Goal: Feedback & Contribution: Submit feedback/report problem

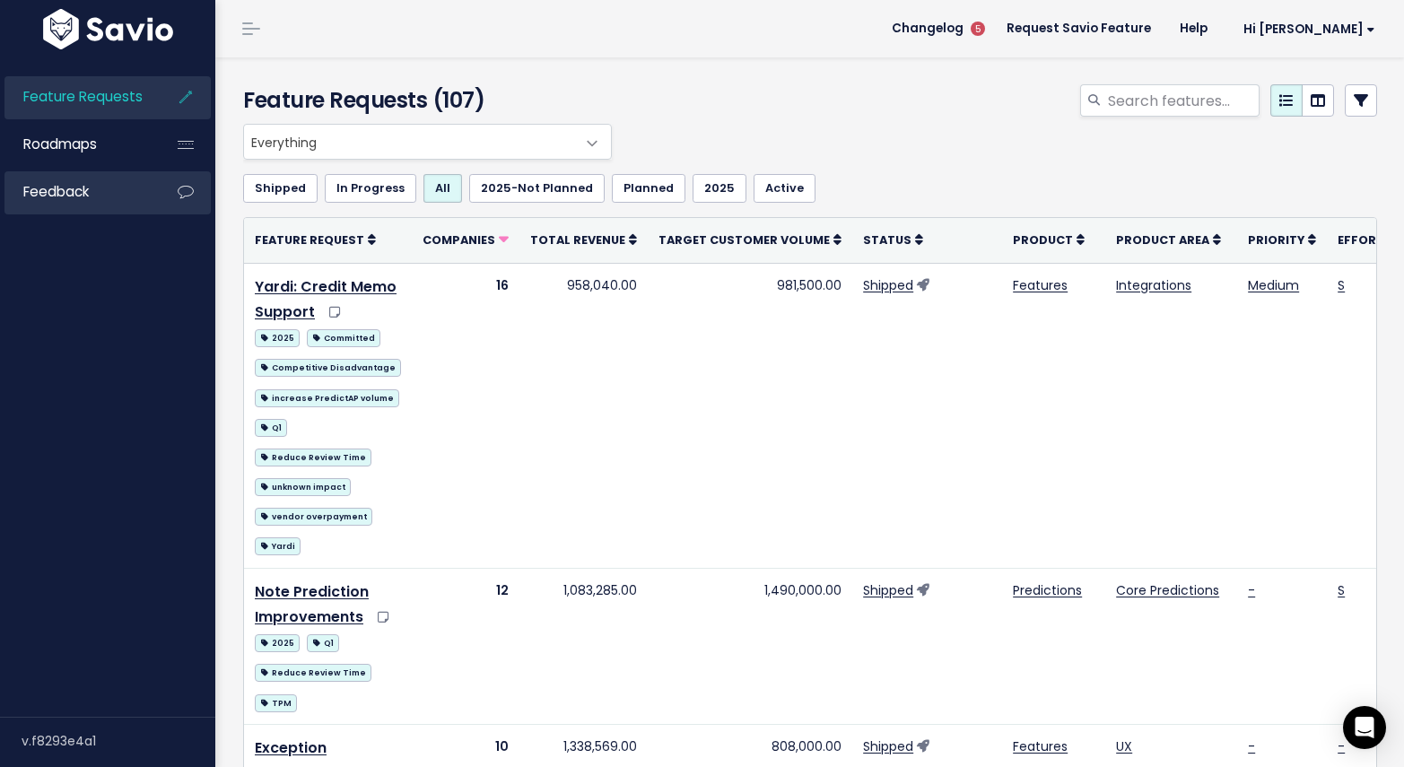
click at [64, 191] on span "Feedback" at bounding box center [55, 191] width 65 height 19
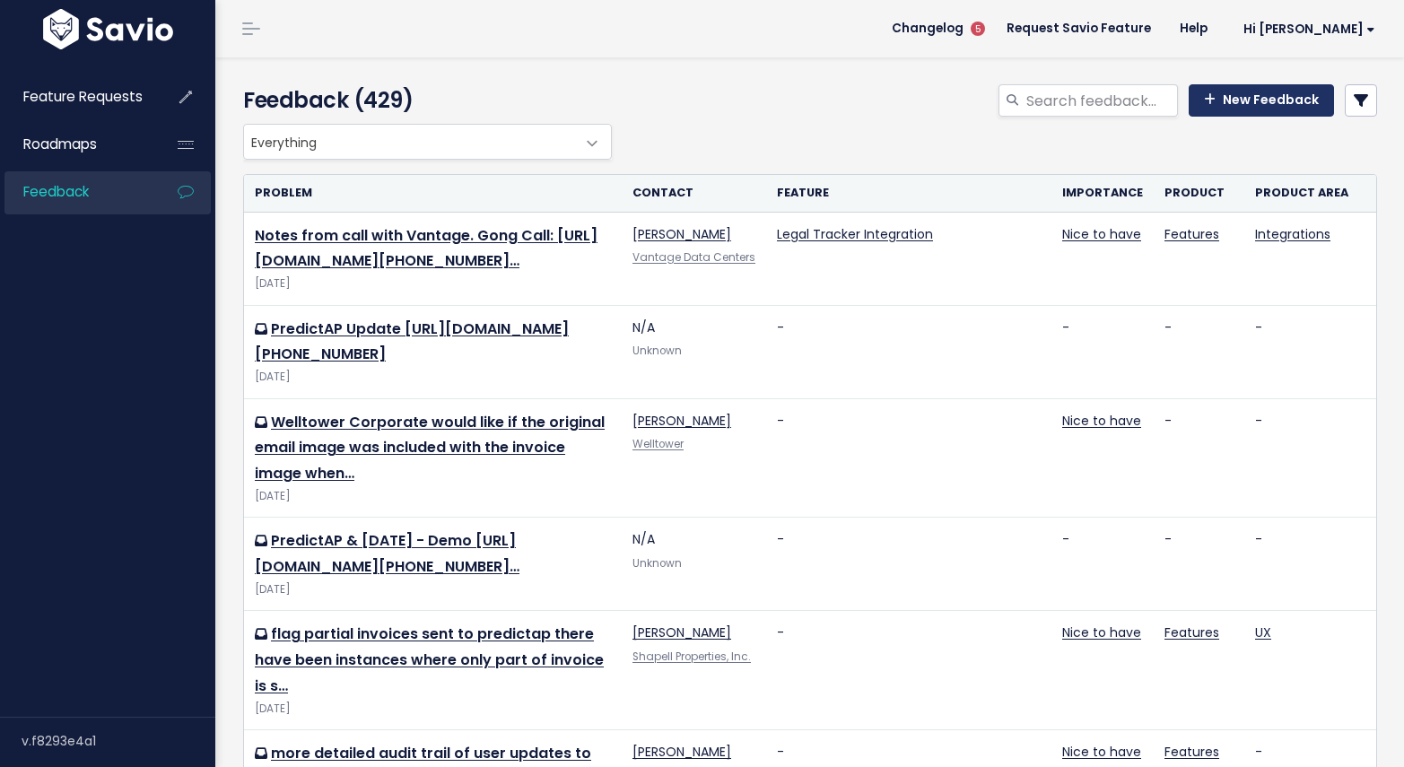
click at [1268, 96] on link "New Feedback" at bounding box center [1260, 100] width 145 height 32
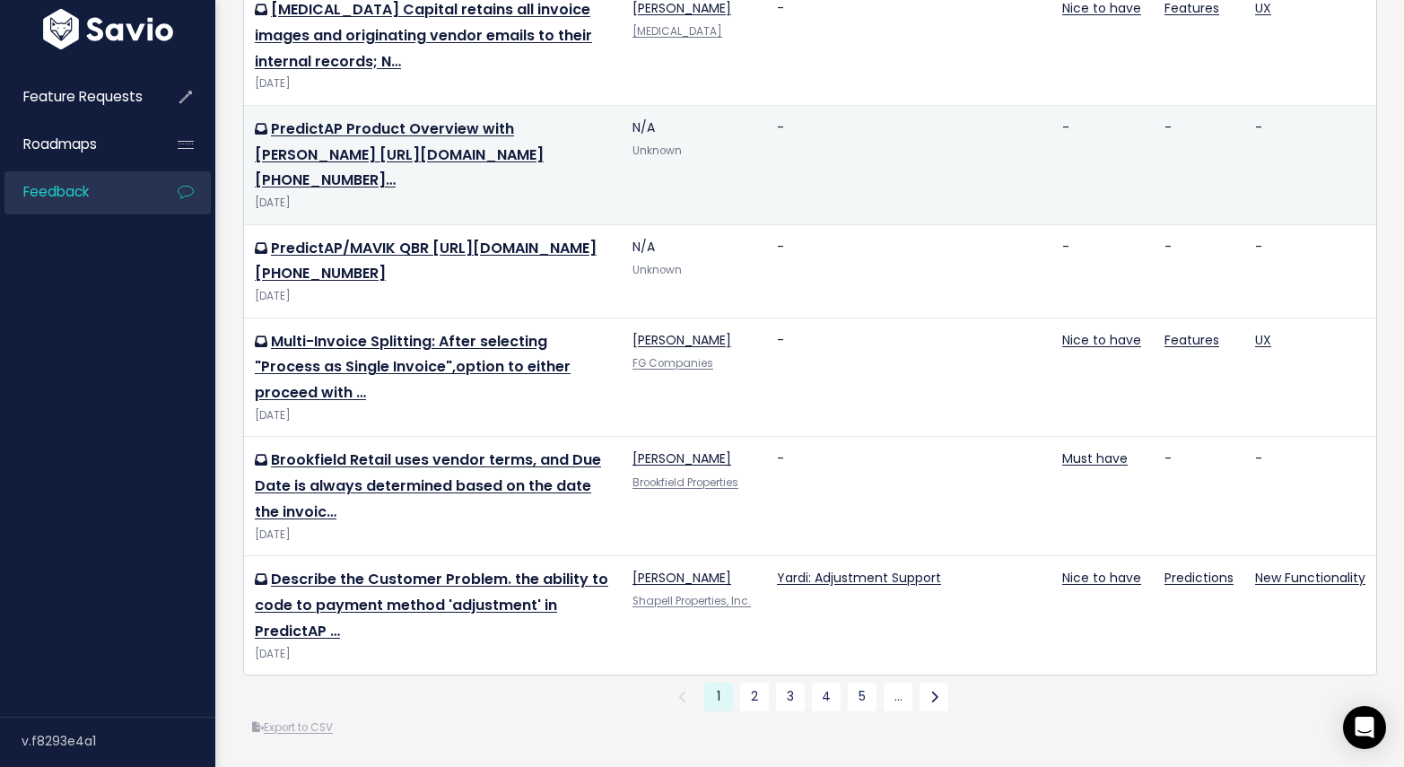
scroll to position [2020, 0]
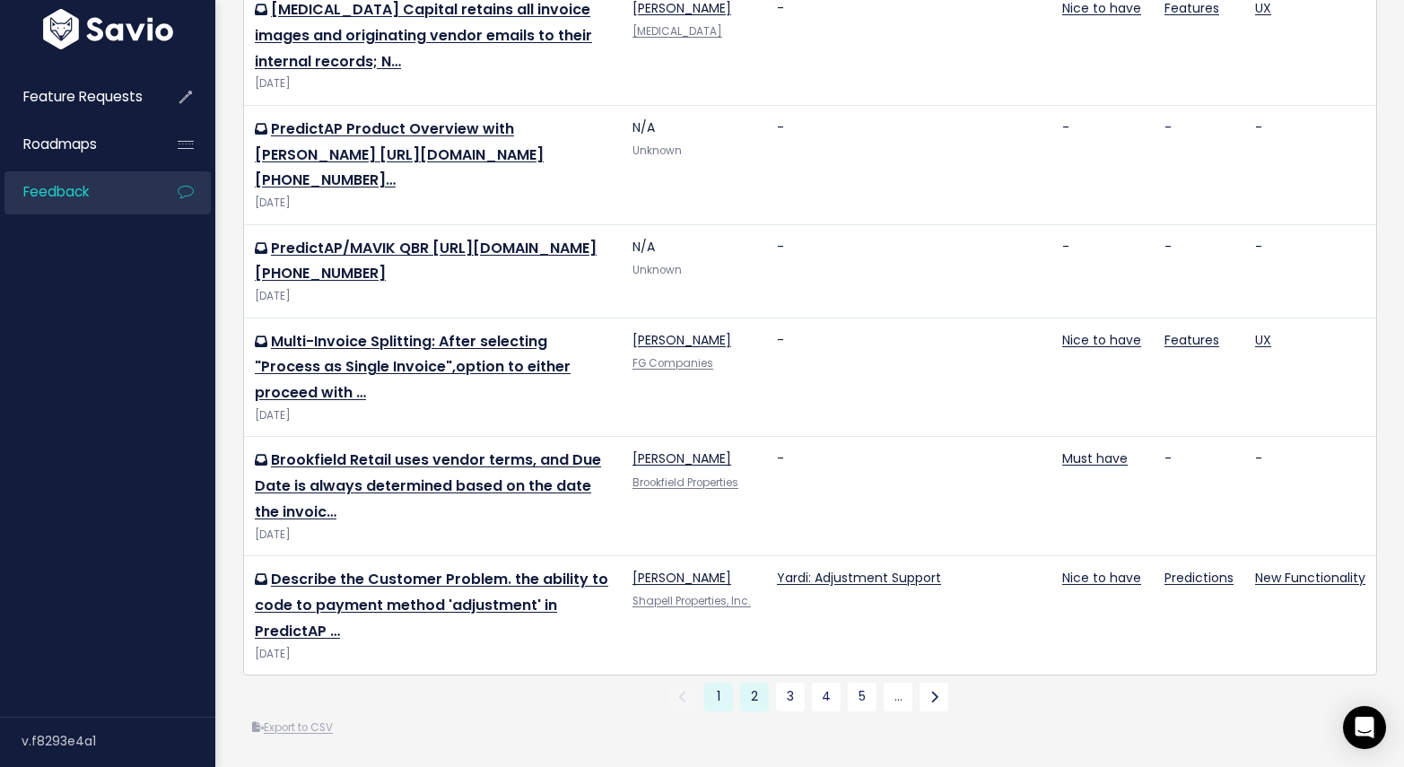
click at [746, 682] on link "2" at bounding box center [754, 696] width 29 height 29
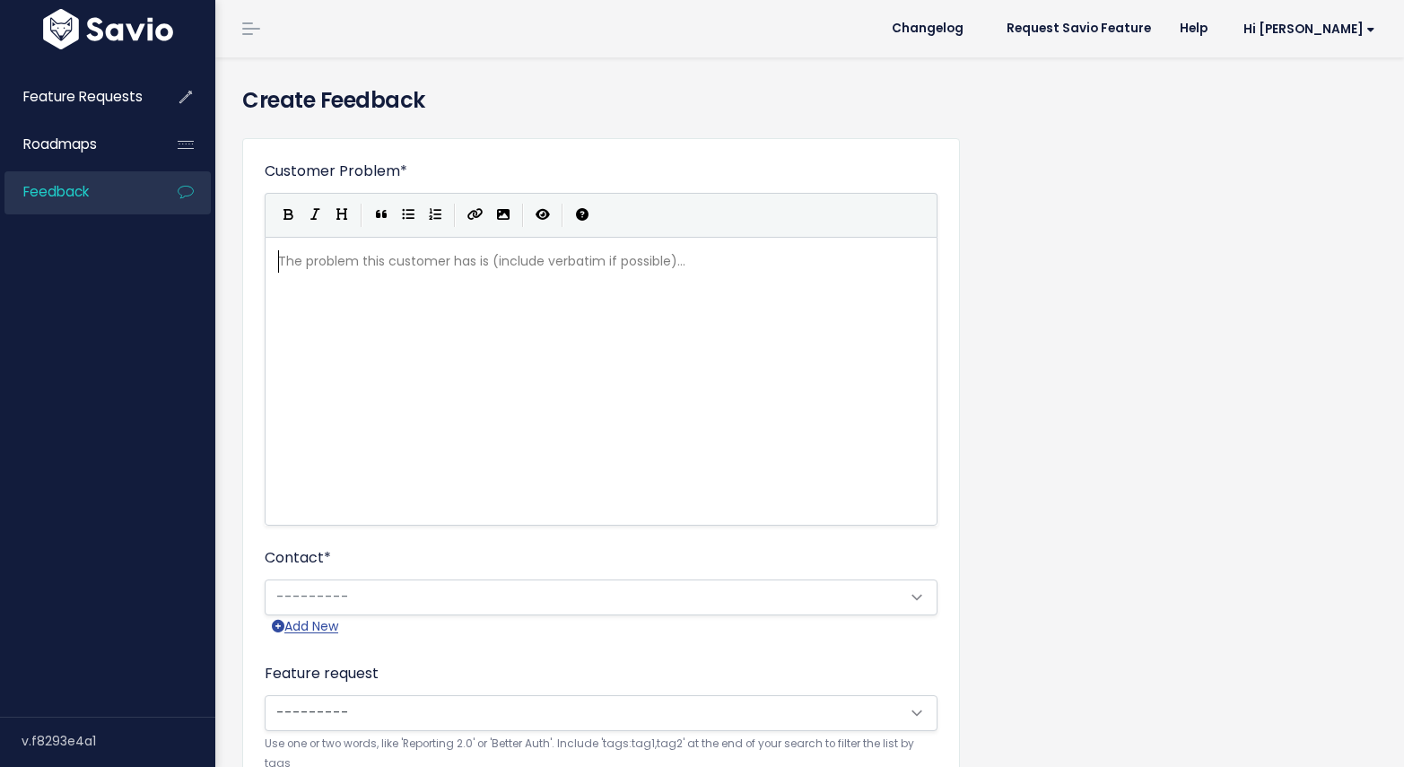
scroll to position [2, 0]
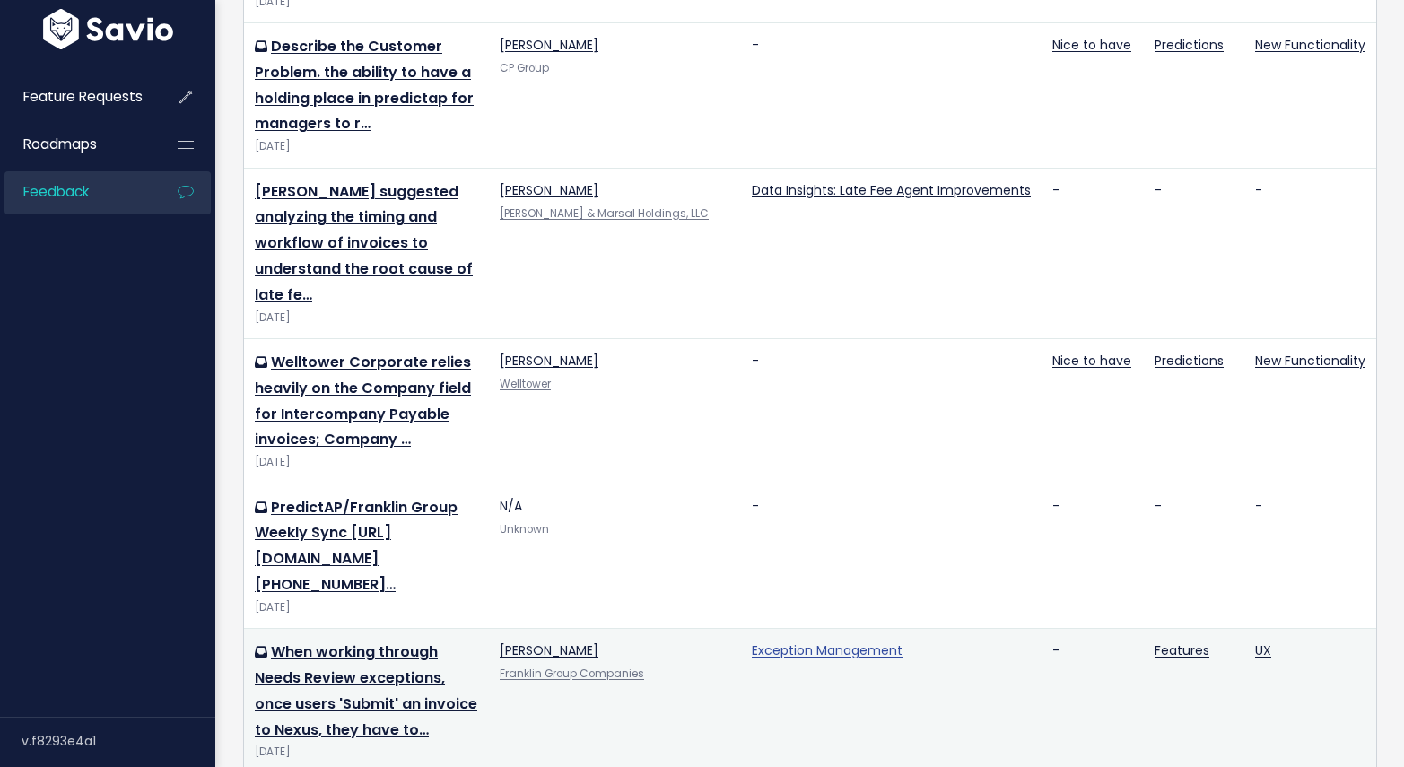
scroll to position [2488, 0]
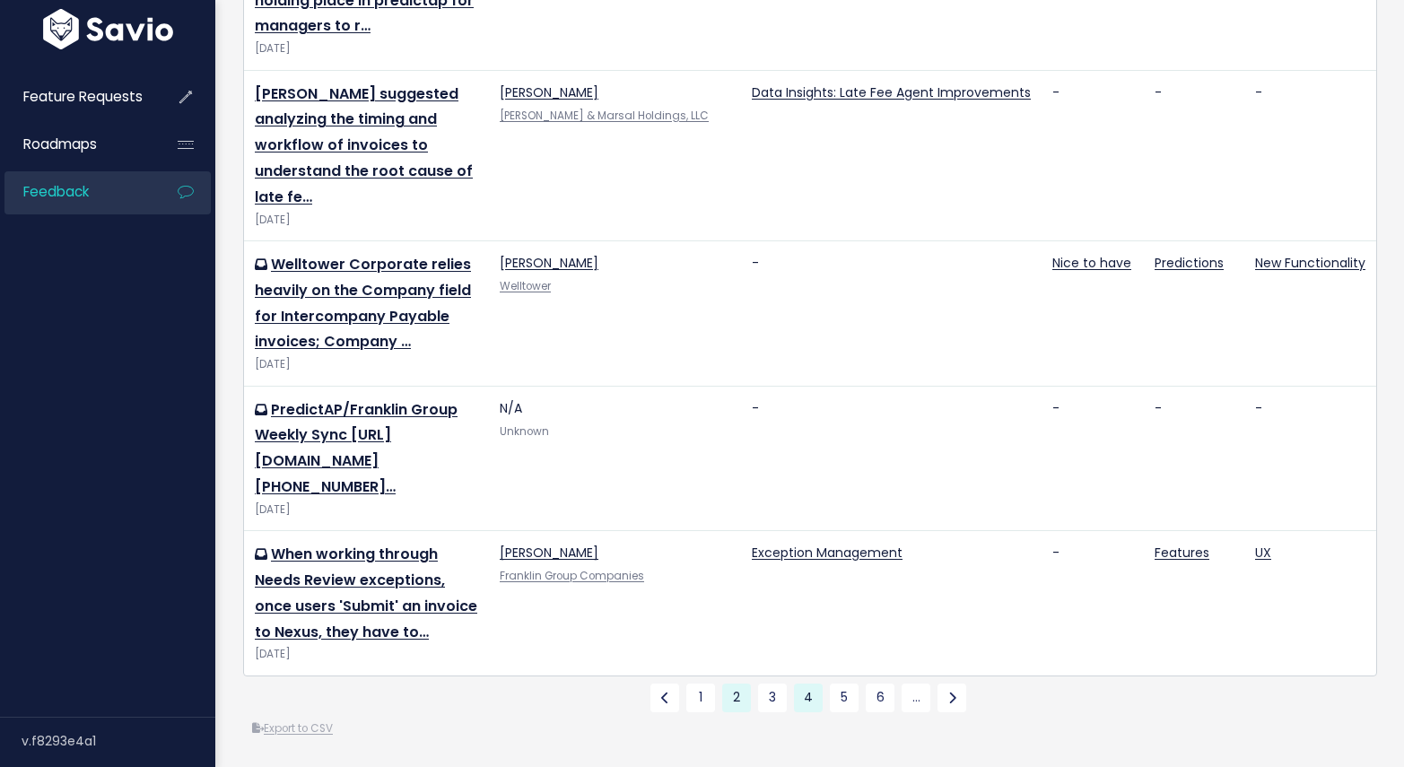
click at [804, 683] on link "4" at bounding box center [808, 697] width 29 height 29
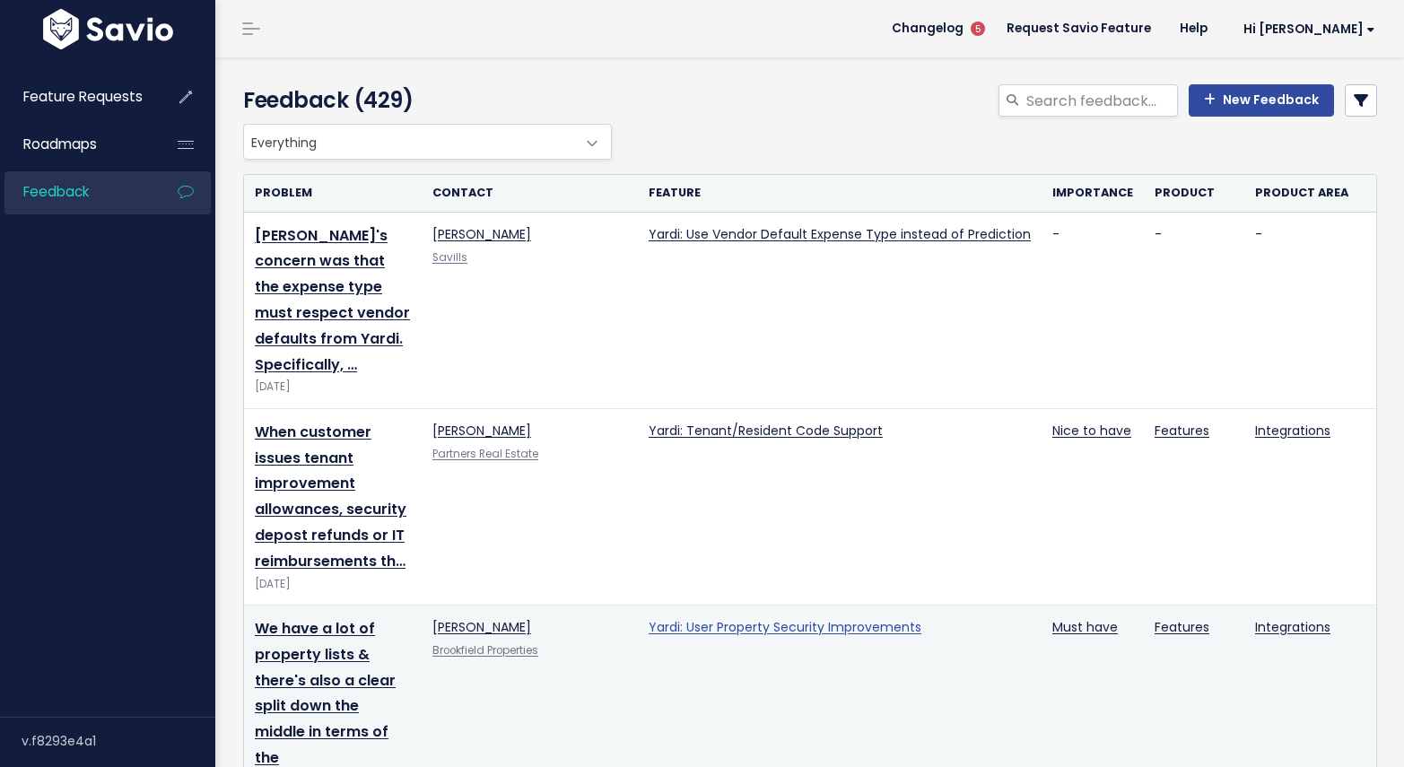
scroll to position [1421, 0]
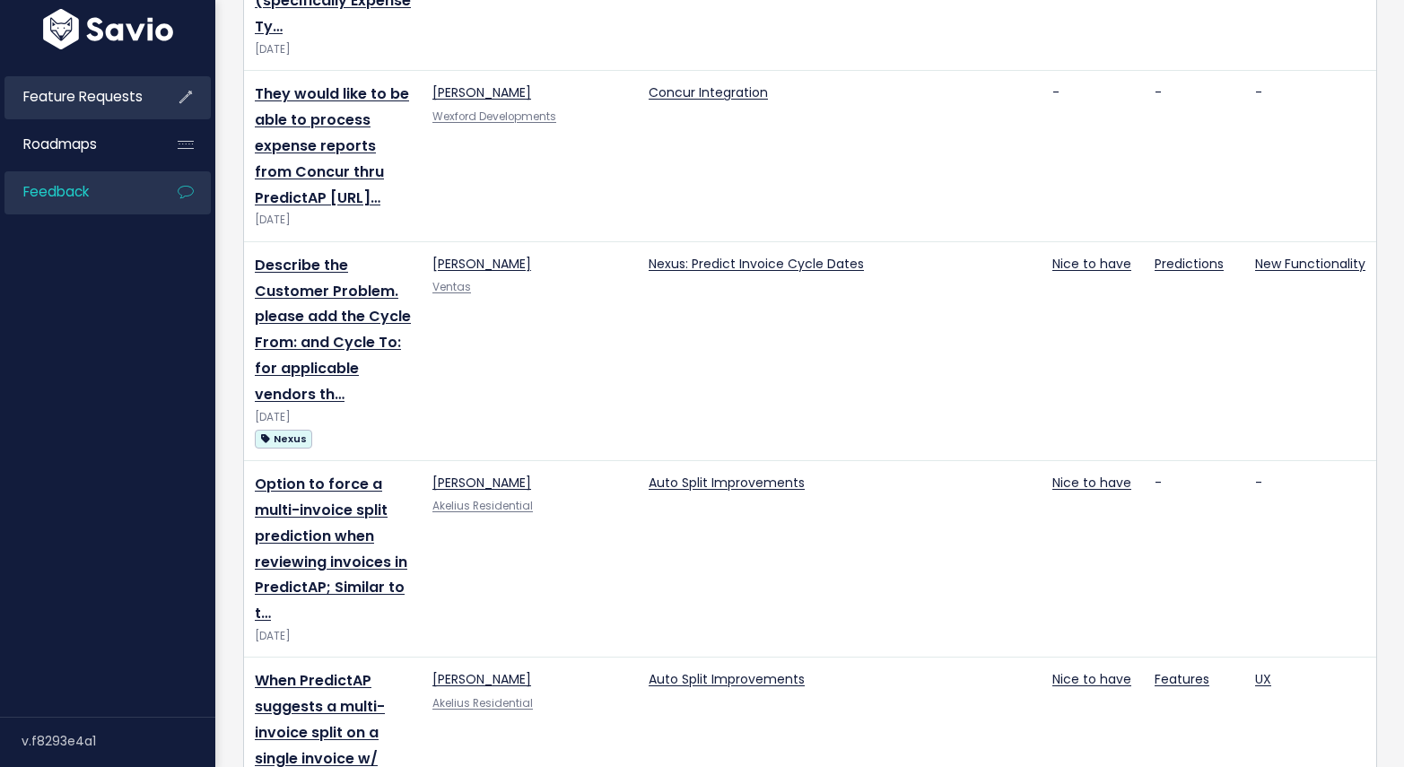
click at [71, 93] on span "Feature Requests" at bounding box center [82, 96] width 119 height 19
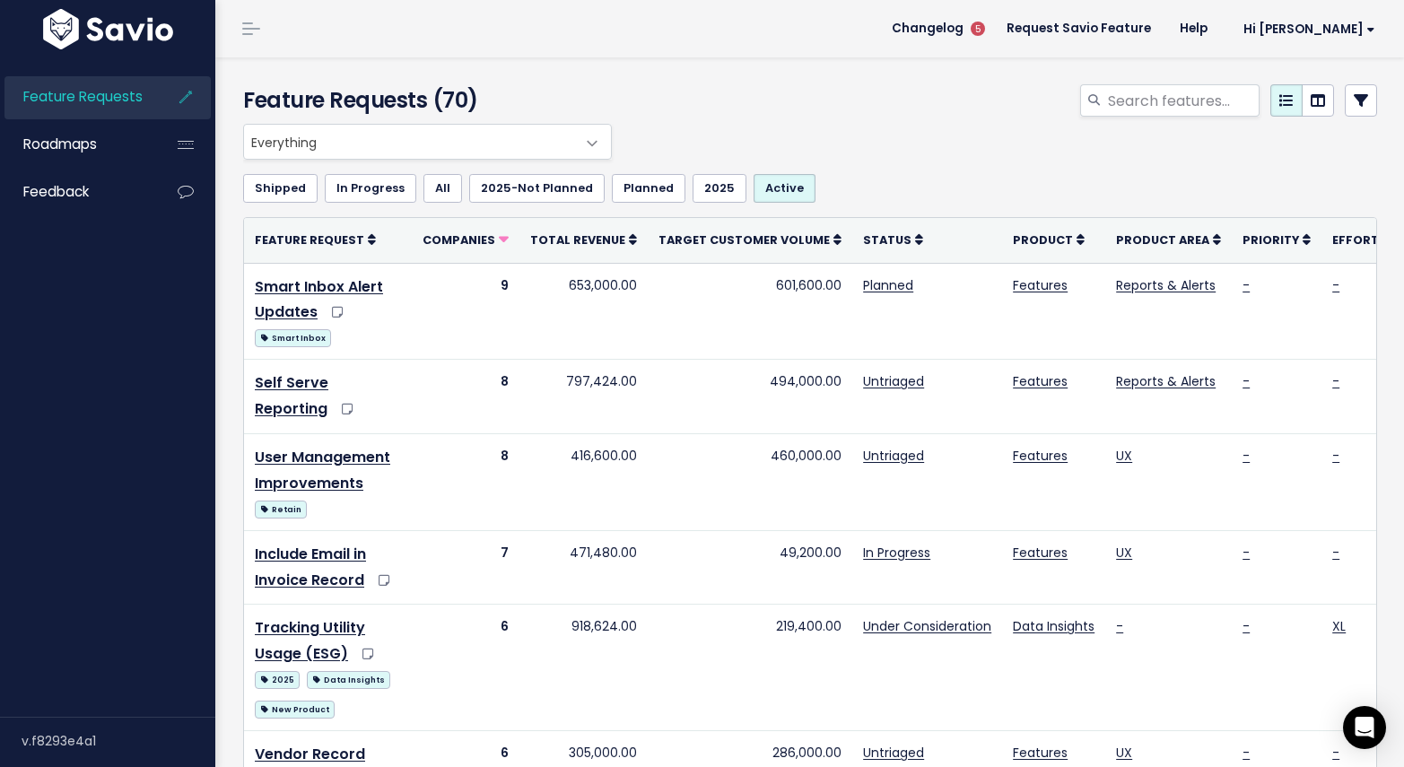
click at [182, 100] on icon at bounding box center [186, 96] width 32 height 41
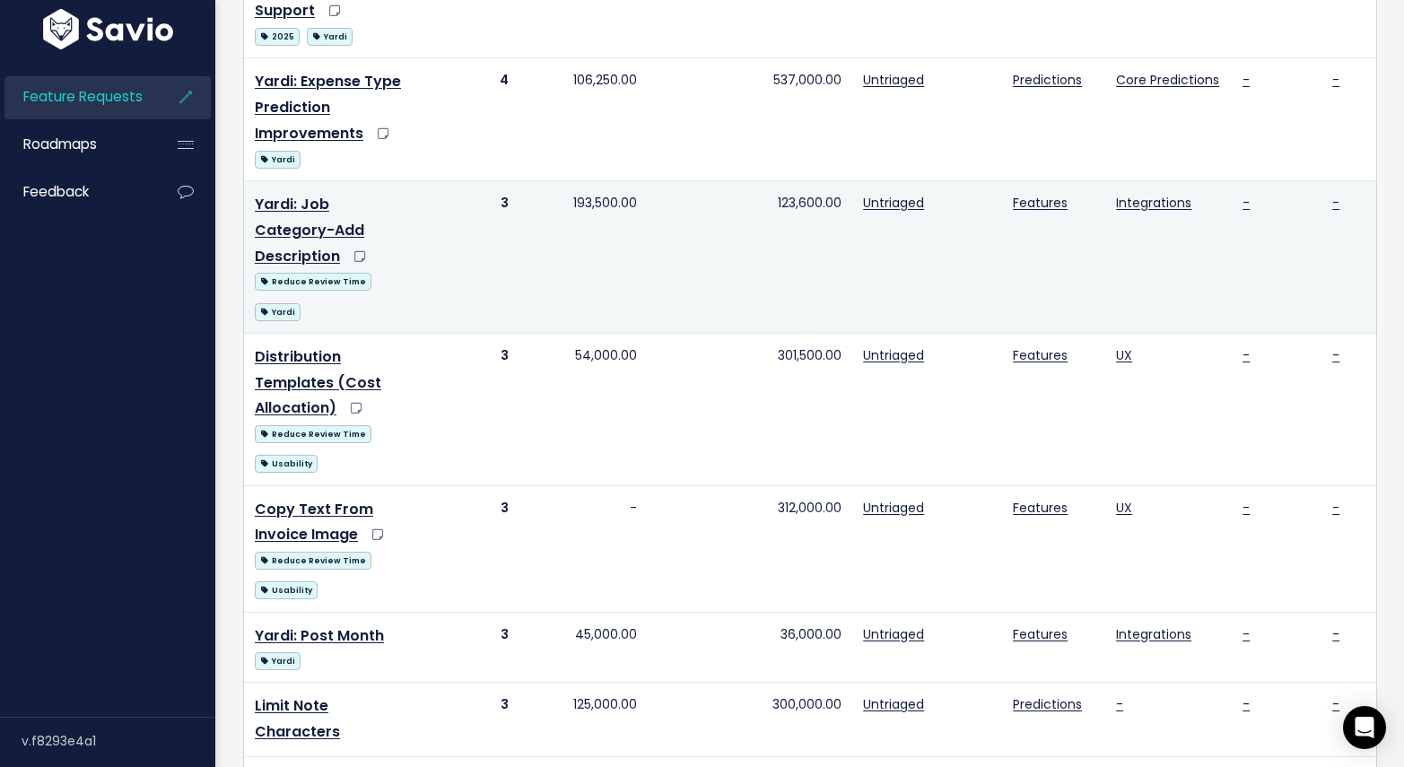
scroll to position [1816, 0]
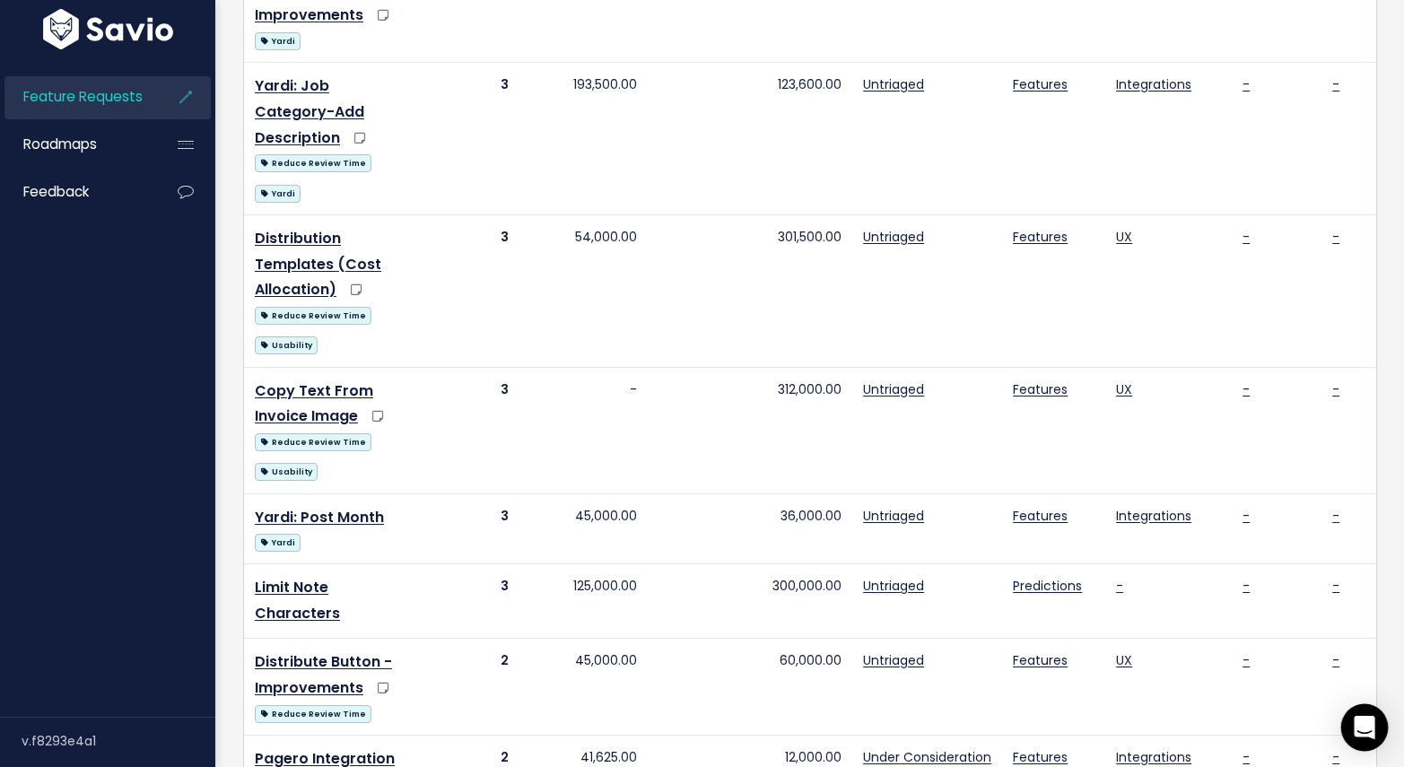
click at [1365, 728] on icon "Open Intercom Messenger" at bounding box center [1363, 727] width 21 height 23
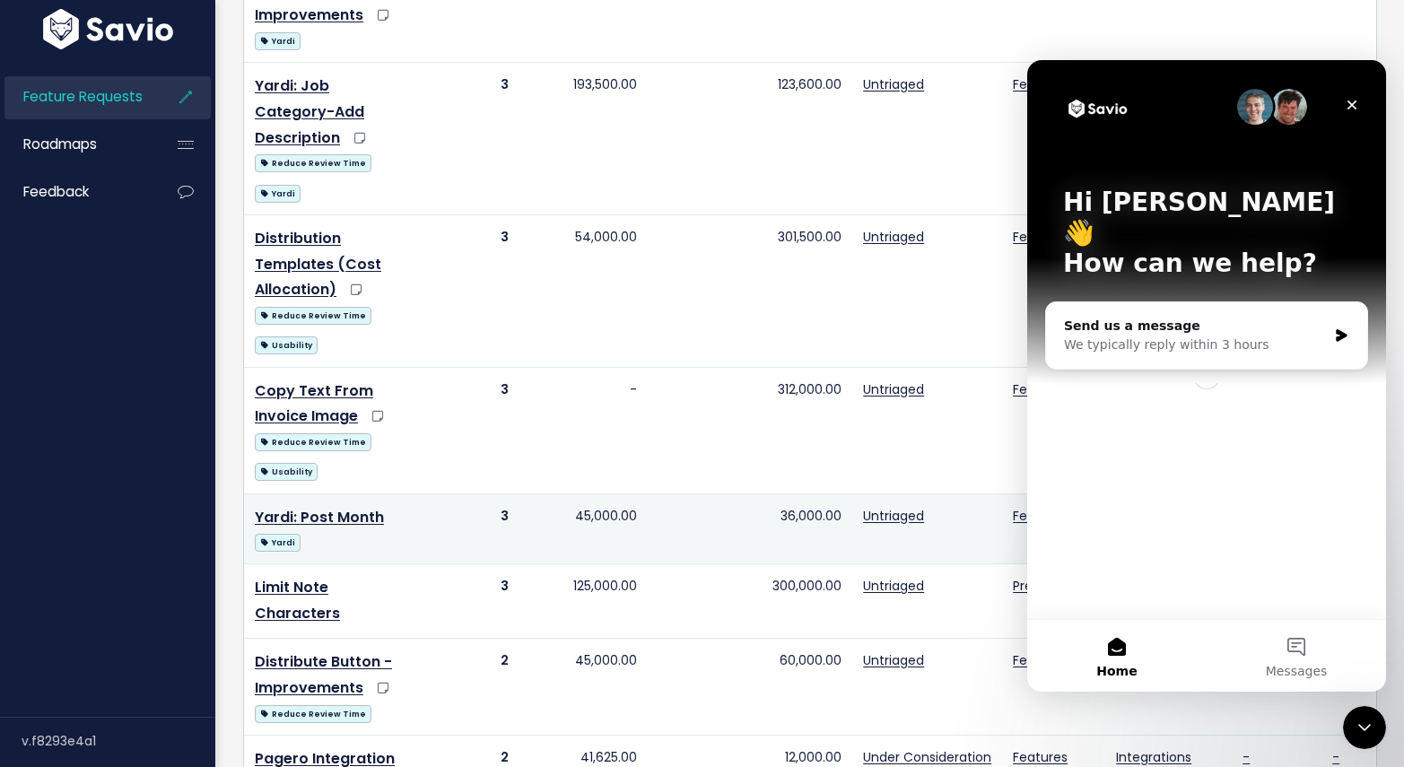
scroll to position [0, 0]
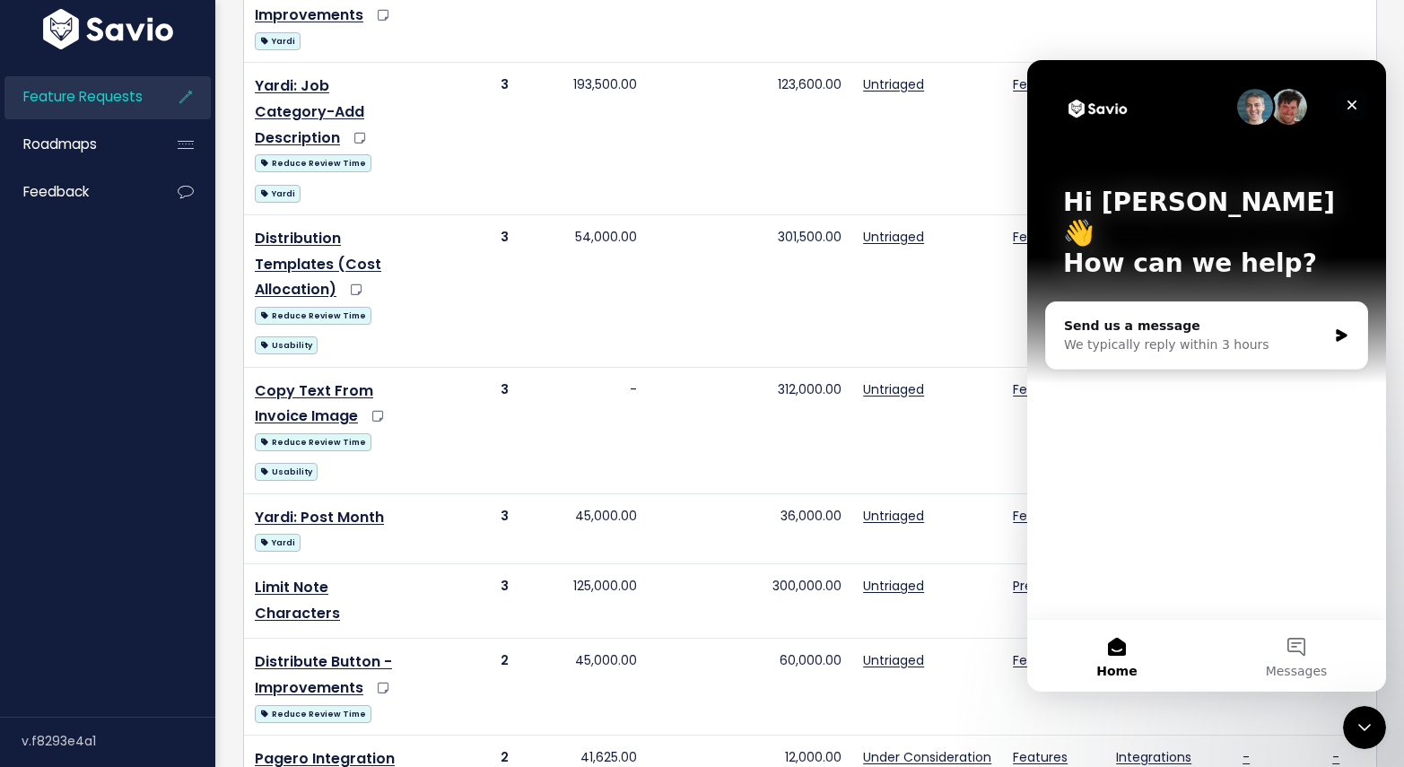
click at [1346, 101] on icon "Close" at bounding box center [1351, 105] width 14 height 14
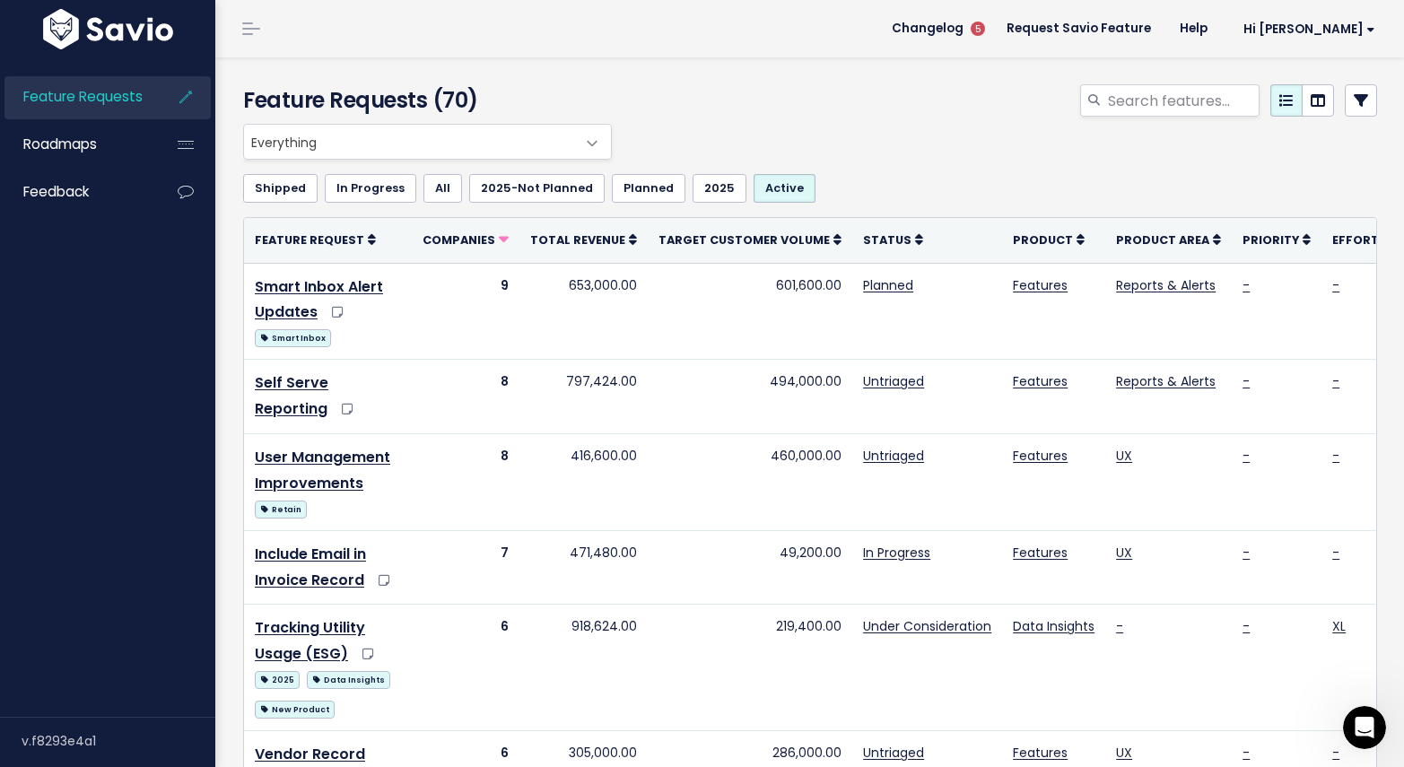
click at [527, 146] on span "Everything" at bounding box center [409, 142] width 331 height 34
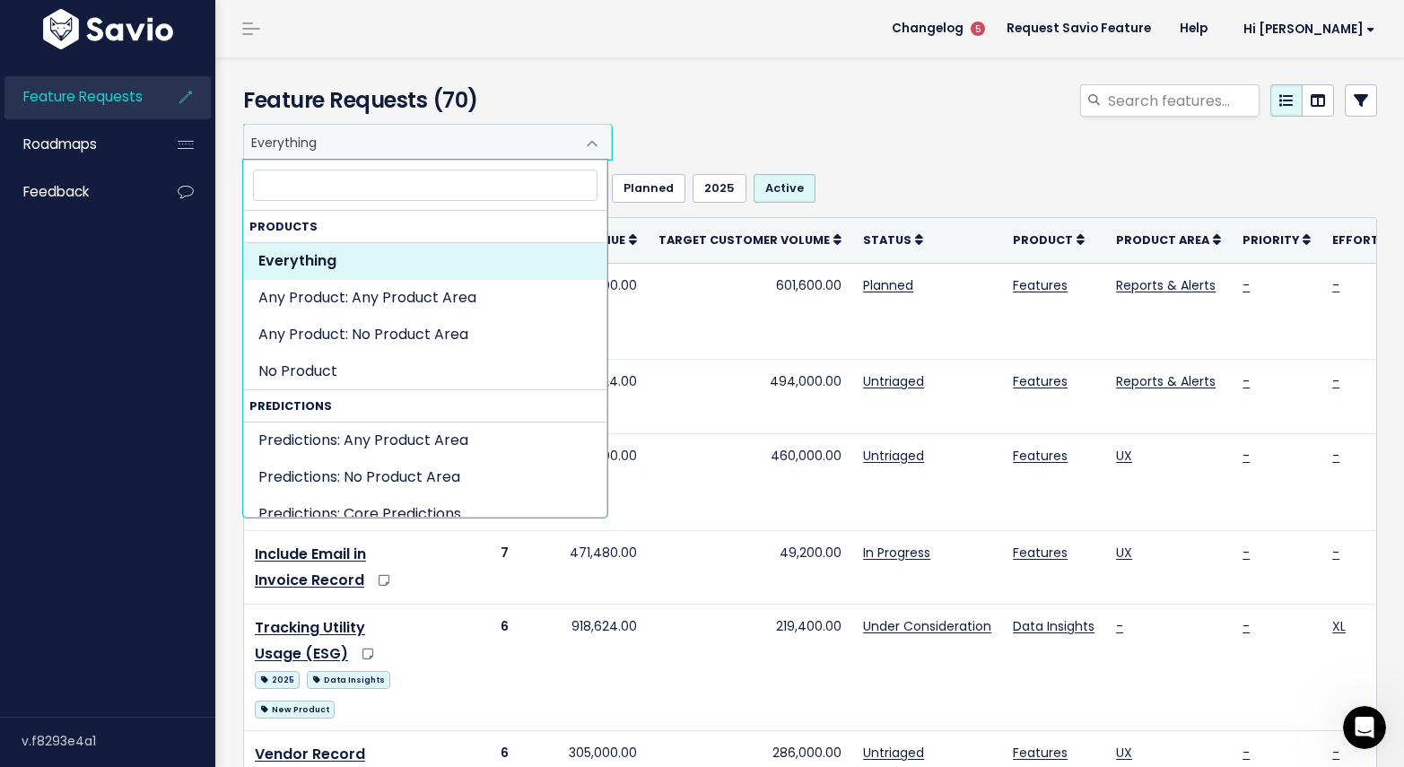
click at [527, 146] on span "Everything" at bounding box center [409, 142] width 331 height 34
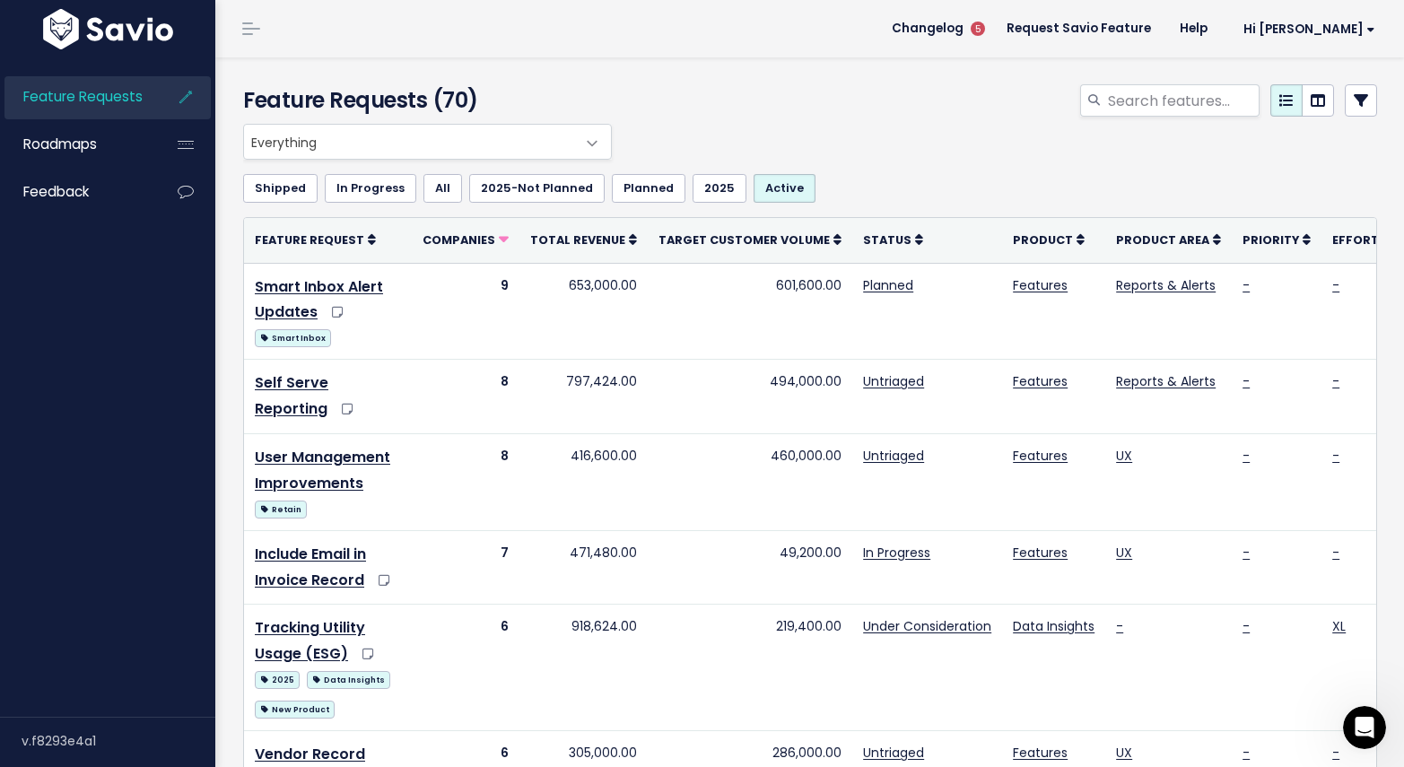
click at [248, 28] on span at bounding box center [251, 29] width 18 height 2
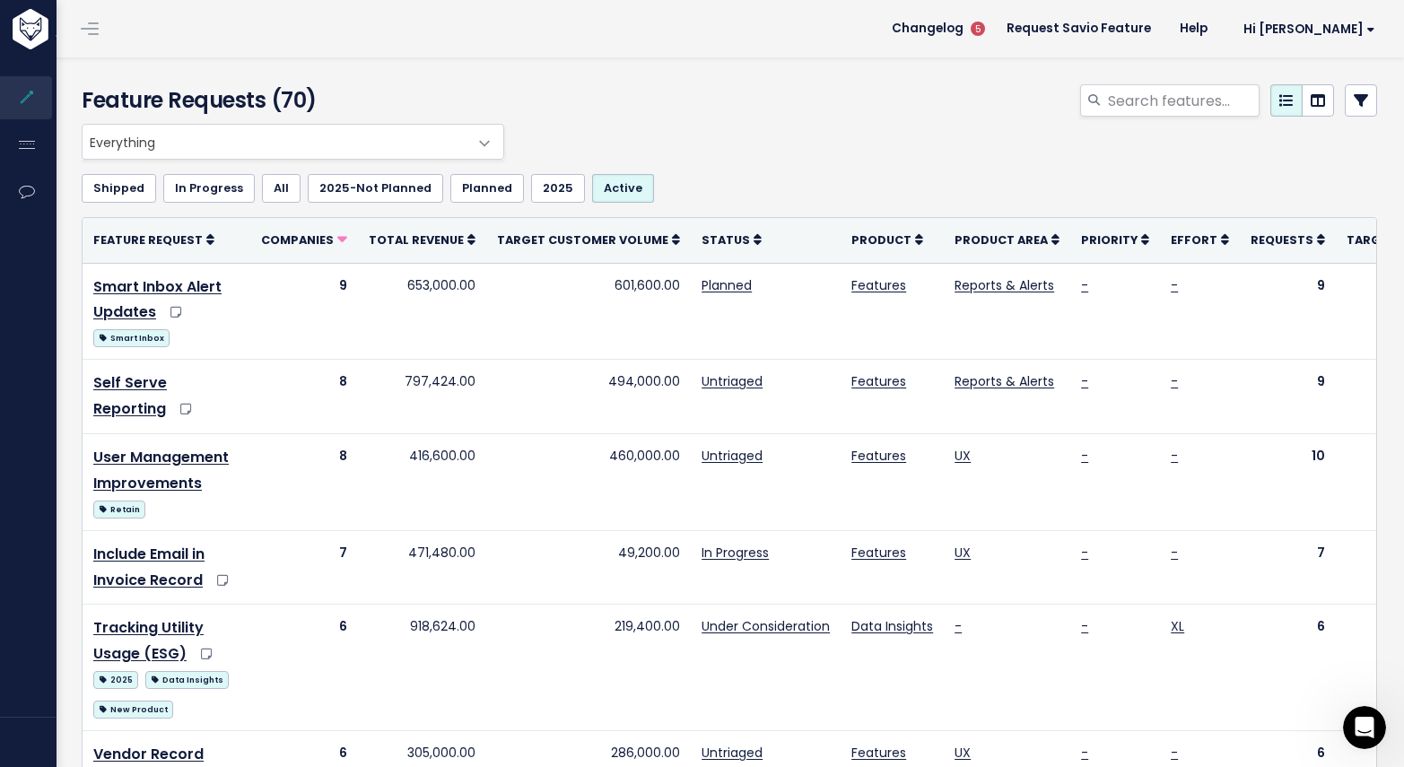
click at [475, 143] on span at bounding box center [484, 144] width 36 height 36
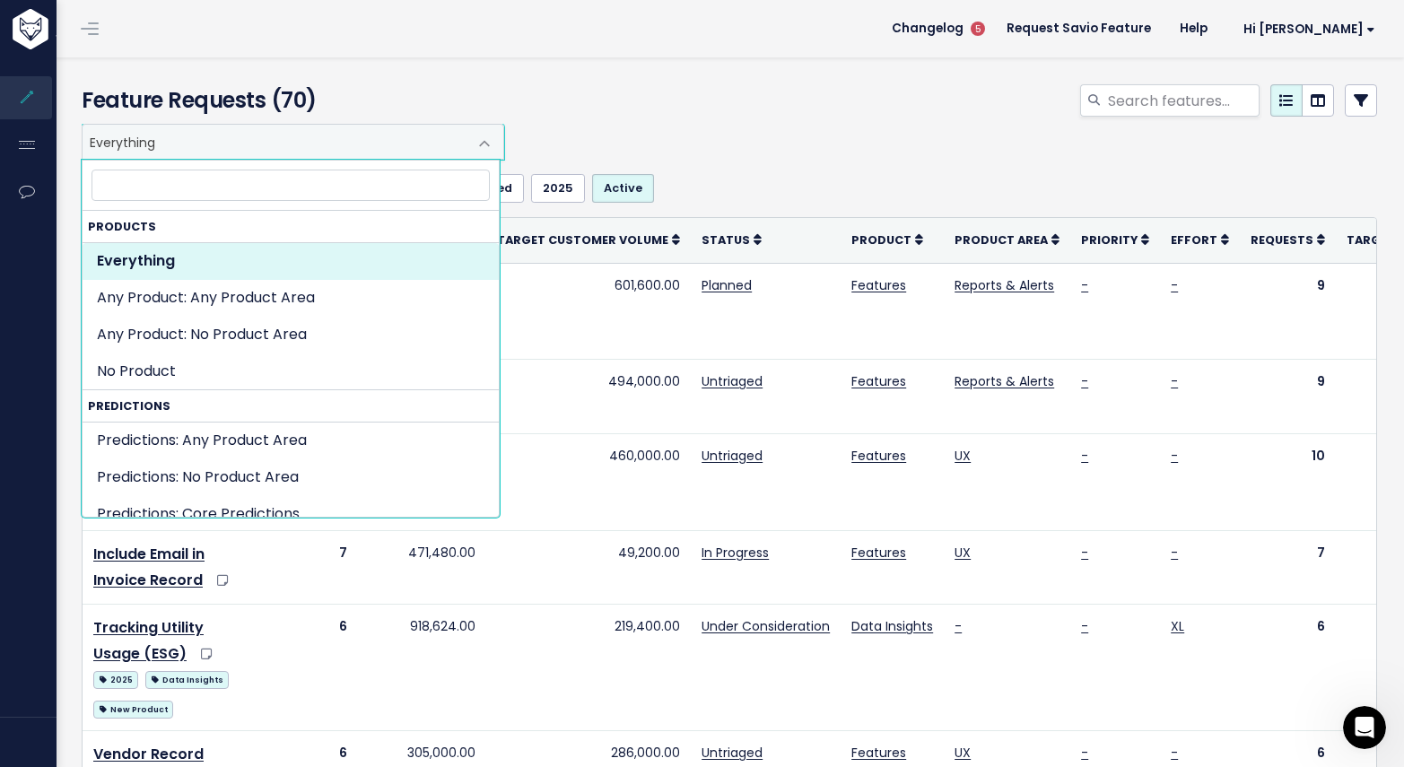
click at [475, 143] on span at bounding box center [484, 144] width 36 height 36
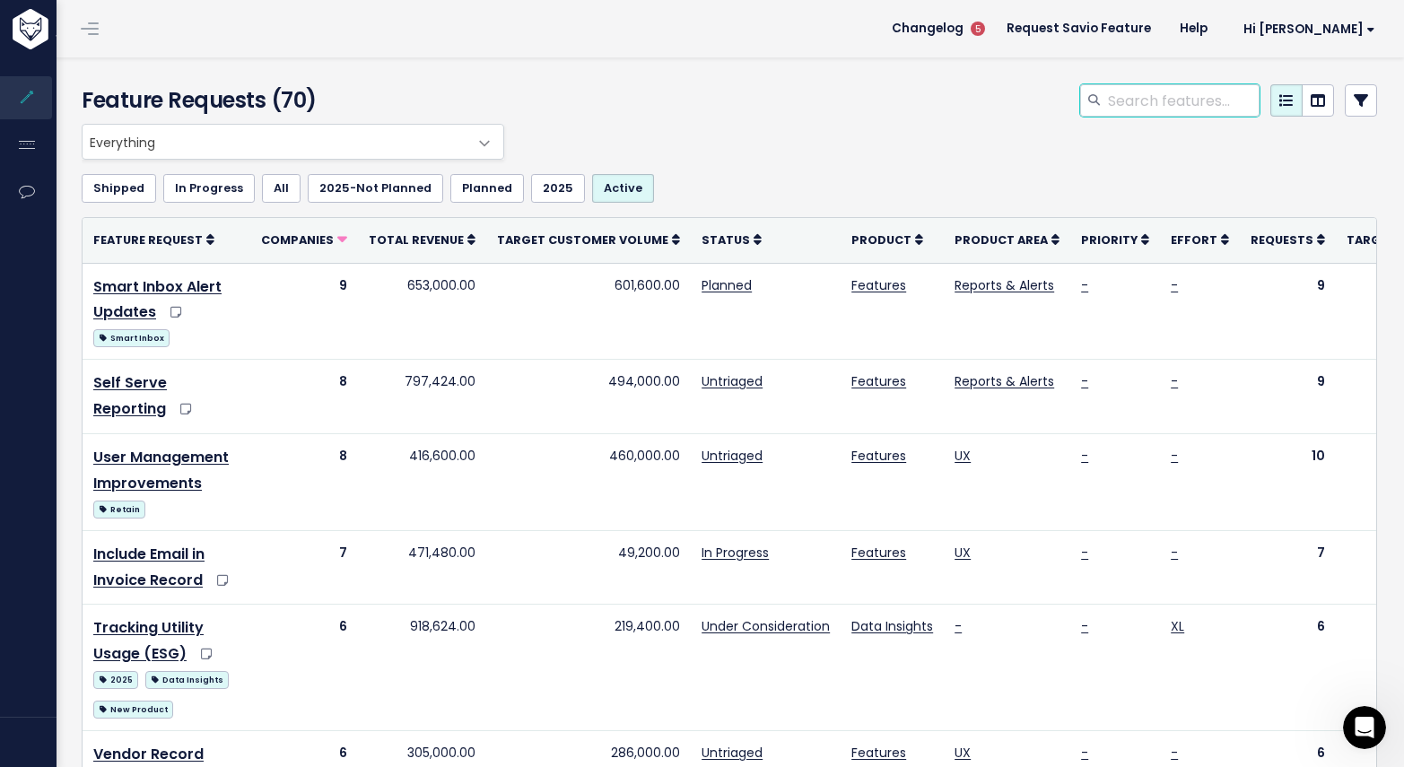
click at [1172, 91] on input "search" at bounding box center [1182, 100] width 153 height 32
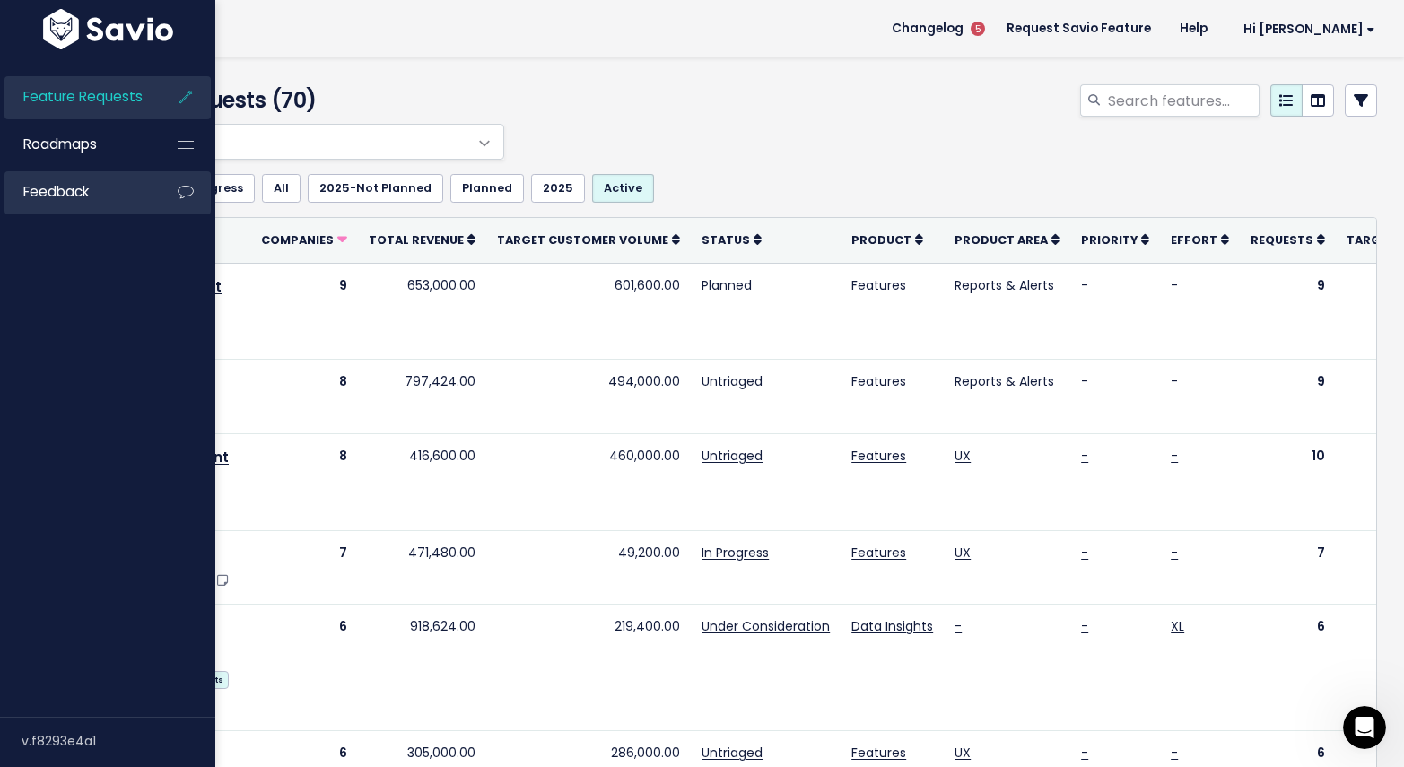
click at [78, 209] on link "Feedback" at bounding box center [76, 191] width 144 height 41
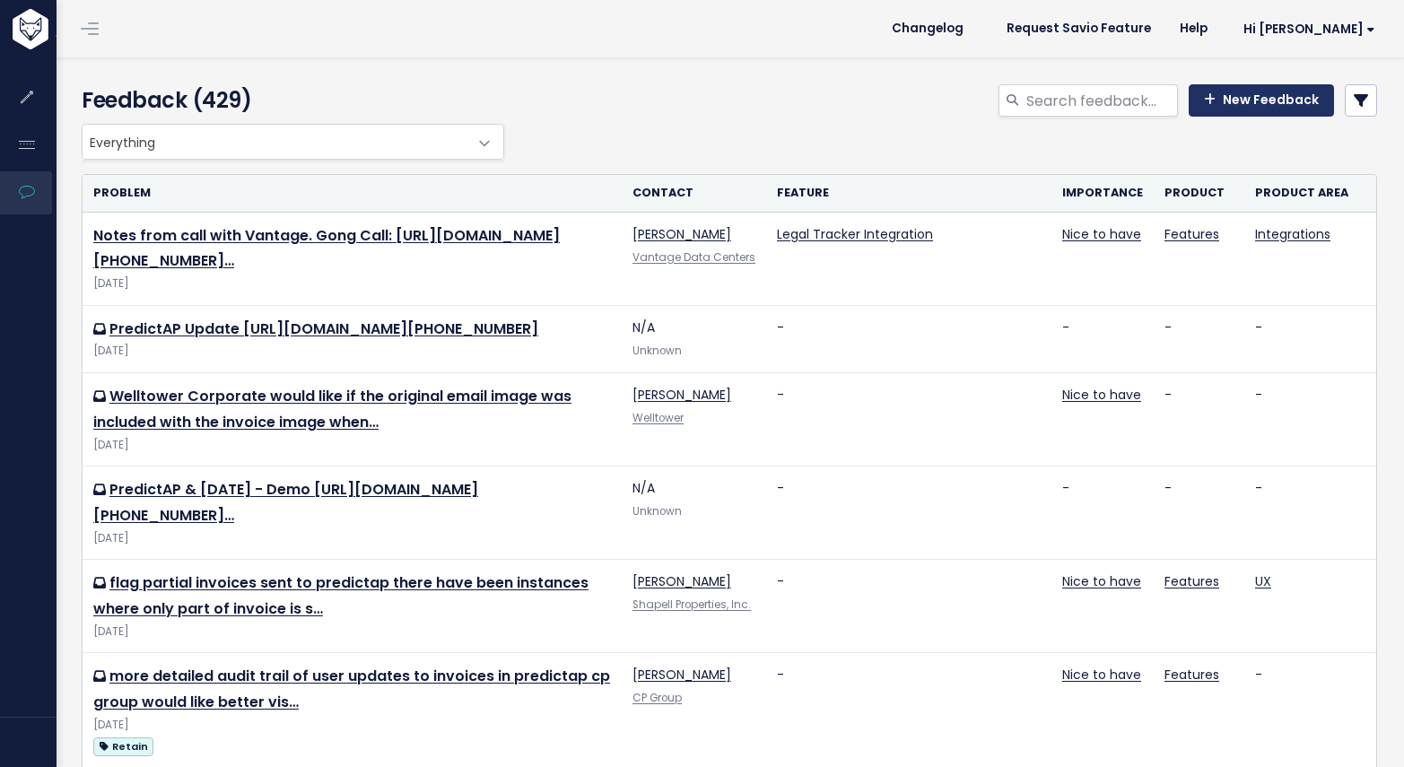
click at [1277, 104] on link "New Feedback" at bounding box center [1260, 100] width 145 height 32
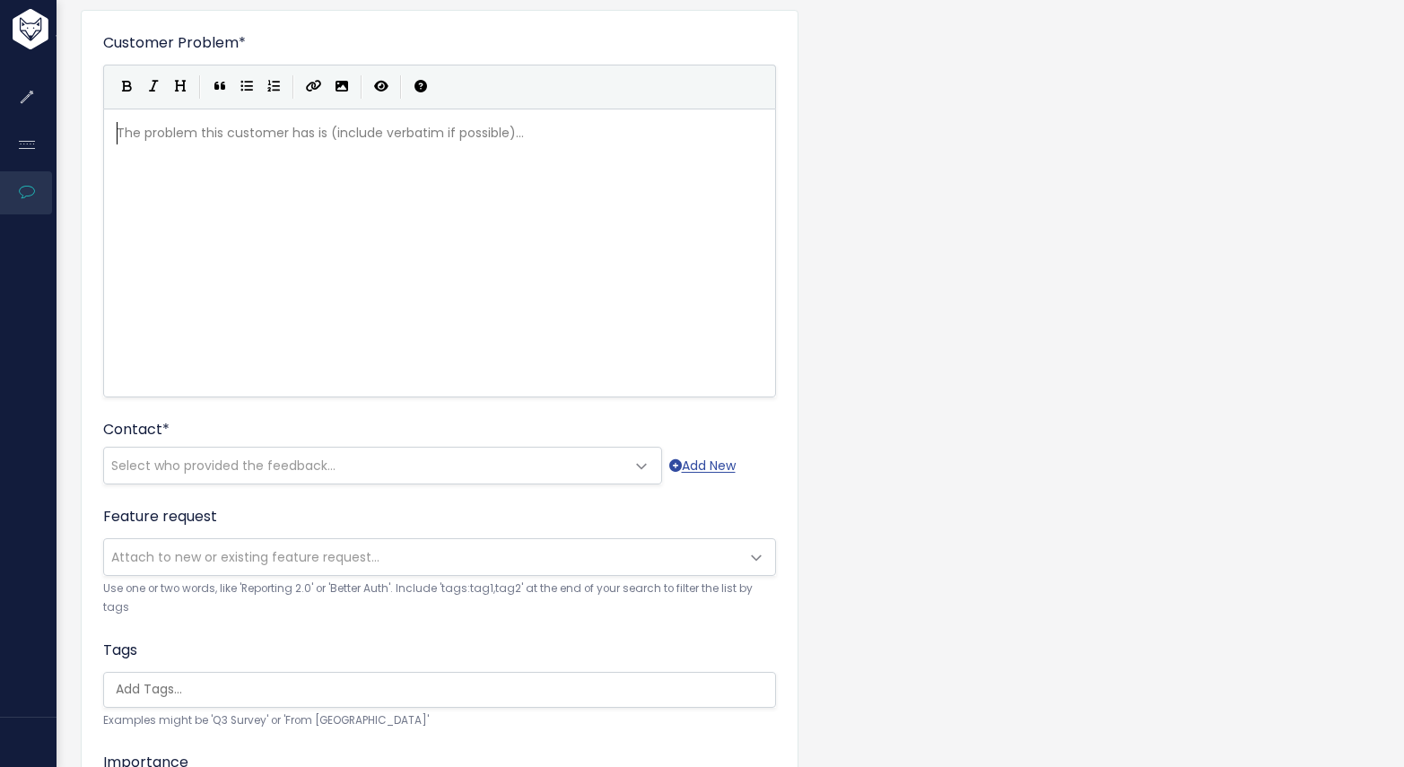
scroll to position [133, 0]
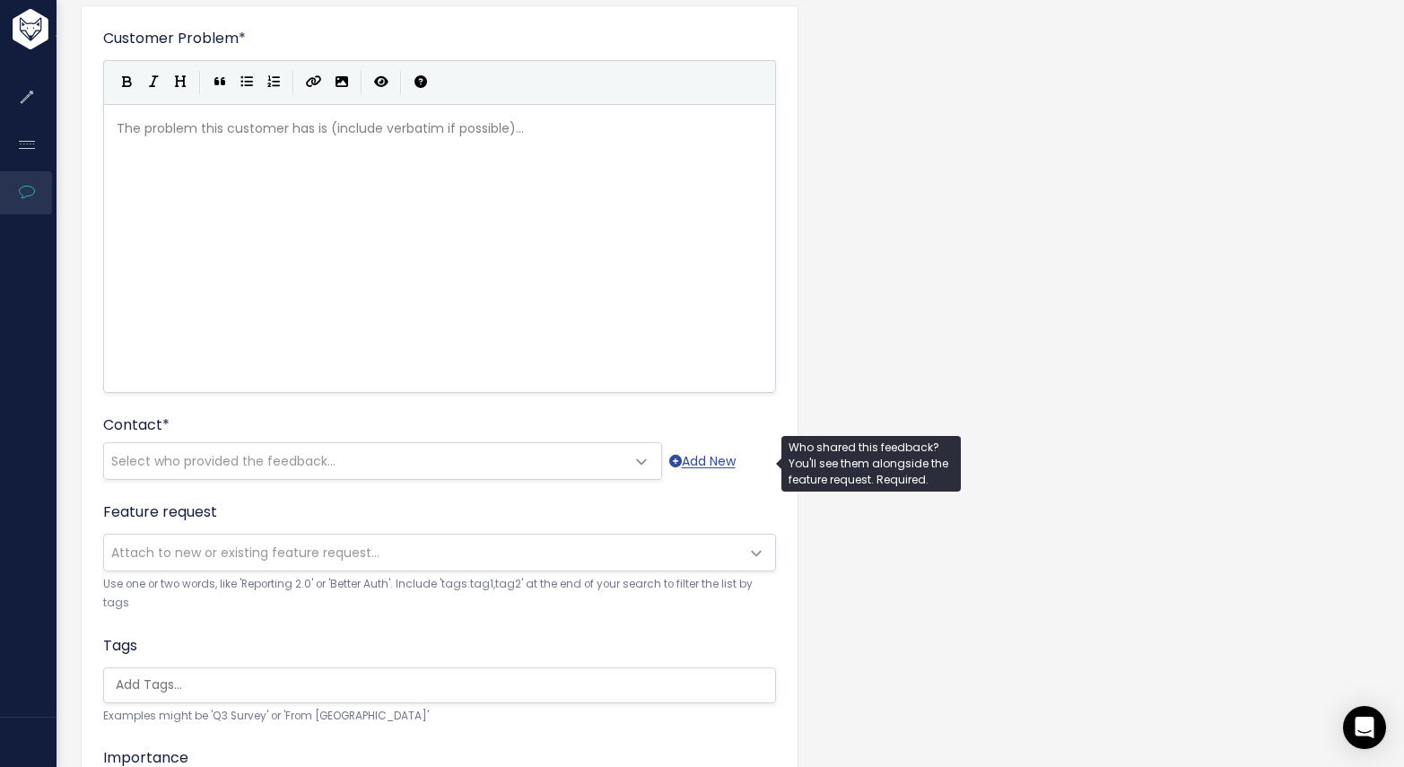
click at [314, 469] on span "Select who provided the feedback..." at bounding box center [223, 461] width 224 height 18
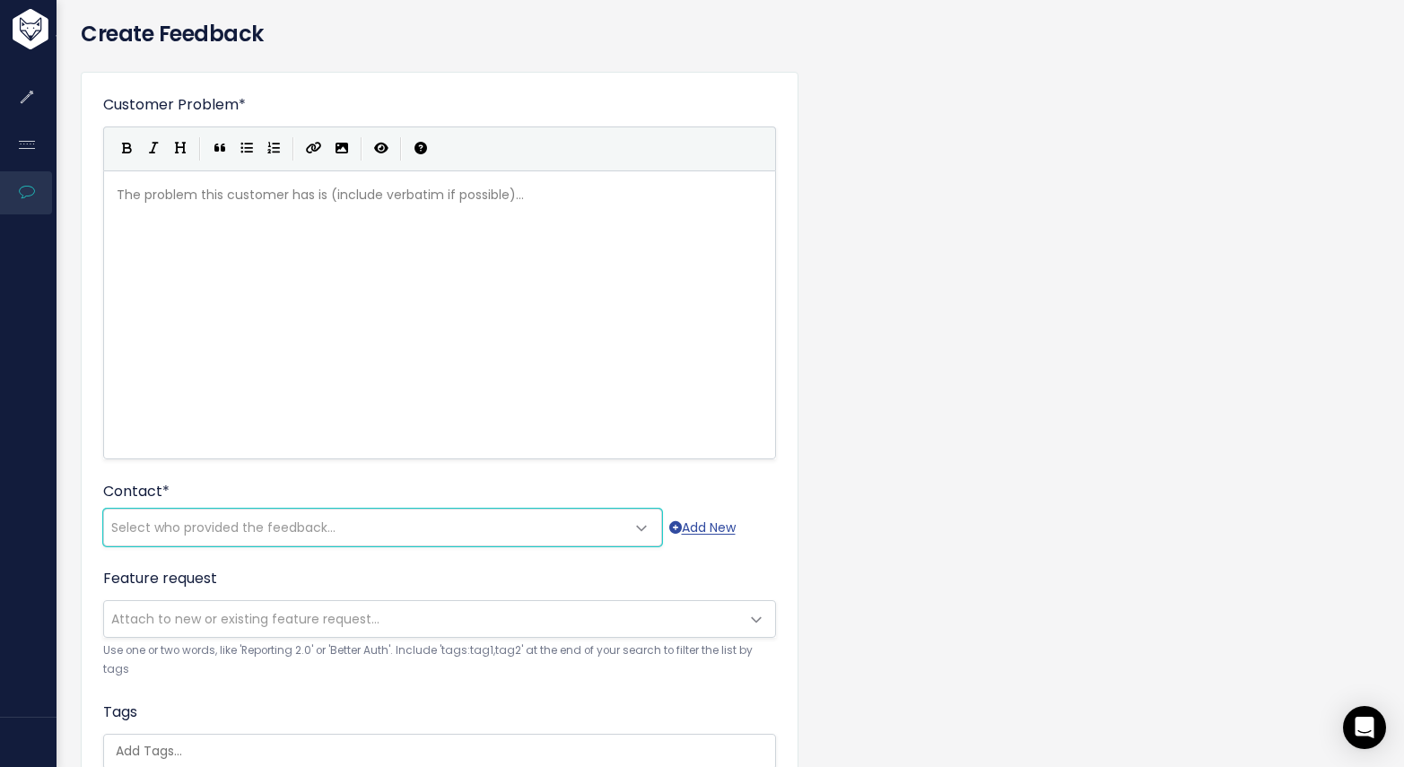
scroll to position [0, 0]
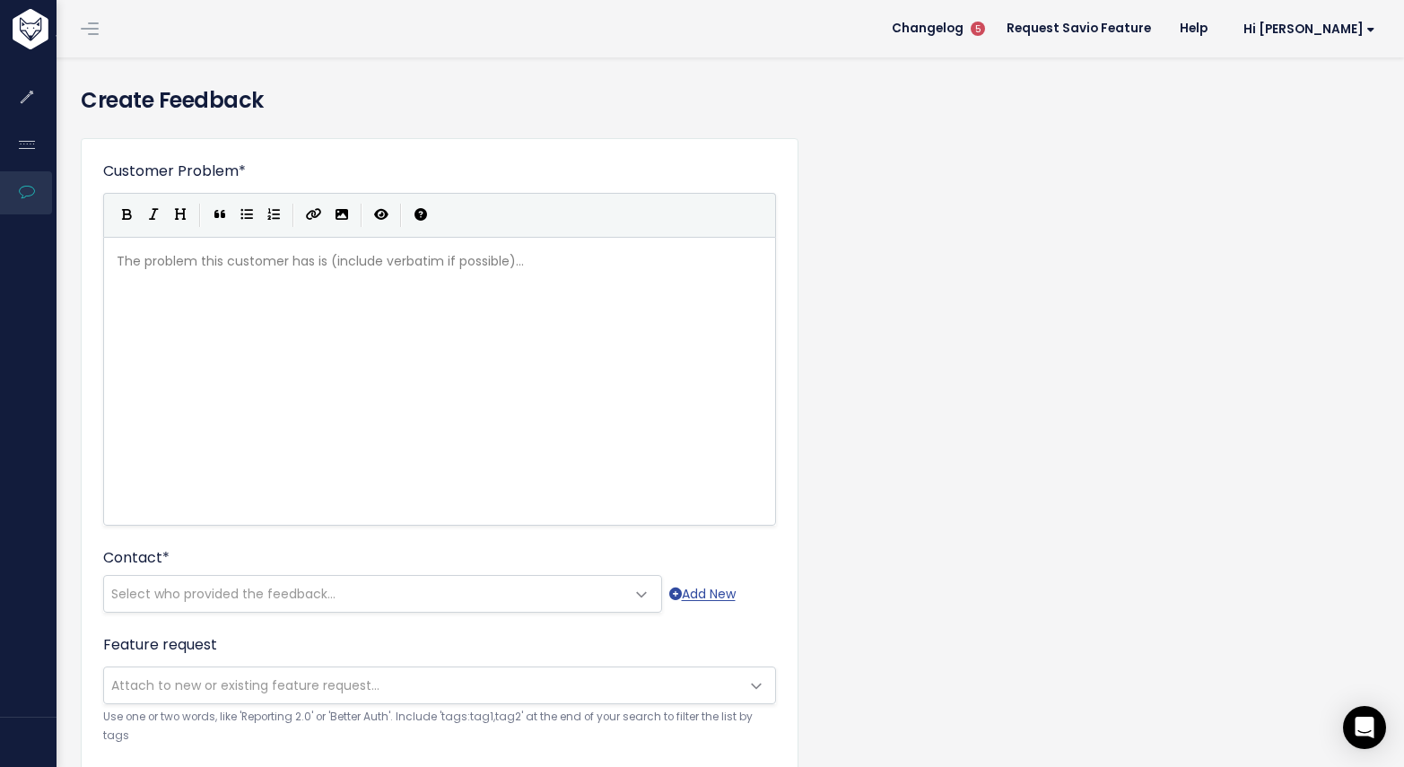
click at [284, 352] on div "The problem this customer has is (include verbatim if possible)... xxxxxxxxxx ​" at bounding box center [462, 404] width 698 height 314
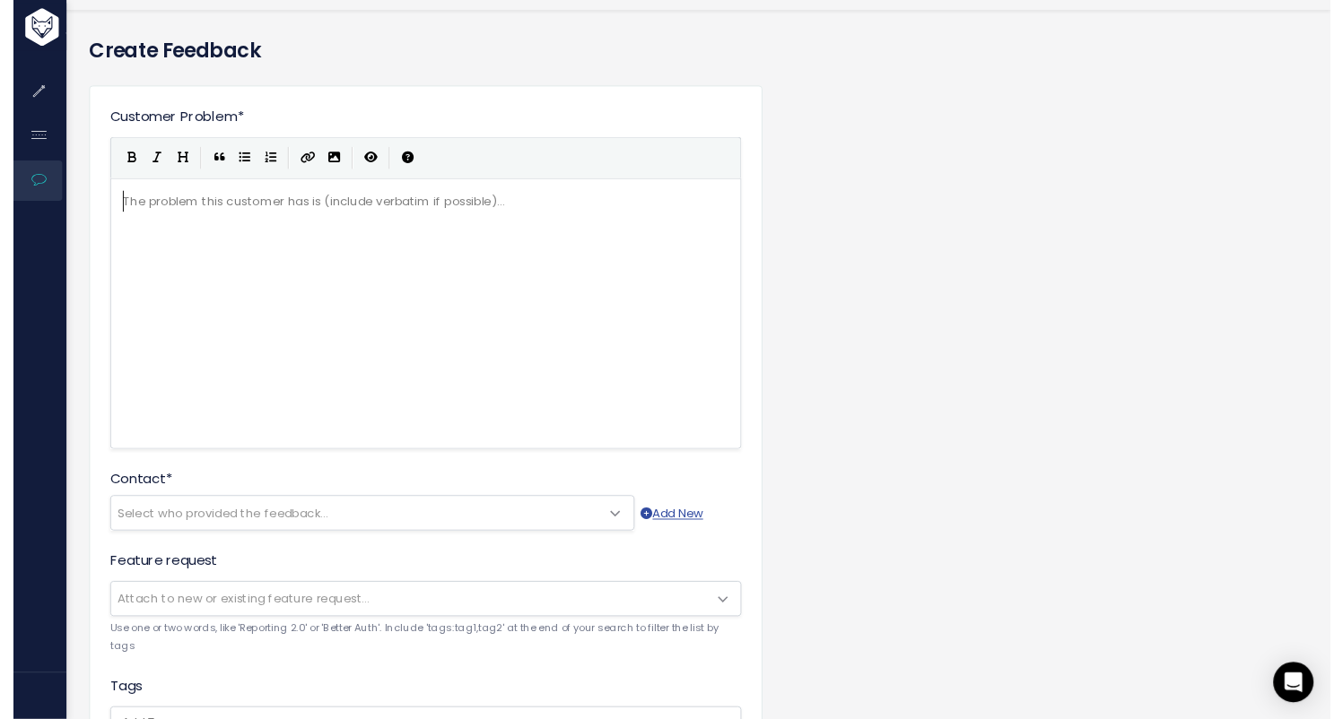
scroll to position [67, 0]
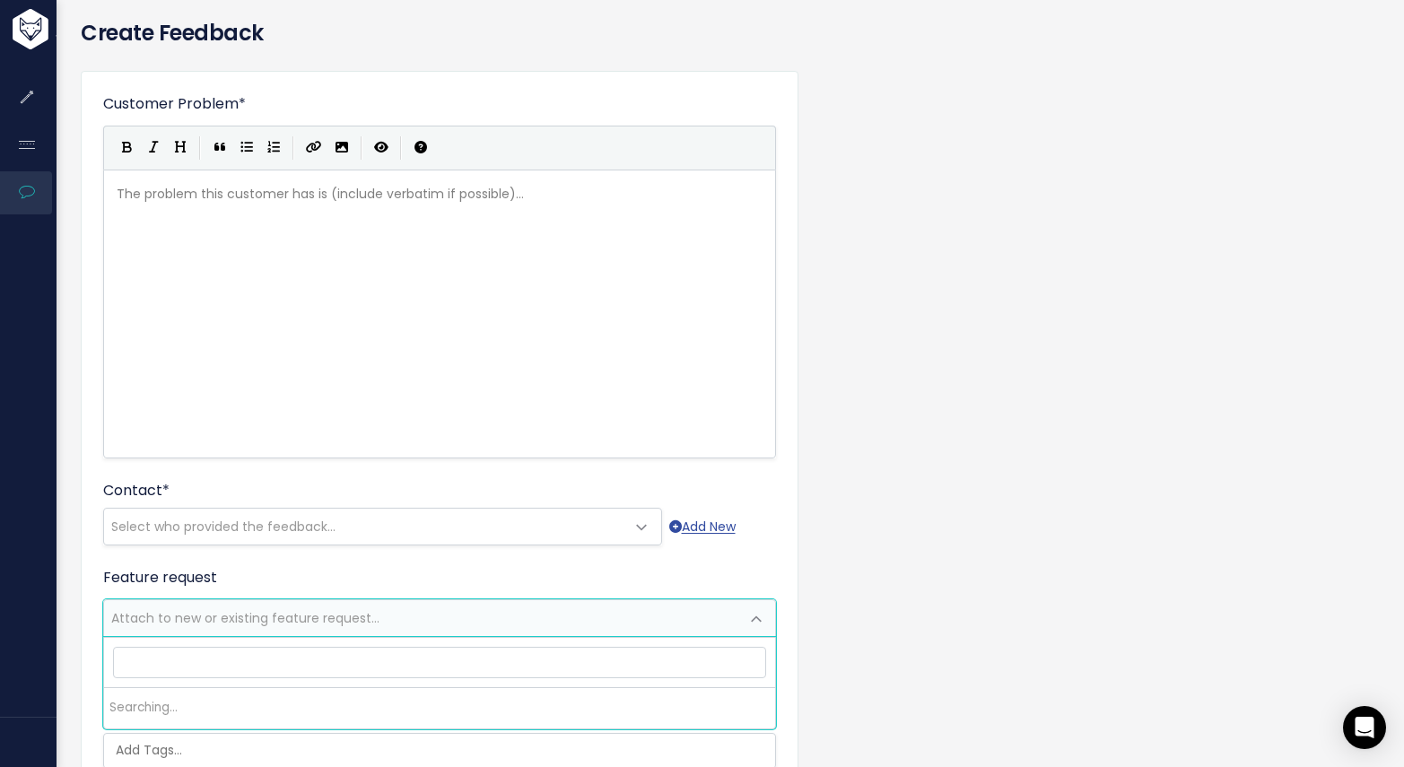
click at [362, 622] on span "Attach to new or existing feature request..." at bounding box center [245, 618] width 268 height 18
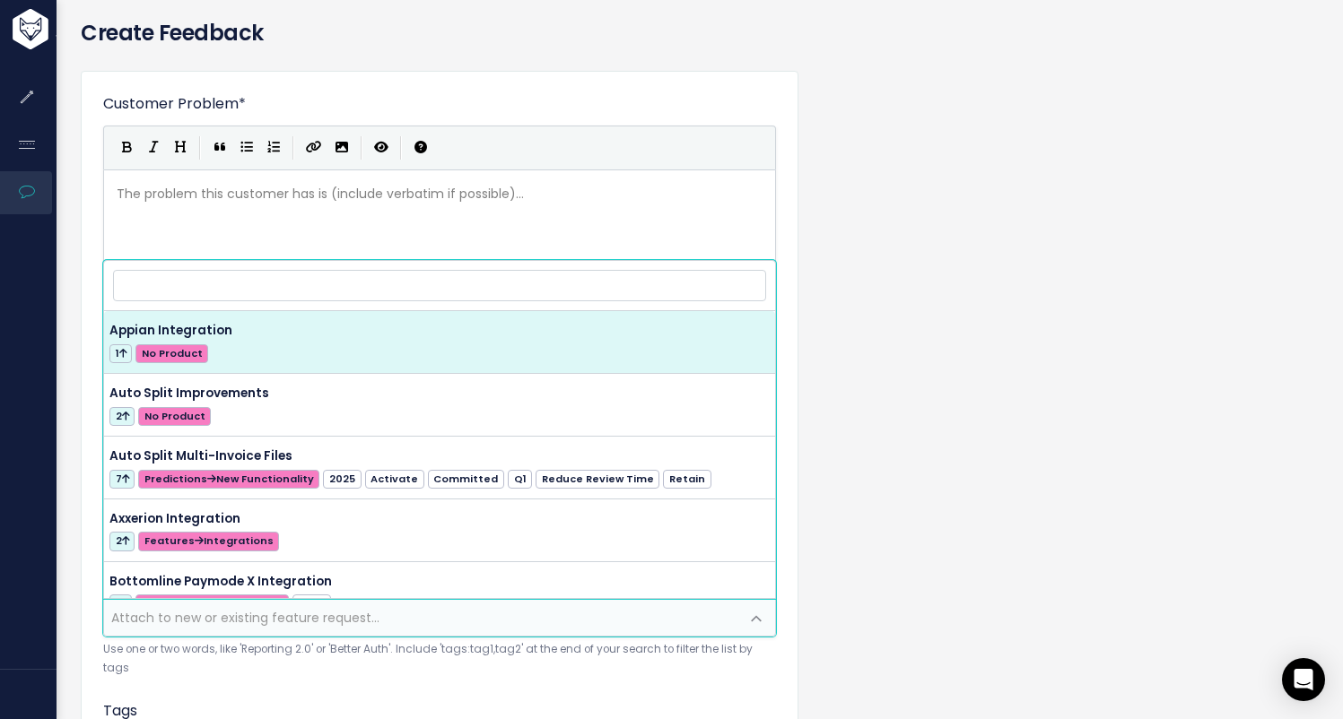
scroll to position [2, 0]
click at [396, 213] on div "The problem this customer has is (include verbatim if possible)... xxxxxxxxxx ​" at bounding box center [462, 336] width 698 height 314
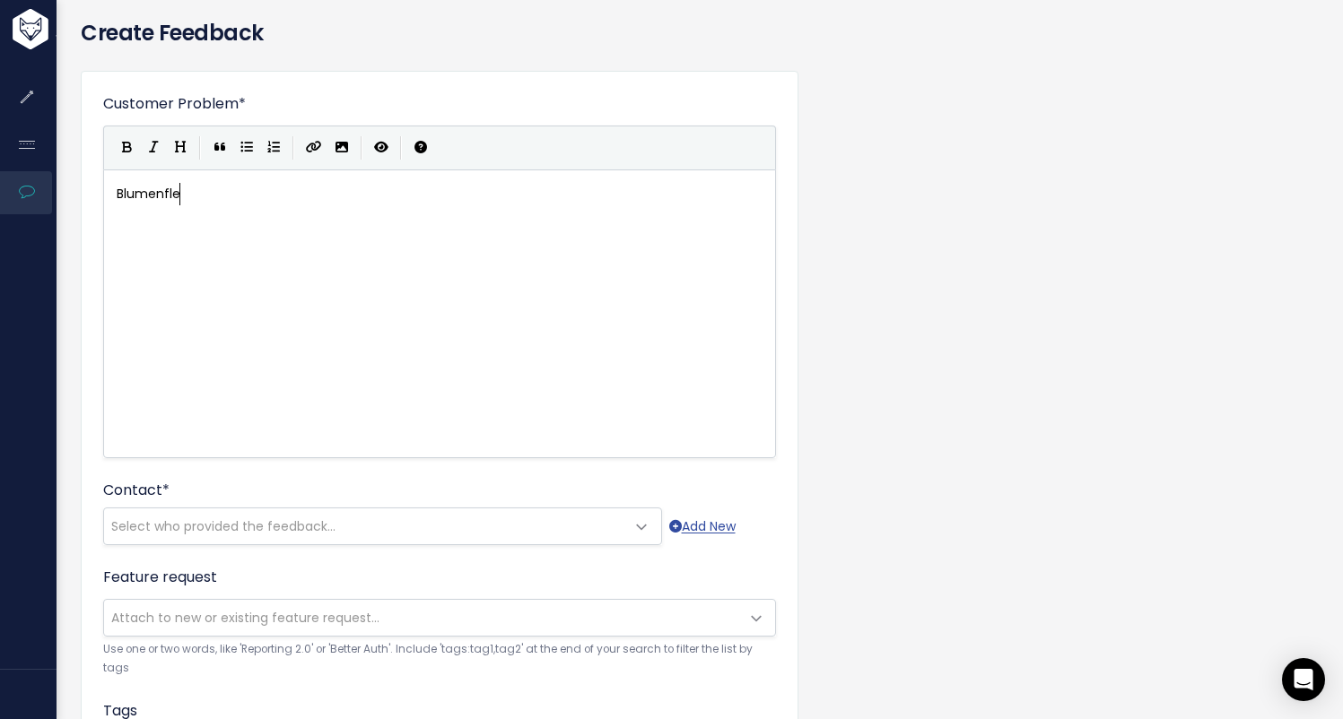
type textarea "Blumenfled"
type textarea "eld"
click at [283, 198] on pre "Blumenfeld" at bounding box center [446, 194] width 666 height 22
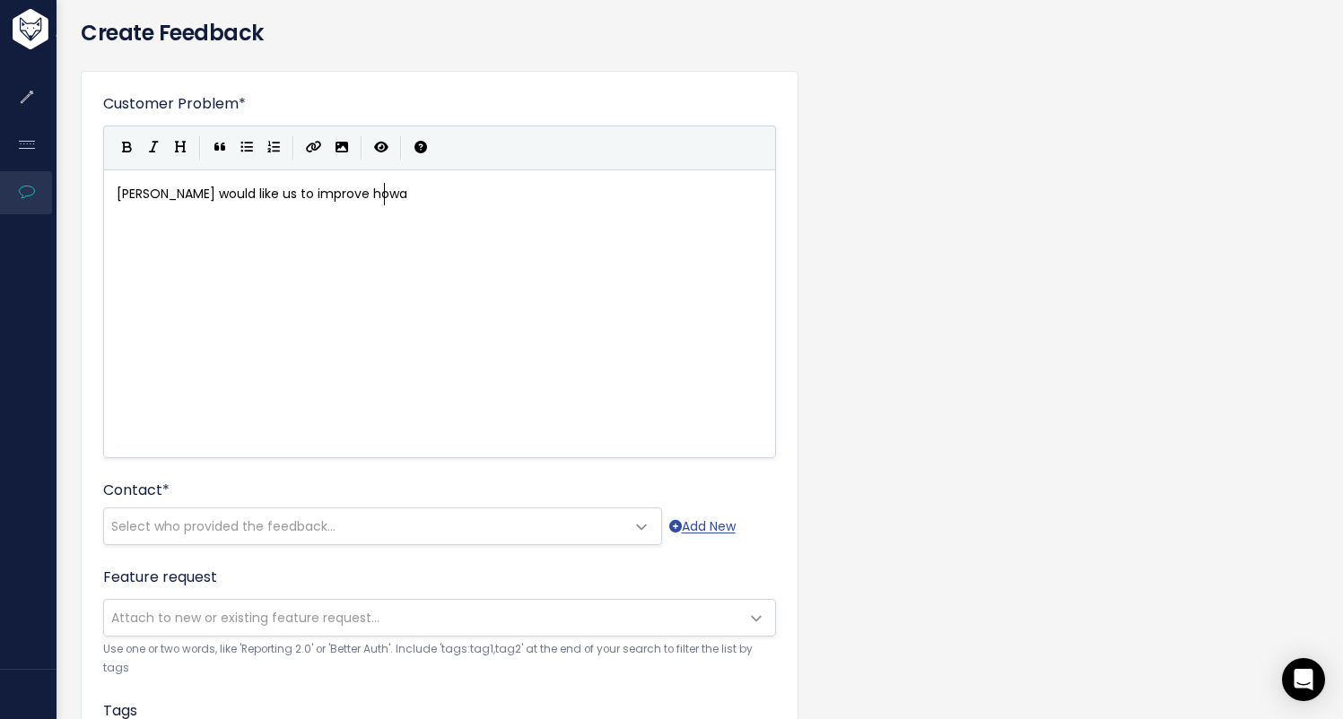
type textarea "would like us to improve howa w"
type textarea "we flag and split multi invoices."
type textarea "During their 5"
type textarea "60"
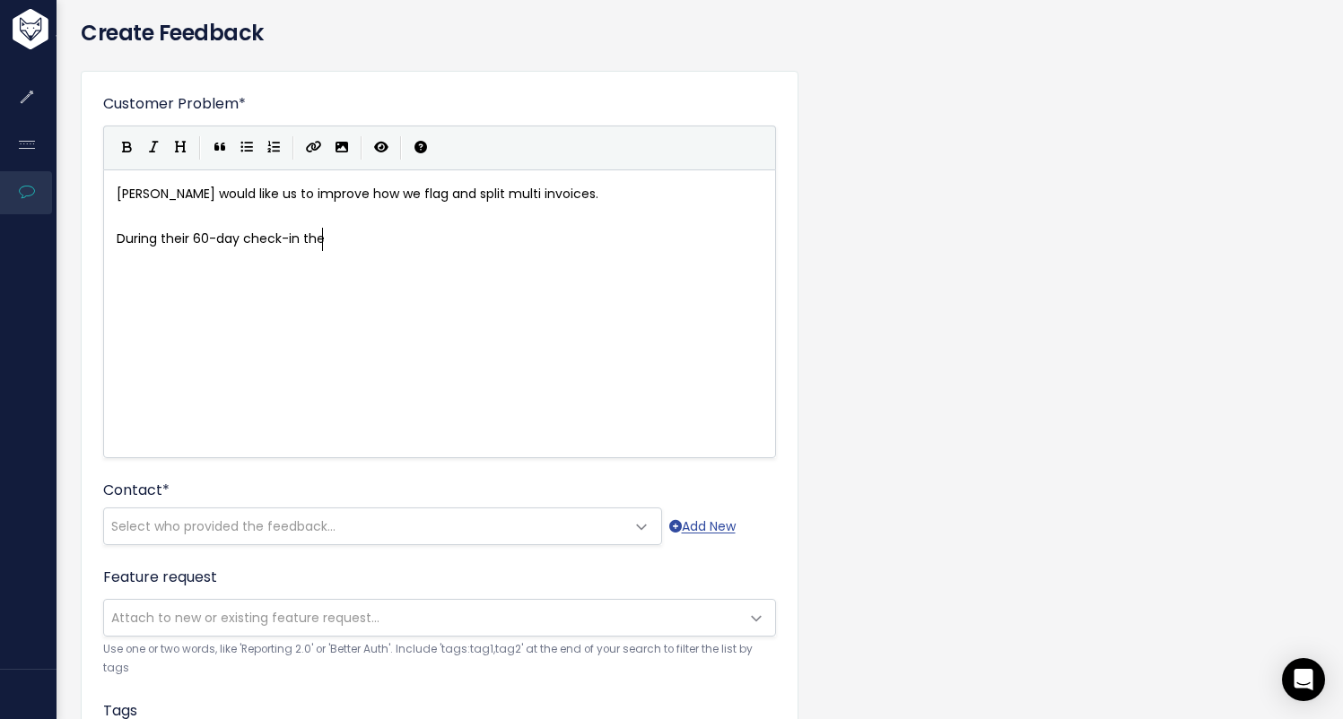
scroll to position [6, 119]
type textarea "-day check-in they"
type textarea "provided examples where we spluit"
type textarea "it 1"
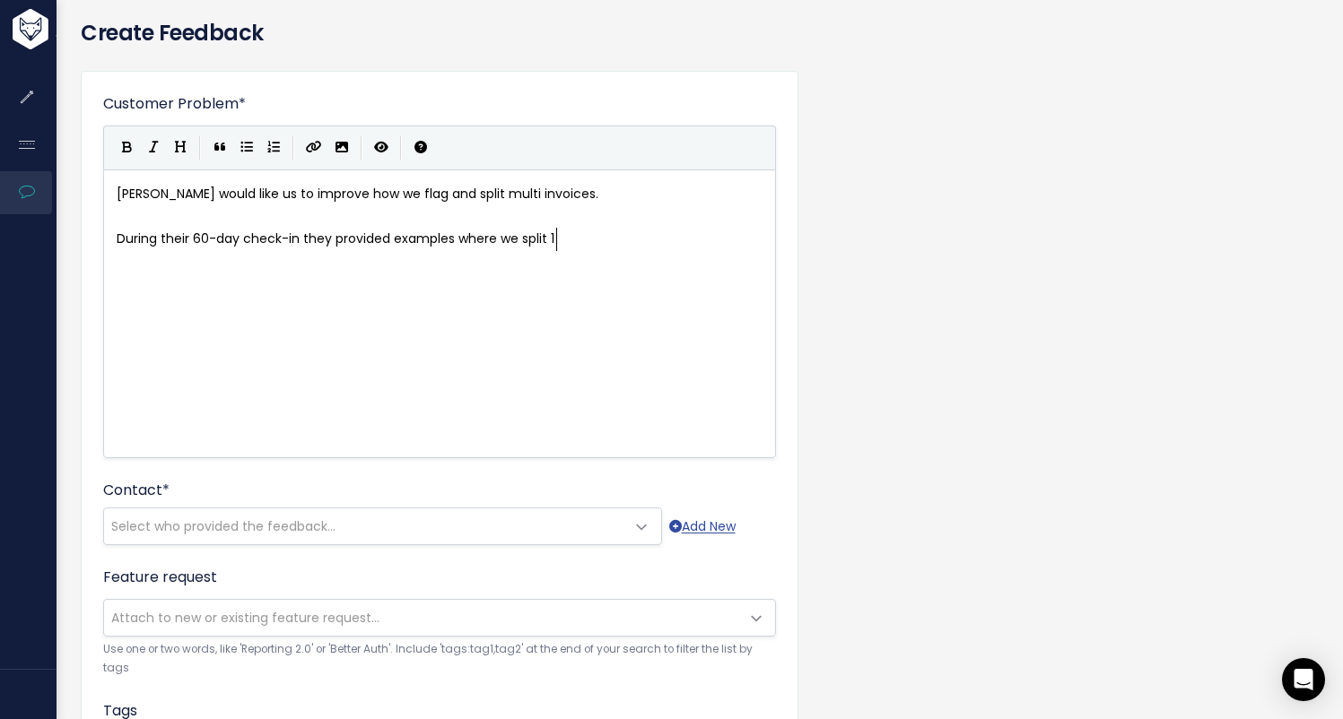
scroll to position [6, 17]
type textarea "tried splitting 1 invoice into multi"
type textarea "multiple because"
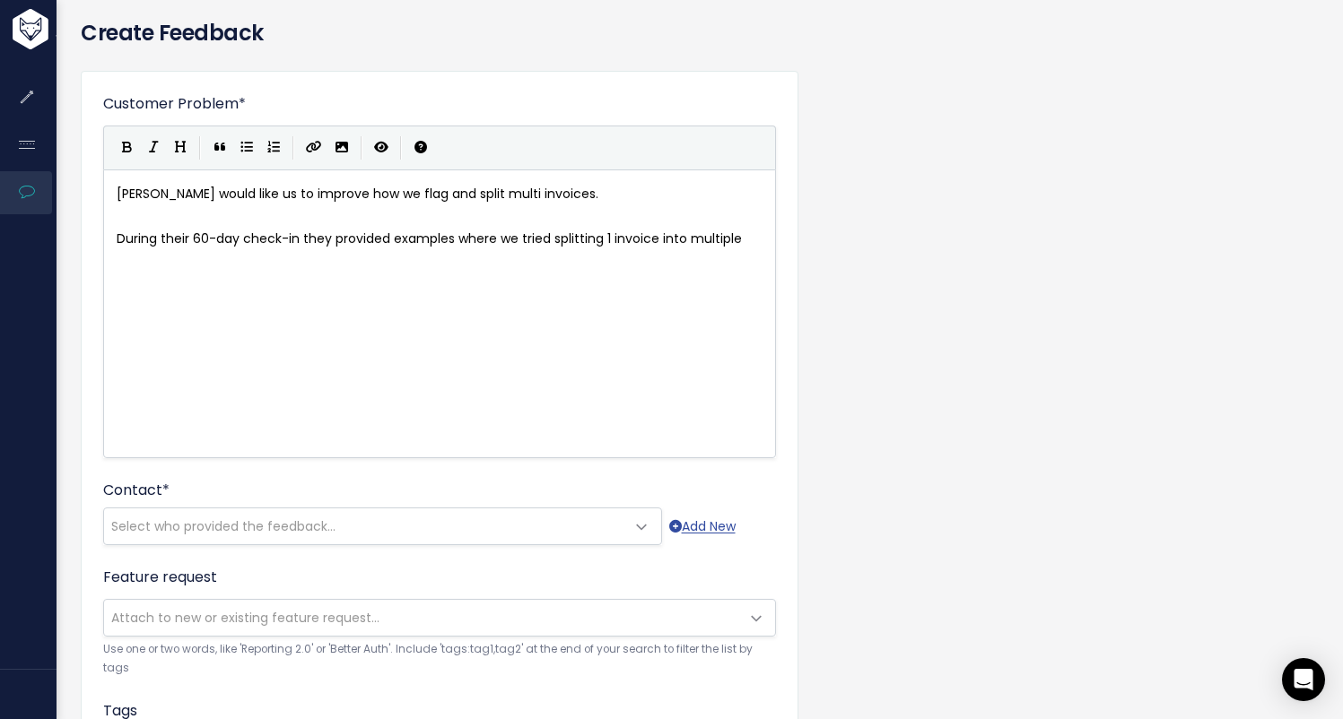
type textarea "."
type textarea "but the additional pages attached to the invoice were back-up documents (io"
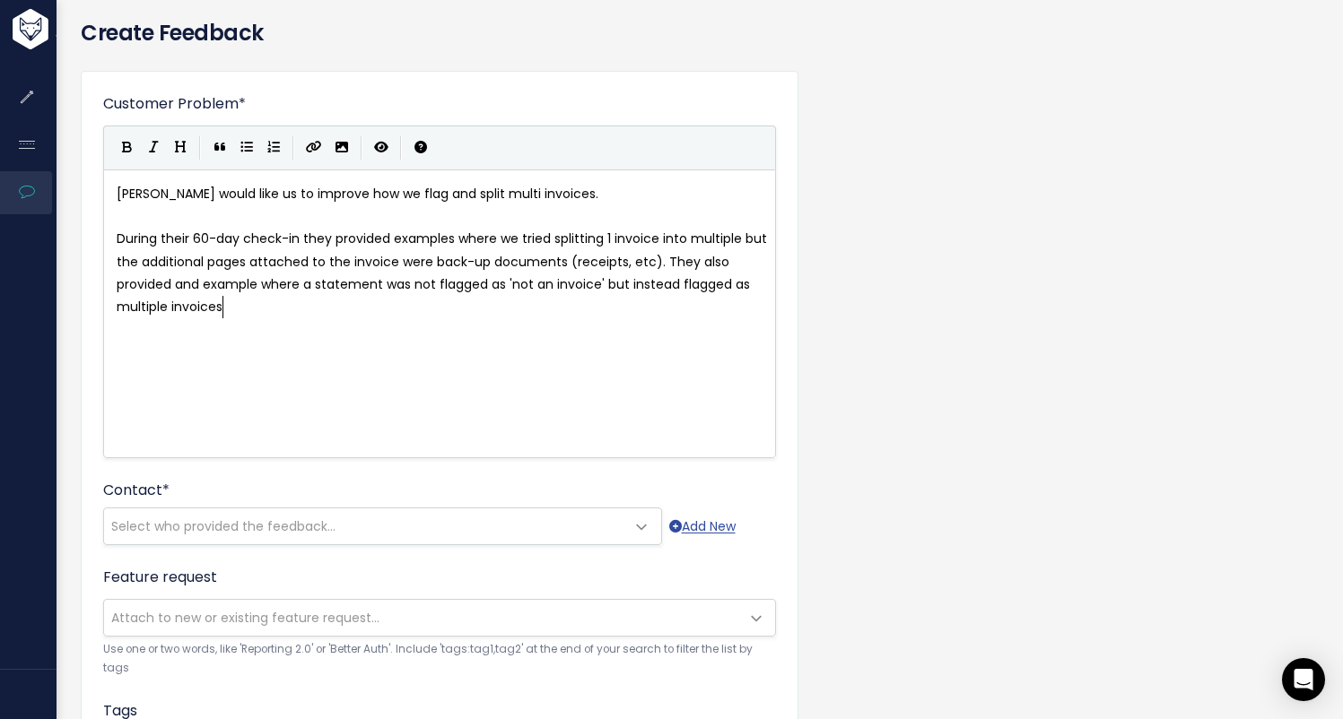
scroll to position [6, 54]
type textarea "receipts, etc). They also provided and example where a statement was not flagge…"
type textarea ". The option exists to pr"
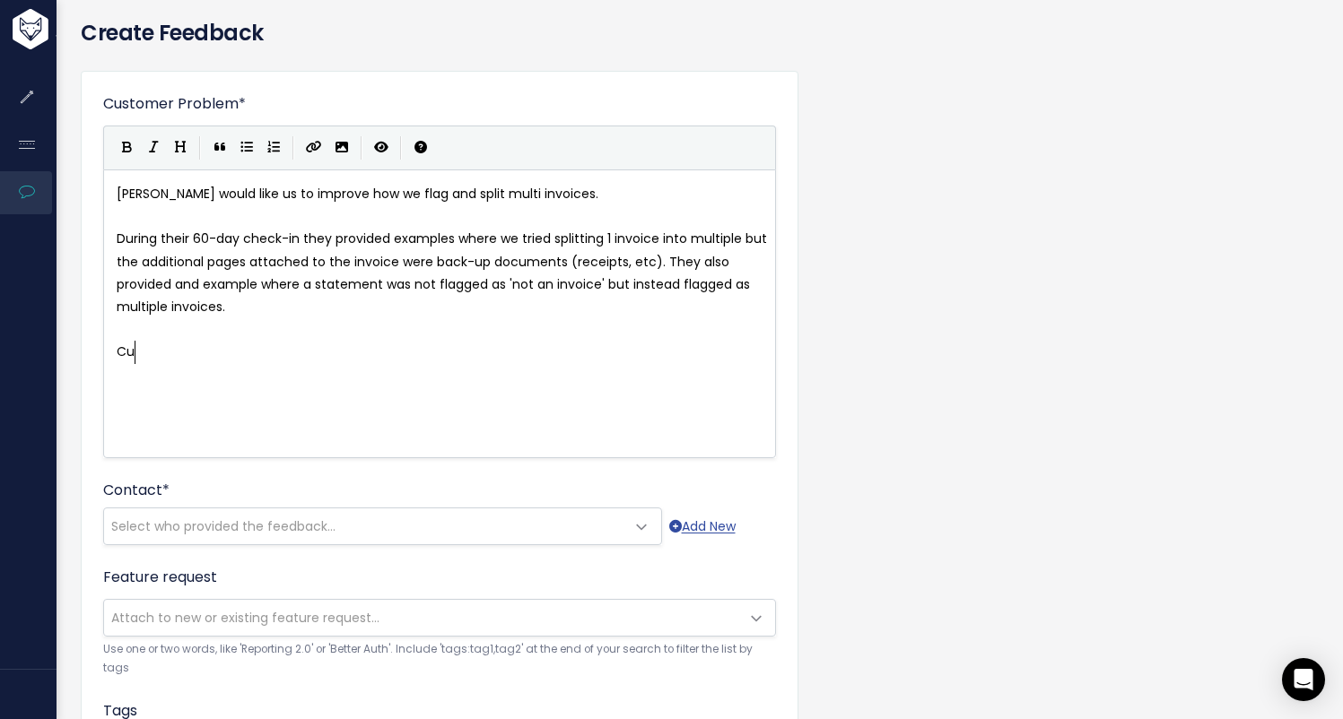
type textarea "Cure"
type textarea "rently the option"
type textarea "ir i"
type textarea "re is an option to select pr"
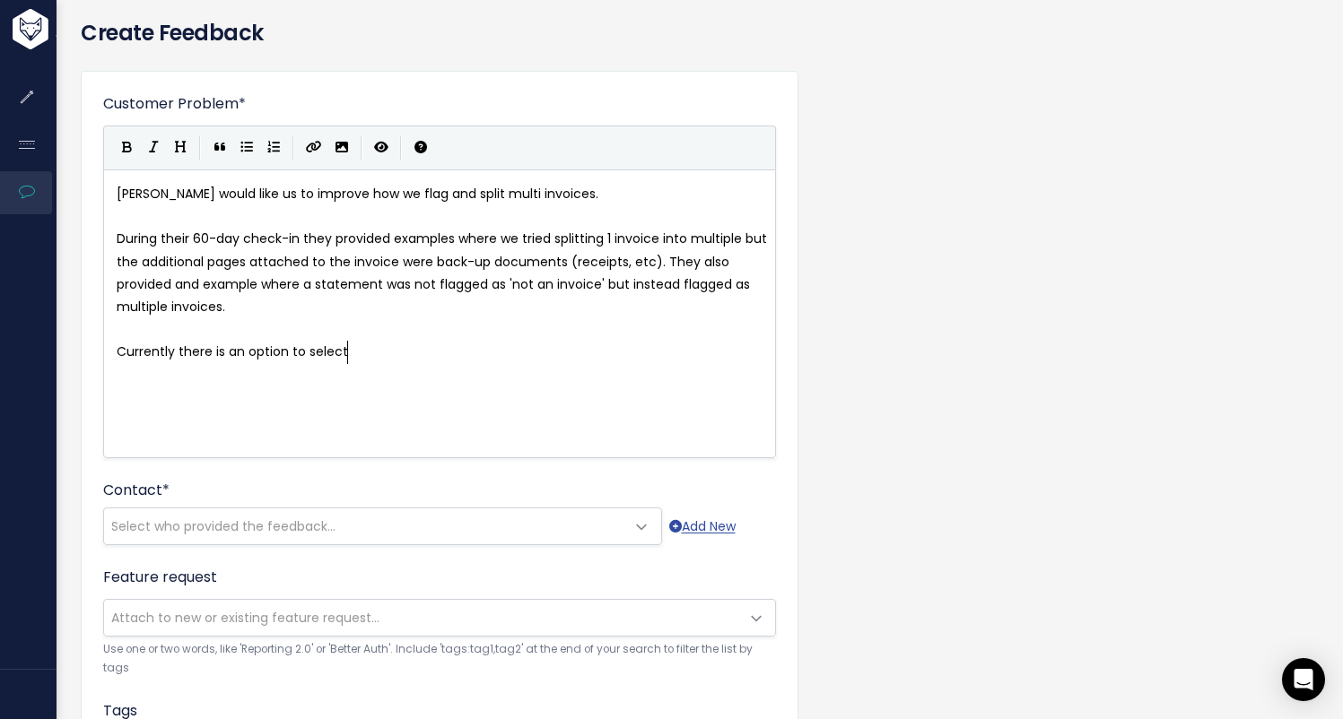
scroll to position [6, 161]
type textarea "'pr"
type textarea "prcoess"
type textarea "ocess as a single invoice but not an option to 'reject"
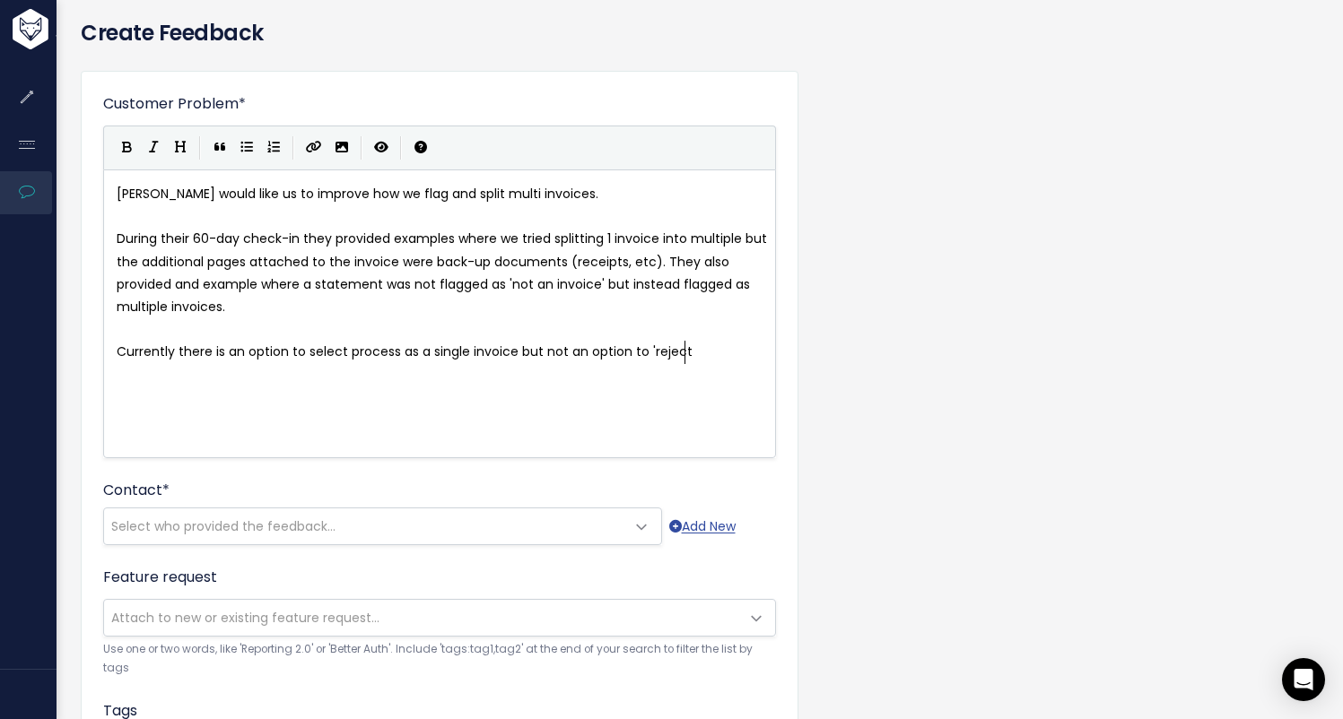
scroll to position [6, 323]
type textarea "selcet"
type textarea "e"
type textarea "lect a button ot"
type textarea "to 'rej"
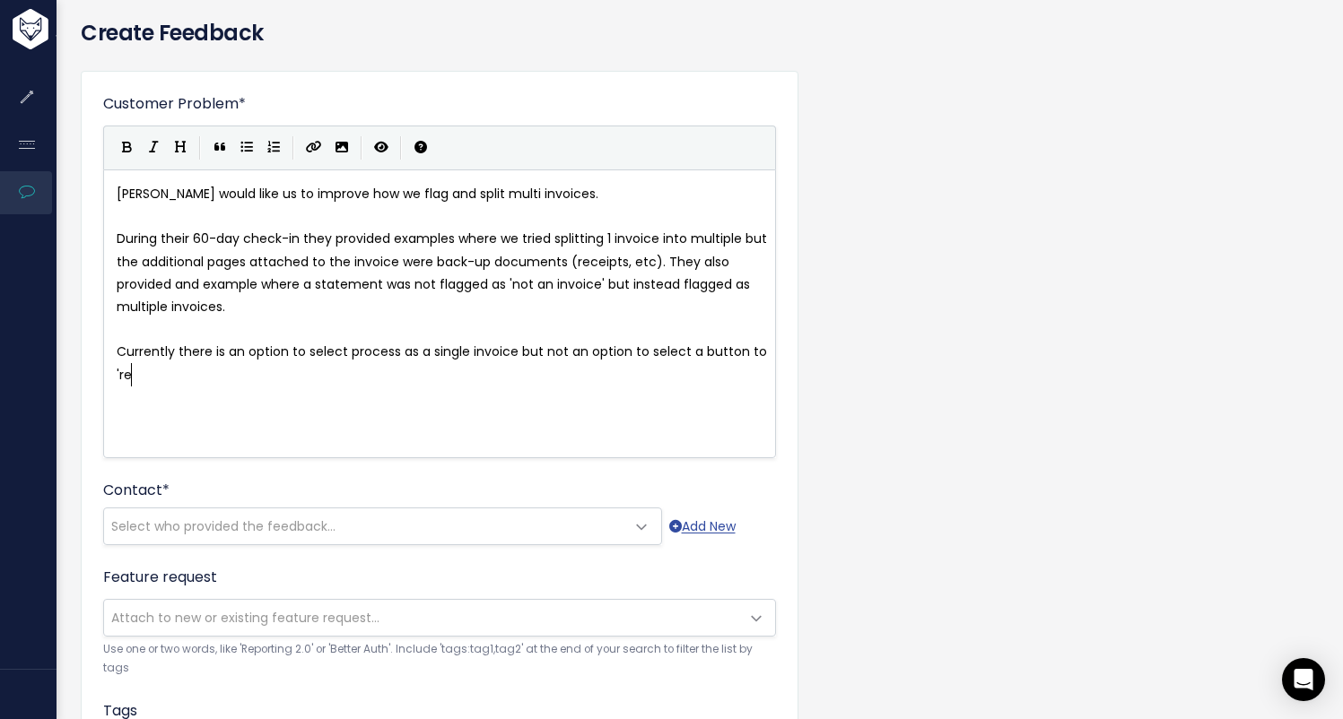
scroll to position [6, 32]
type textarea "eject"
type textarea "reject button."
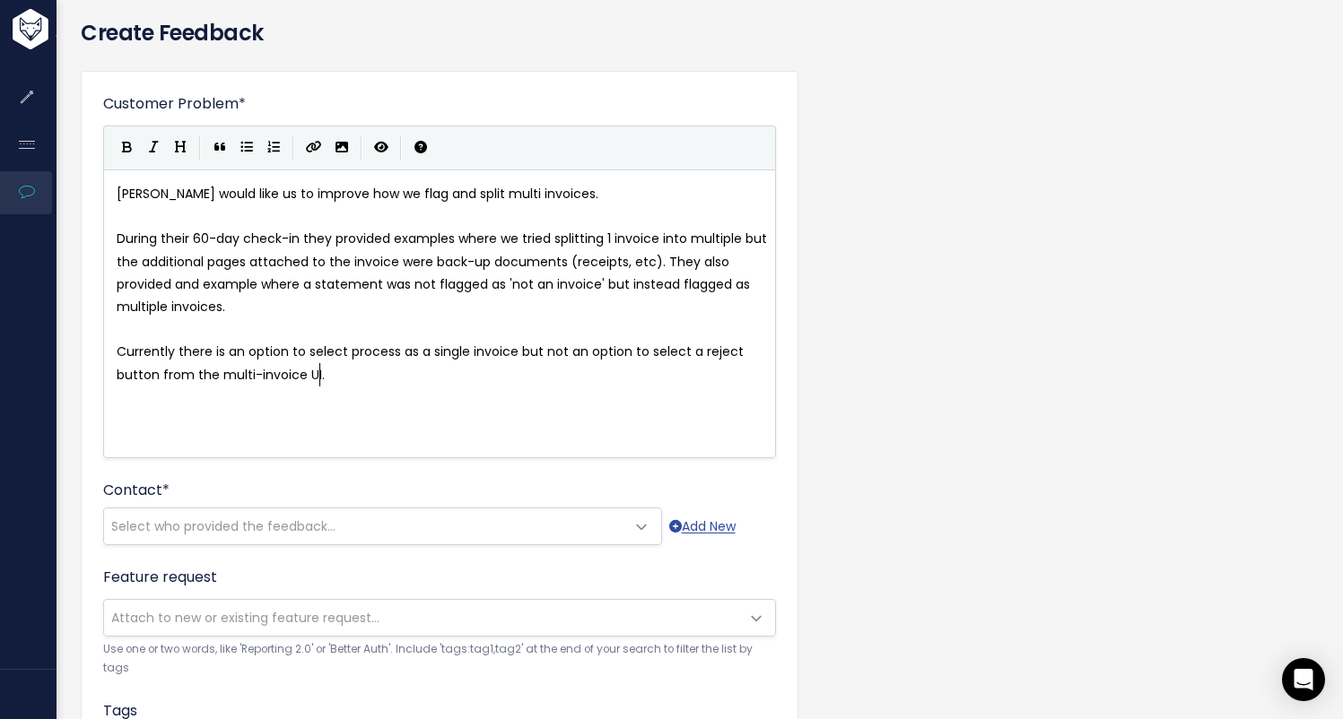
type textarea "from the multi-invoice UI."
click at [198, 288] on span "During their 60-day check-in they provided examples where we tried splitting 1 …" at bounding box center [444, 273] width 654 height 86
click at [437, 376] on pre "Currently there is an option to select process as a single invoice but not an o…" at bounding box center [446, 363] width 666 height 45
type textarea "They would like this added to a"
type textarea "hadnl"
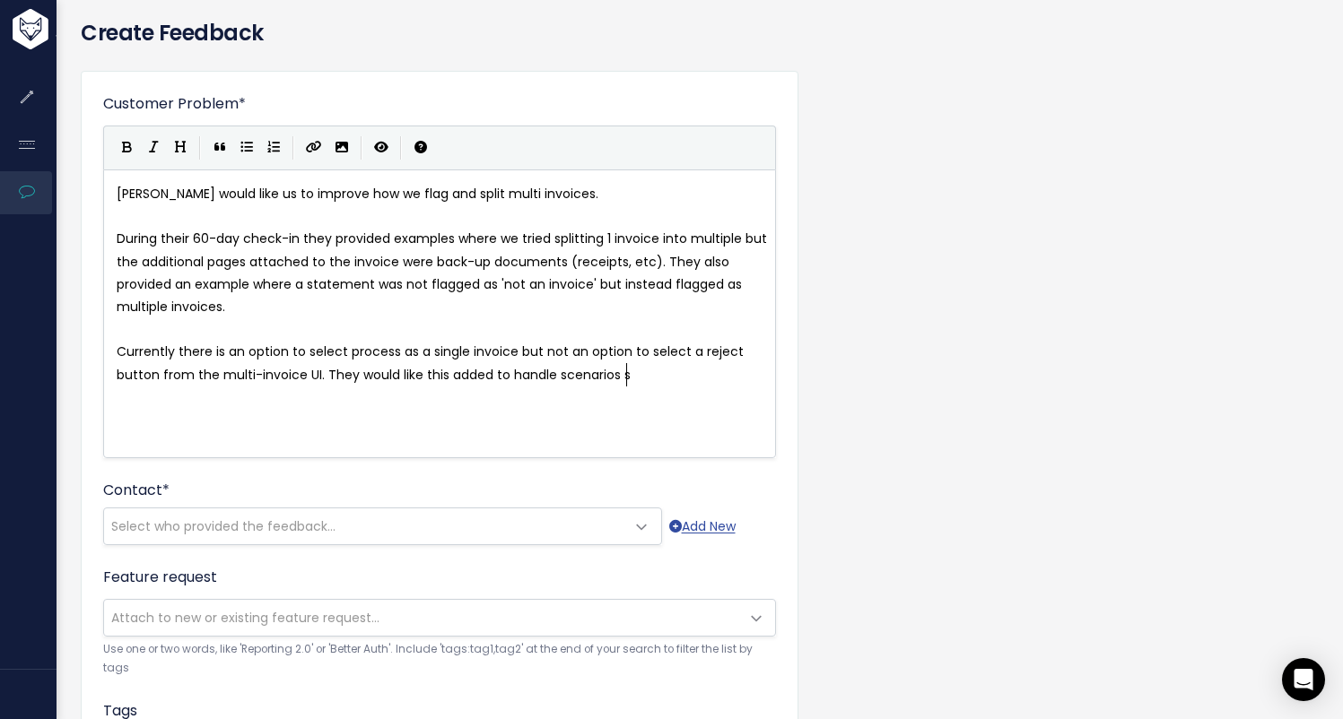
type textarea "ndle scenarios scu"
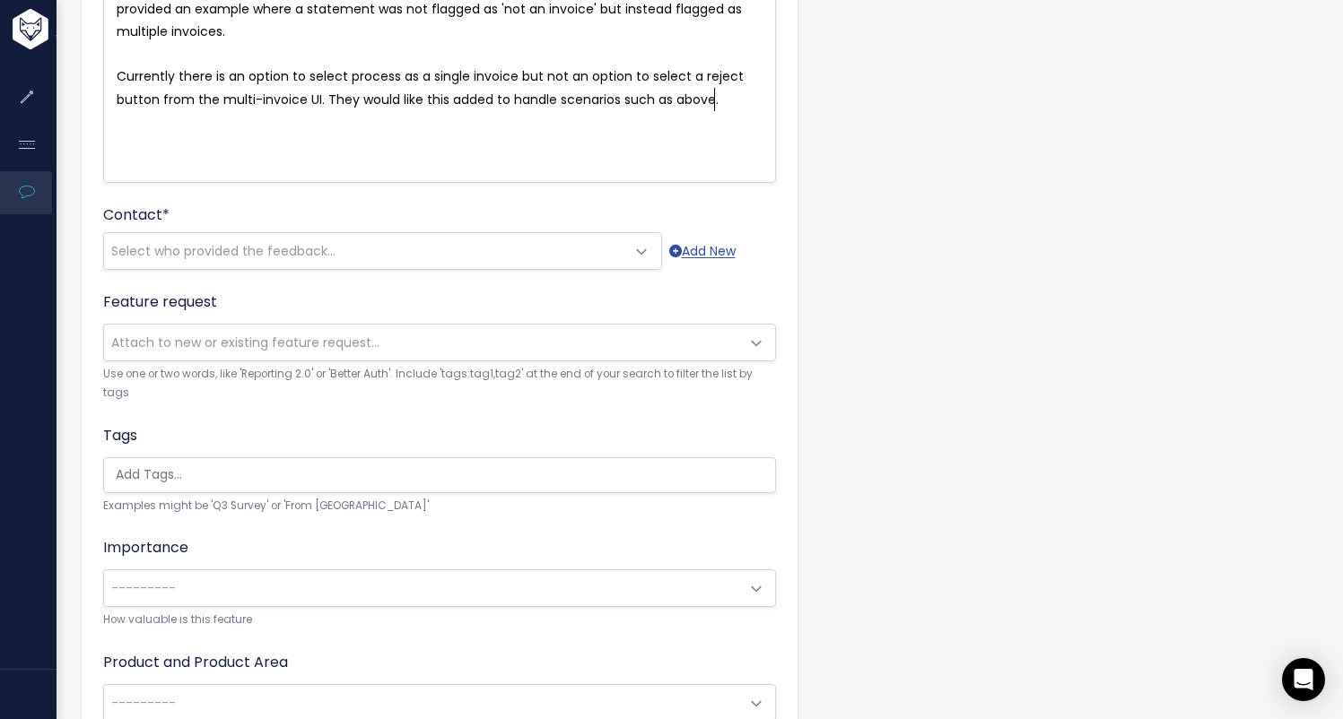
scroll to position [319, 0]
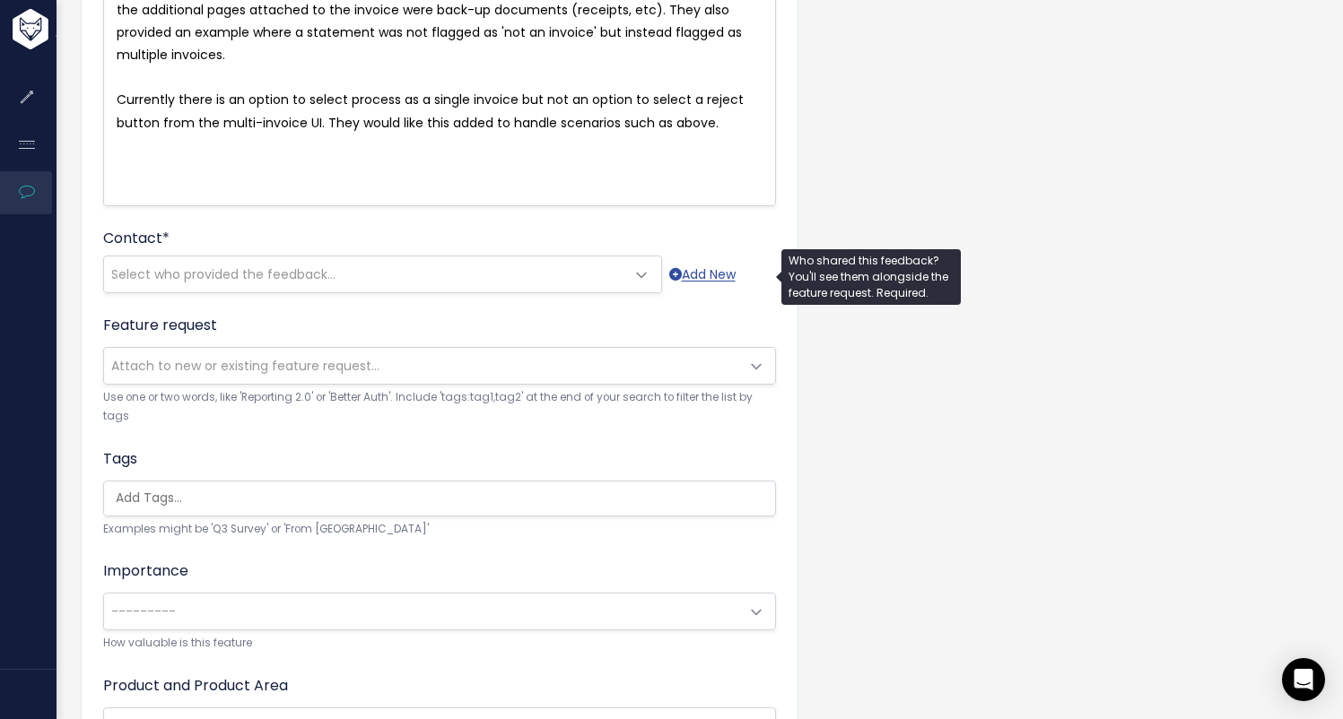
type textarea "uch as above."
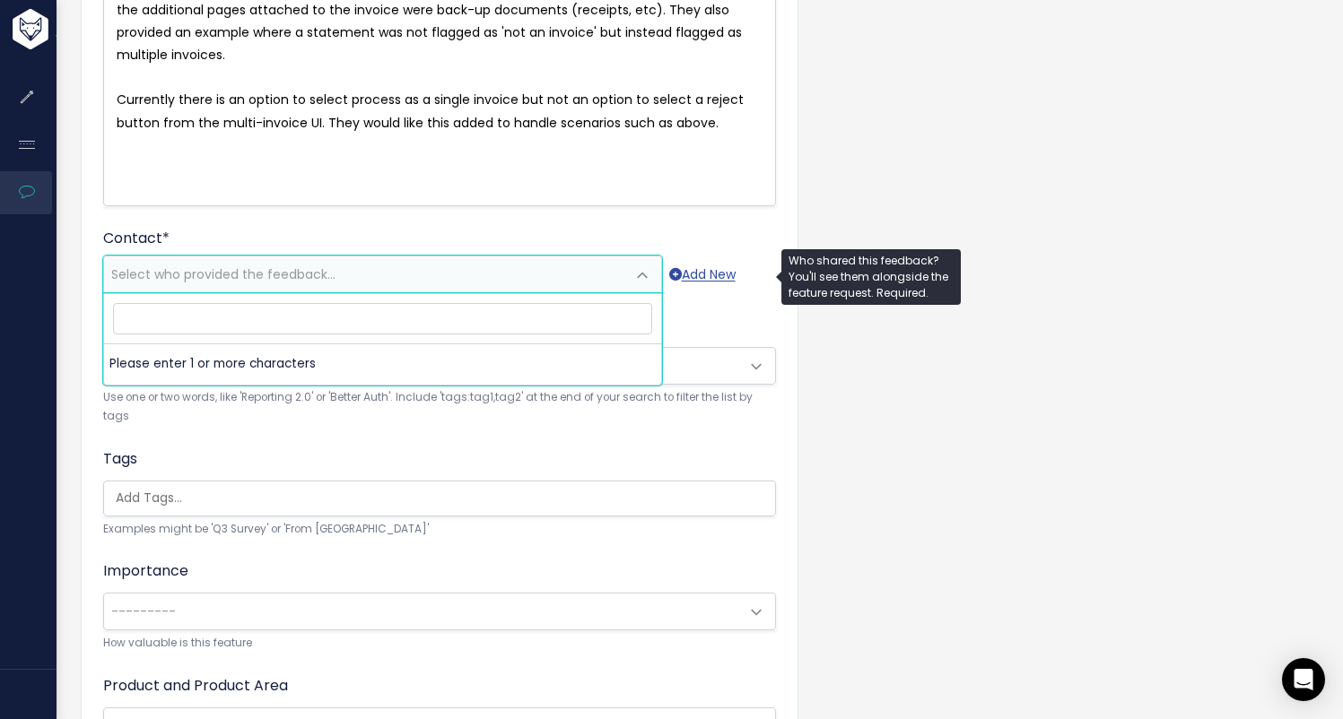
click at [614, 274] on span "Select who provided the feedback..." at bounding box center [364, 274] width 521 height 36
click at [390, 418] on small "Use one or two words, like 'Reporting 2.0' or 'Better Auth'. Include 'tags:tag1…" at bounding box center [439, 407] width 673 height 39
click at [285, 276] on span "Select who provided the feedback..." at bounding box center [223, 274] width 224 height 18
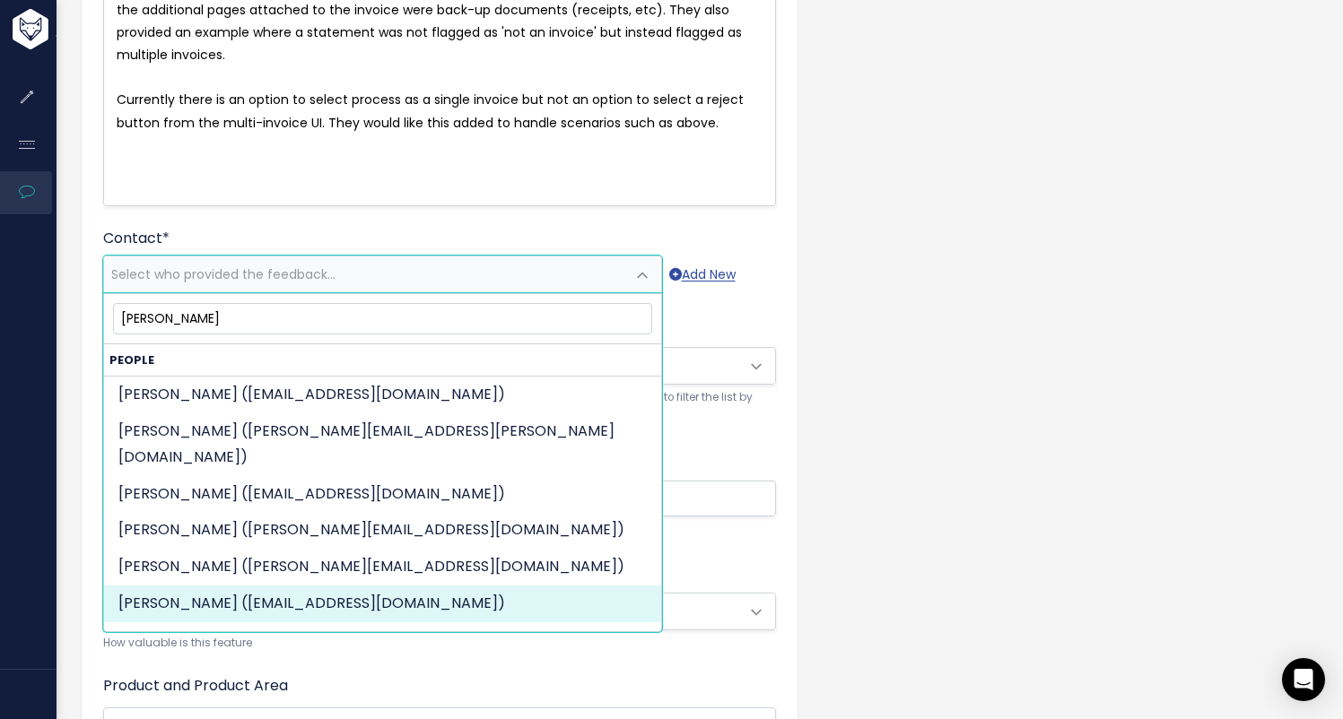
type input "Valeri"
select select "88901838"
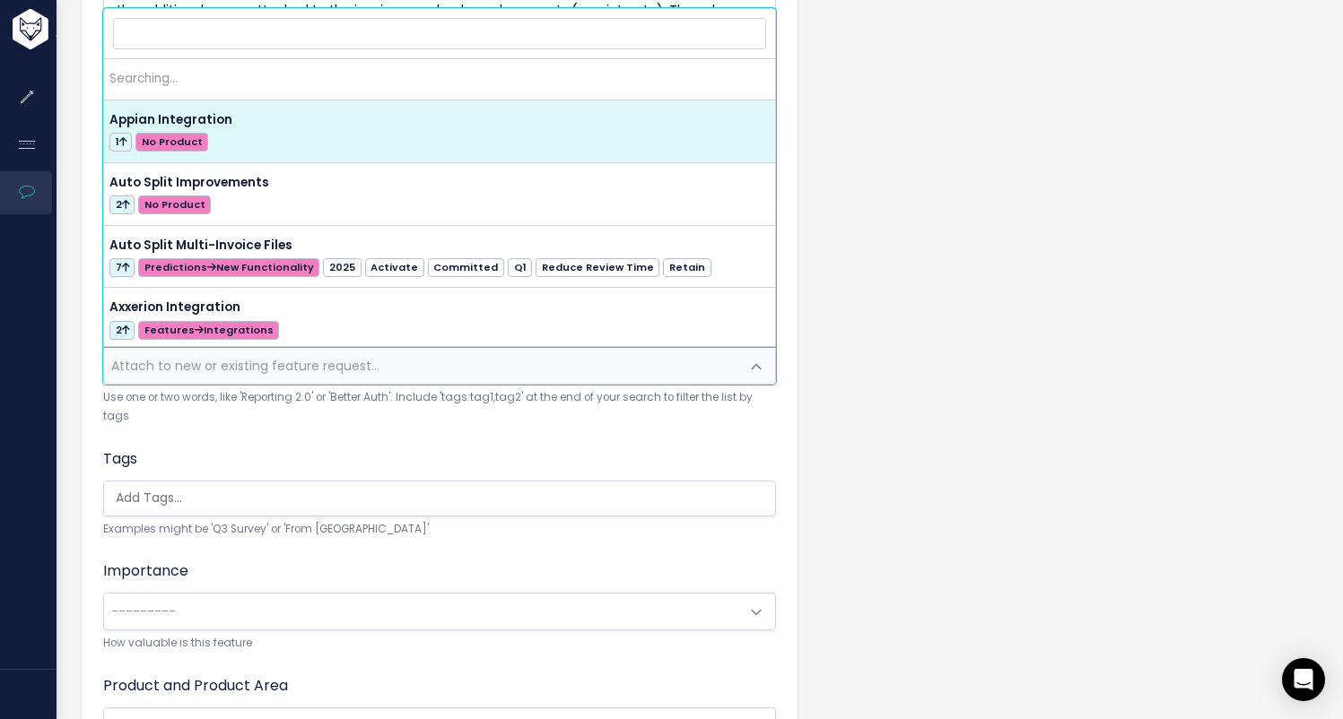
click at [417, 357] on span "Attach to new or existing feature request..." at bounding box center [421, 366] width 635 height 36
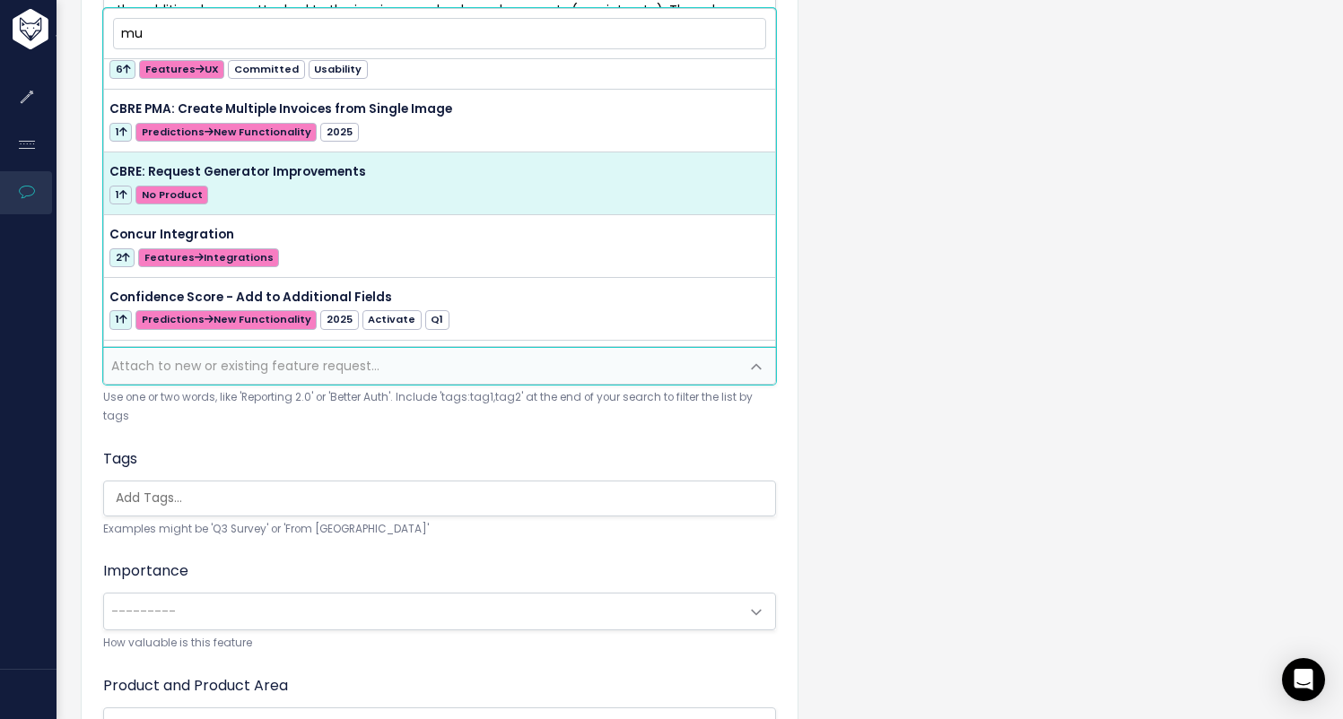
scroll to position [0, 0]
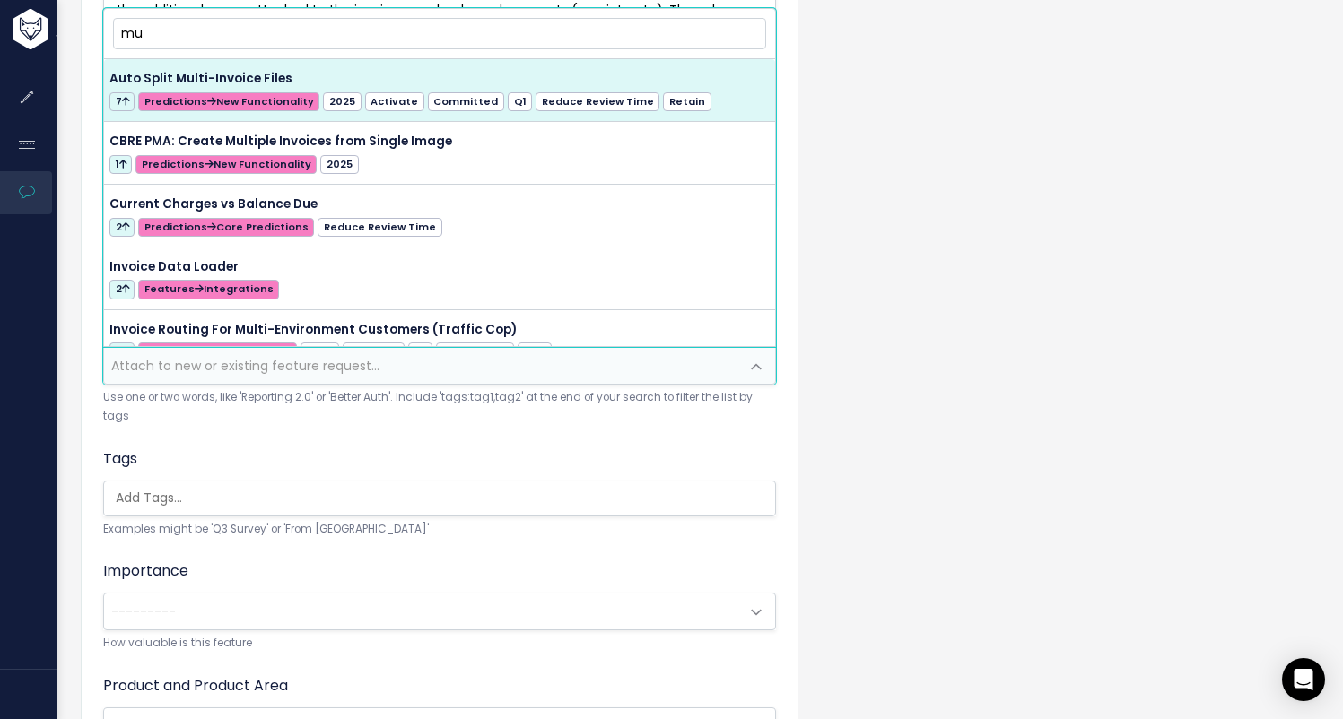
type input "mu"
select select "43252"
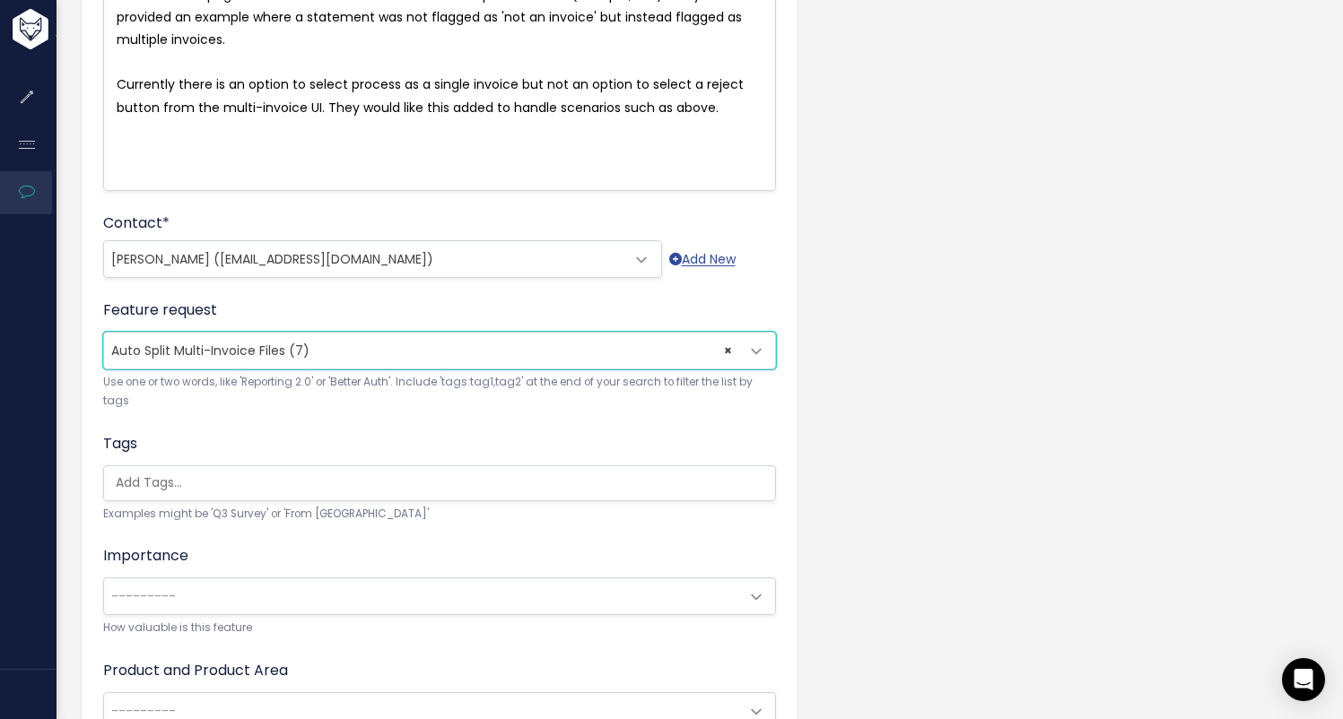
scroll to position [345, 0]
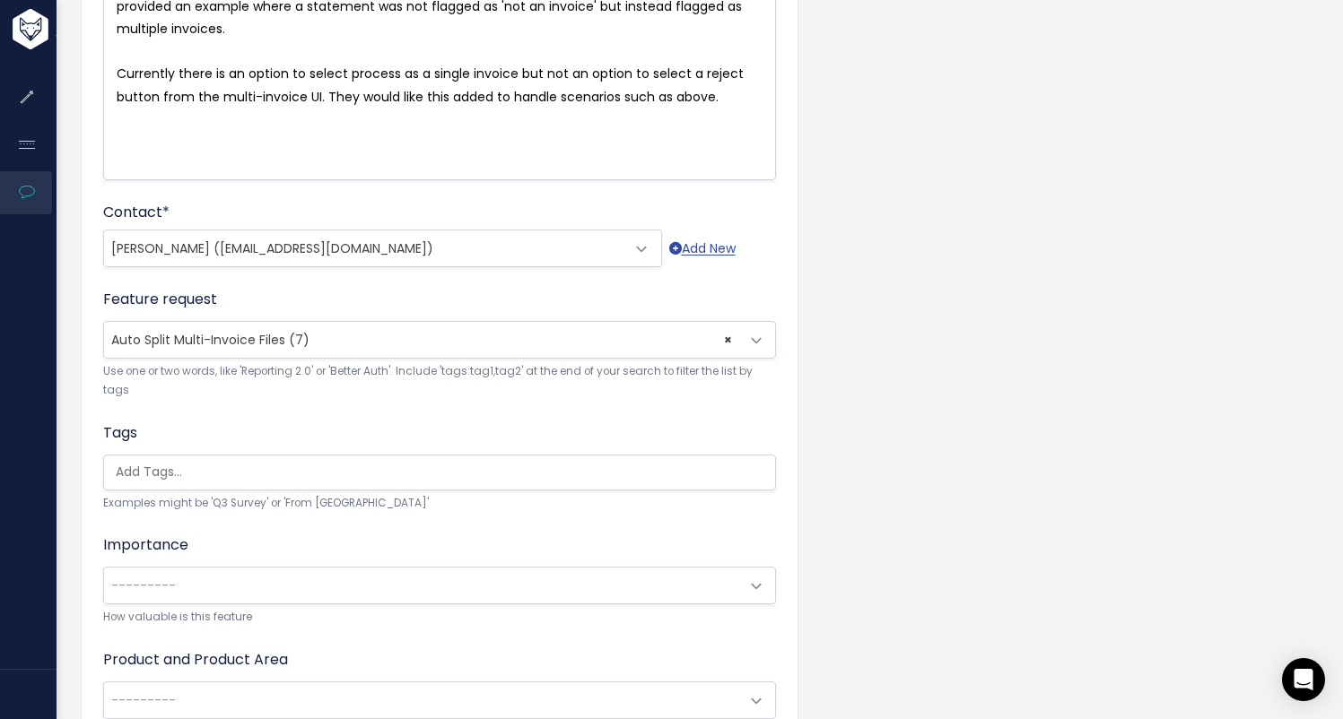
click at [223, 471] on input "search" at bounding box center [444, 472] width 671 height 19
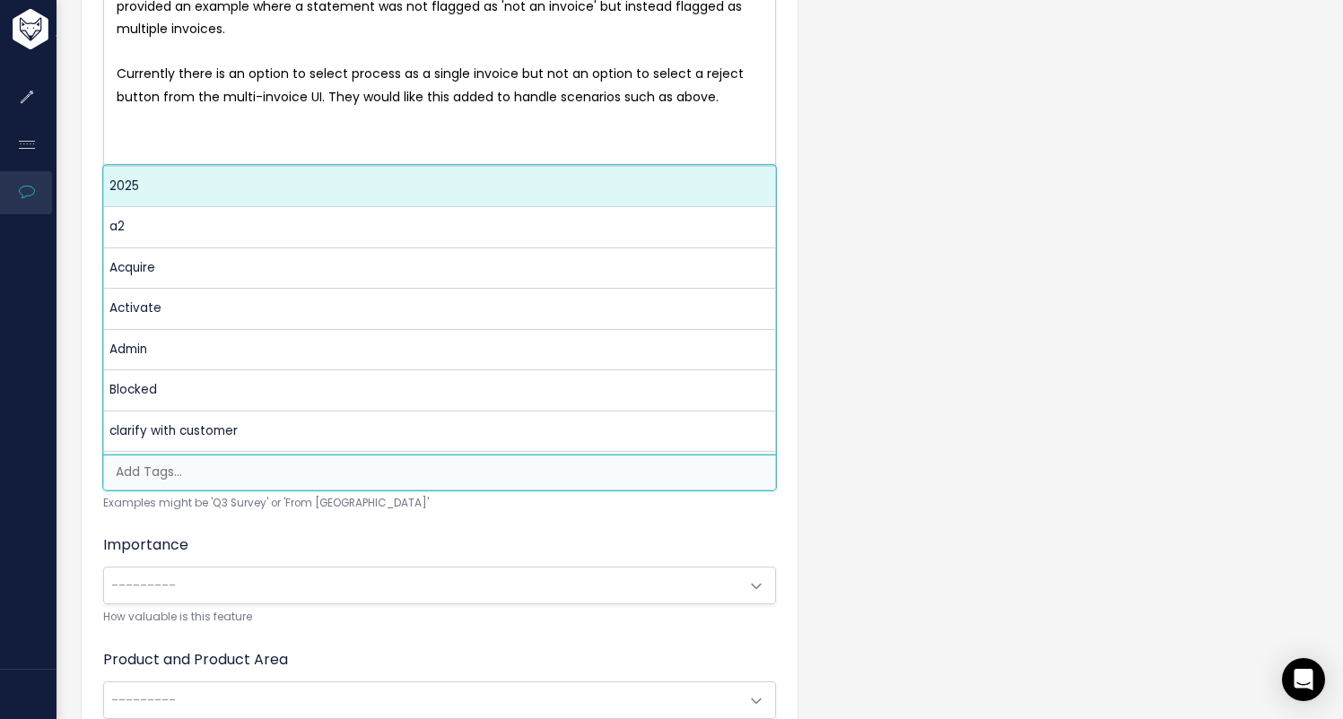
scroll to position [0, 4]
click at [312, 535] on div "Importance --------- Nice to have Must have Blocker --------- How valuable is t…" at bounding box center [439, 581] width 673 height 92
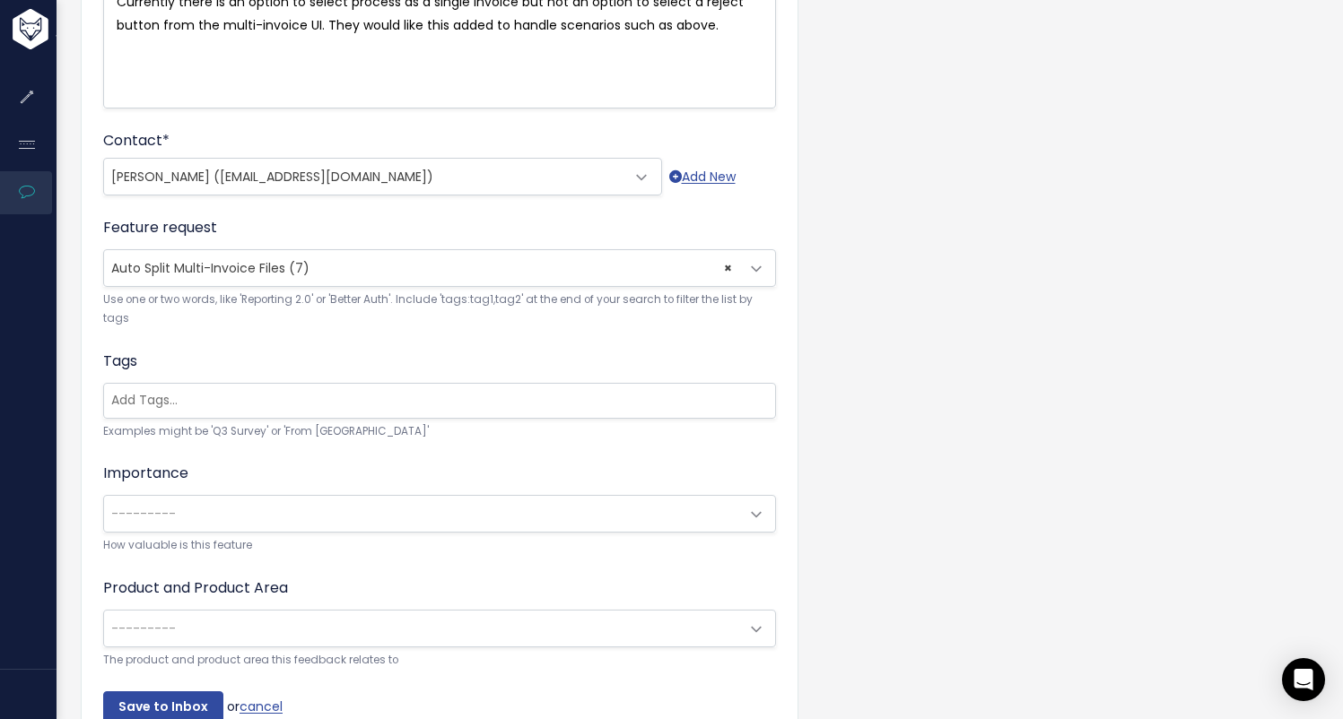
scroll to position [424, 0]
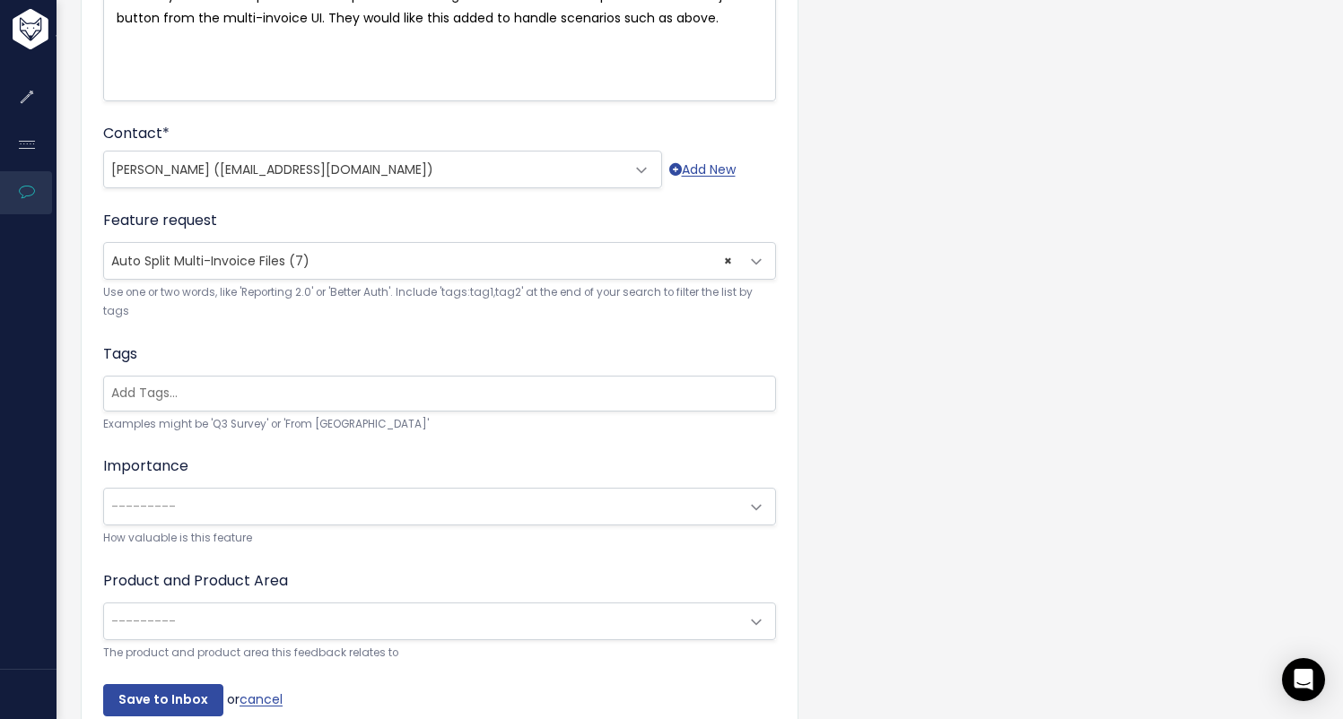
click at [283, 514] on span "---------" at bounding box center [421, 507] width 635 height 36
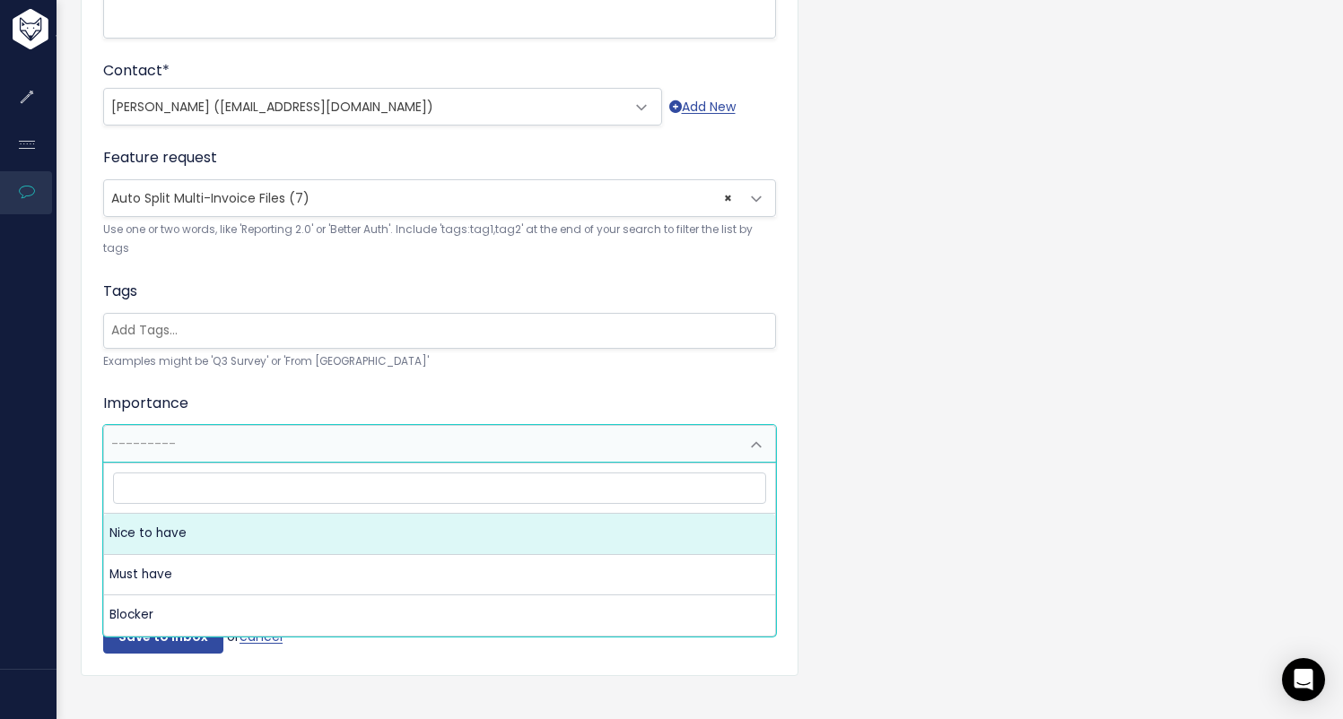
scroll to position [489, 0]
select select "NICE_TO_HAVE"
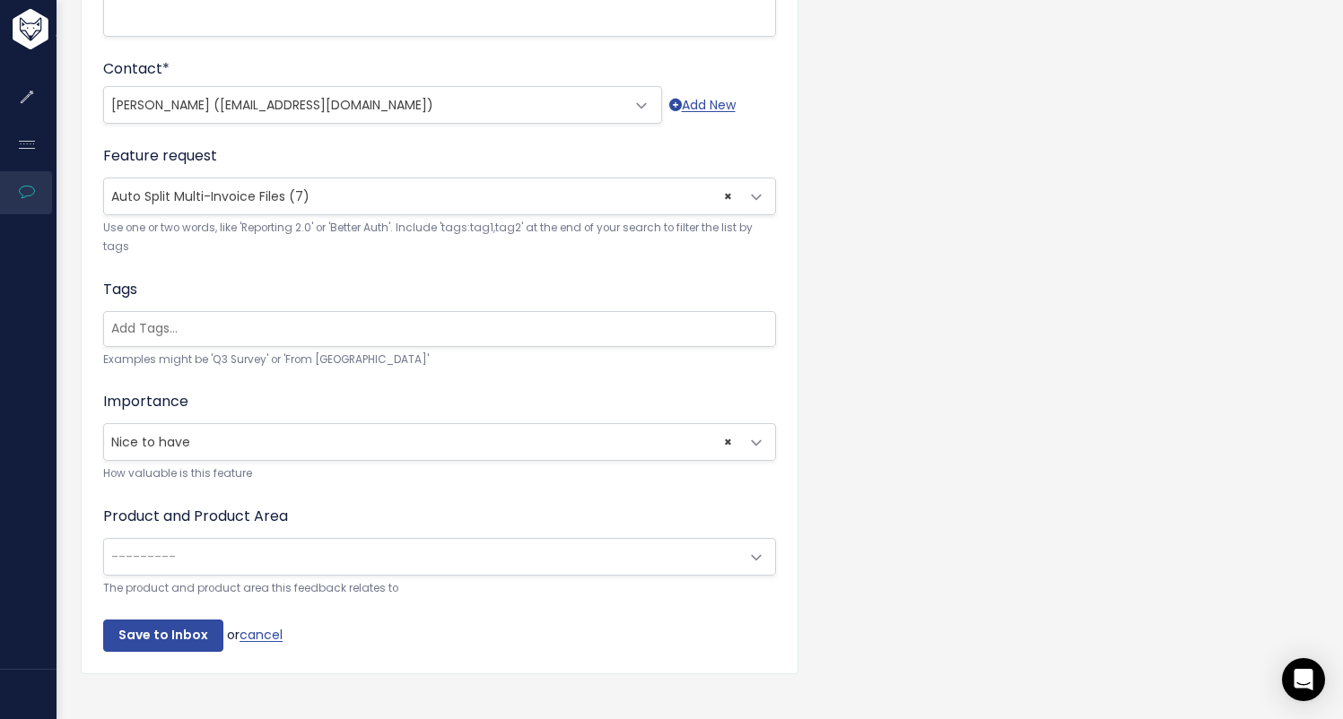
click at [248, 559] on span "---------" at bounding box center [421, 557] width 635 height 36
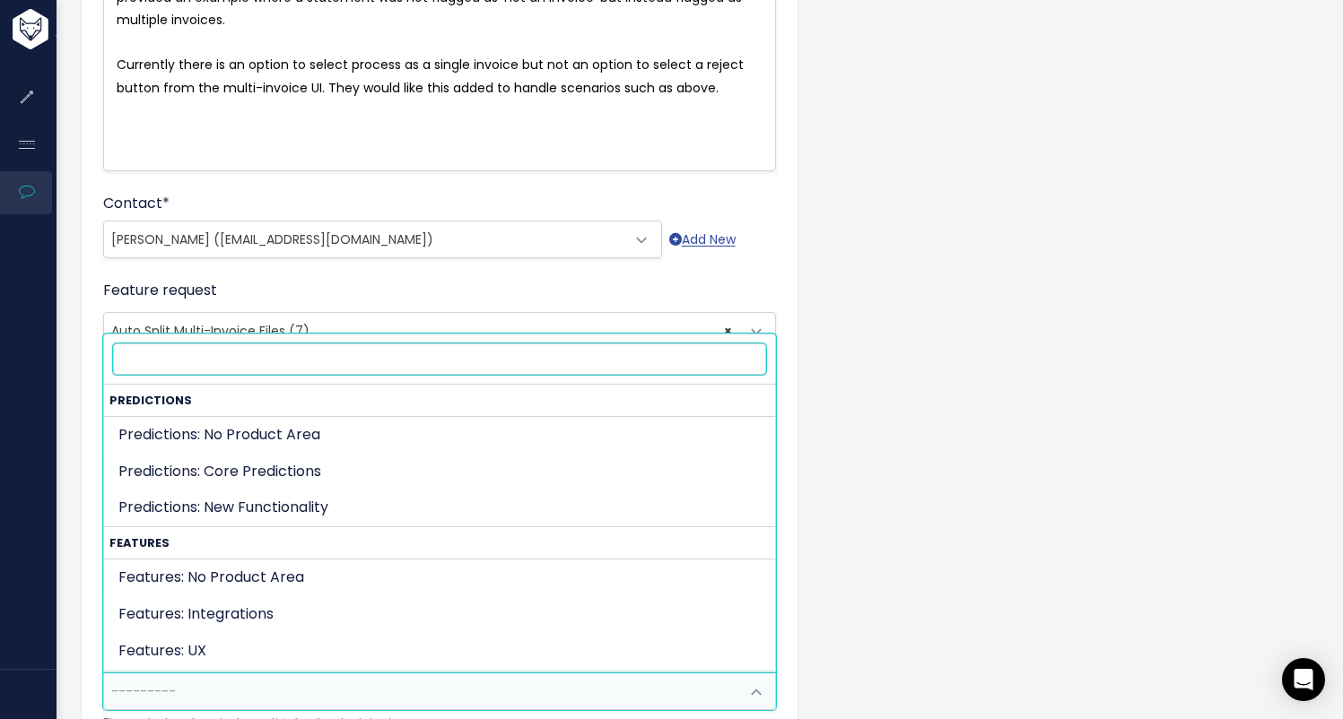
scroll to position [345, 0]
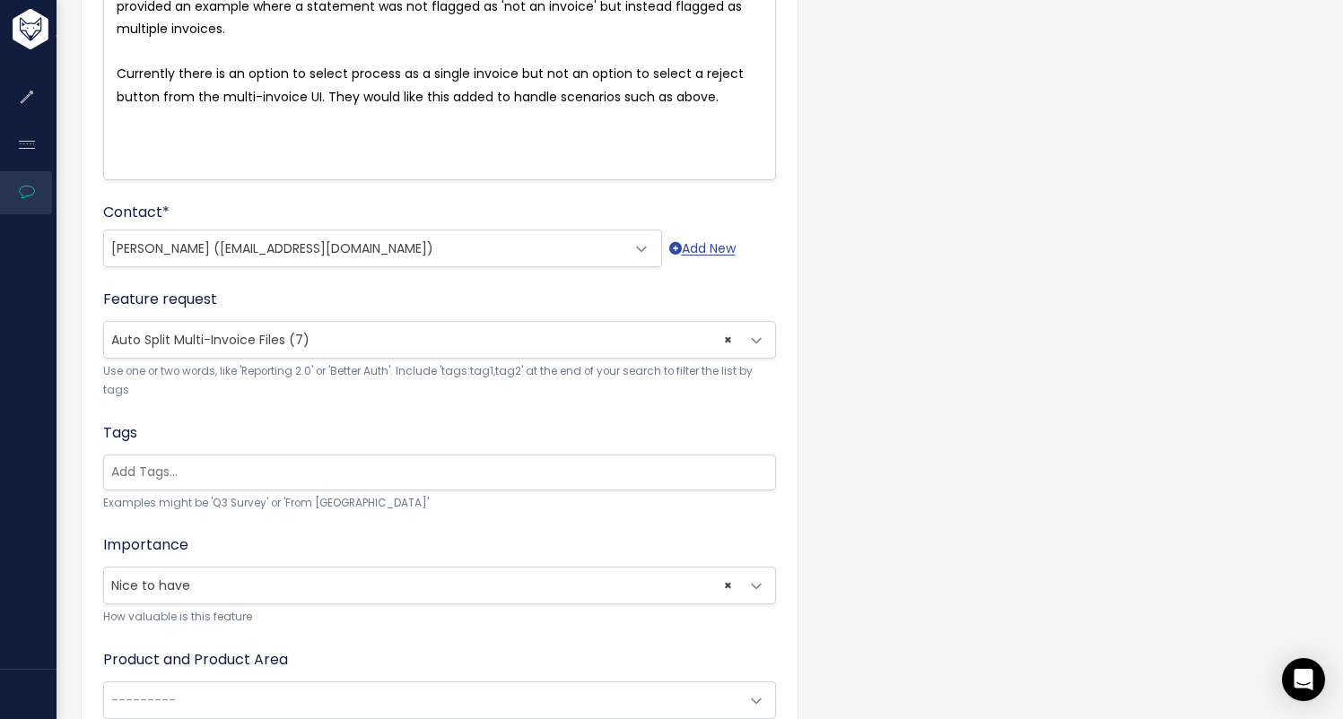
click at [647, 300] on div "Feature request --------- <span class='js-fr-id font600' data-id=43252 > Auto S…" at bounding box center [439, 345] width 673 height 112
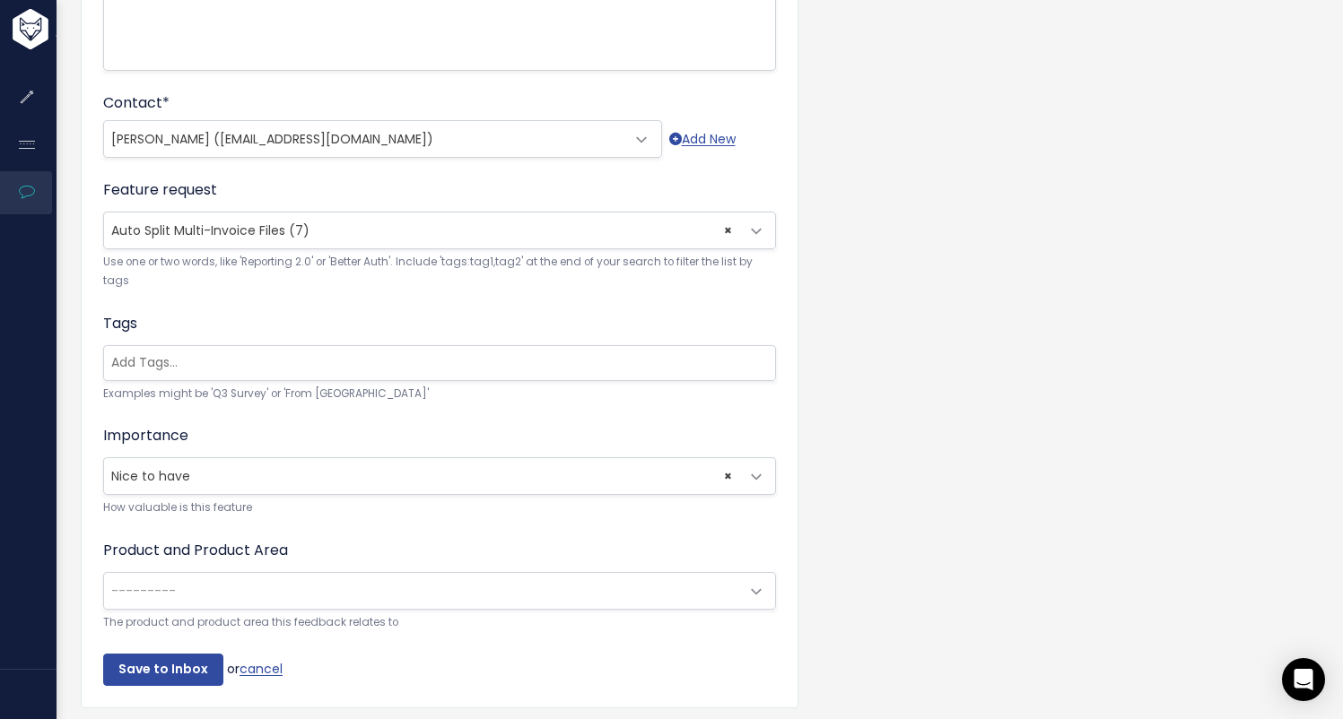
scroll to position [526, 0]
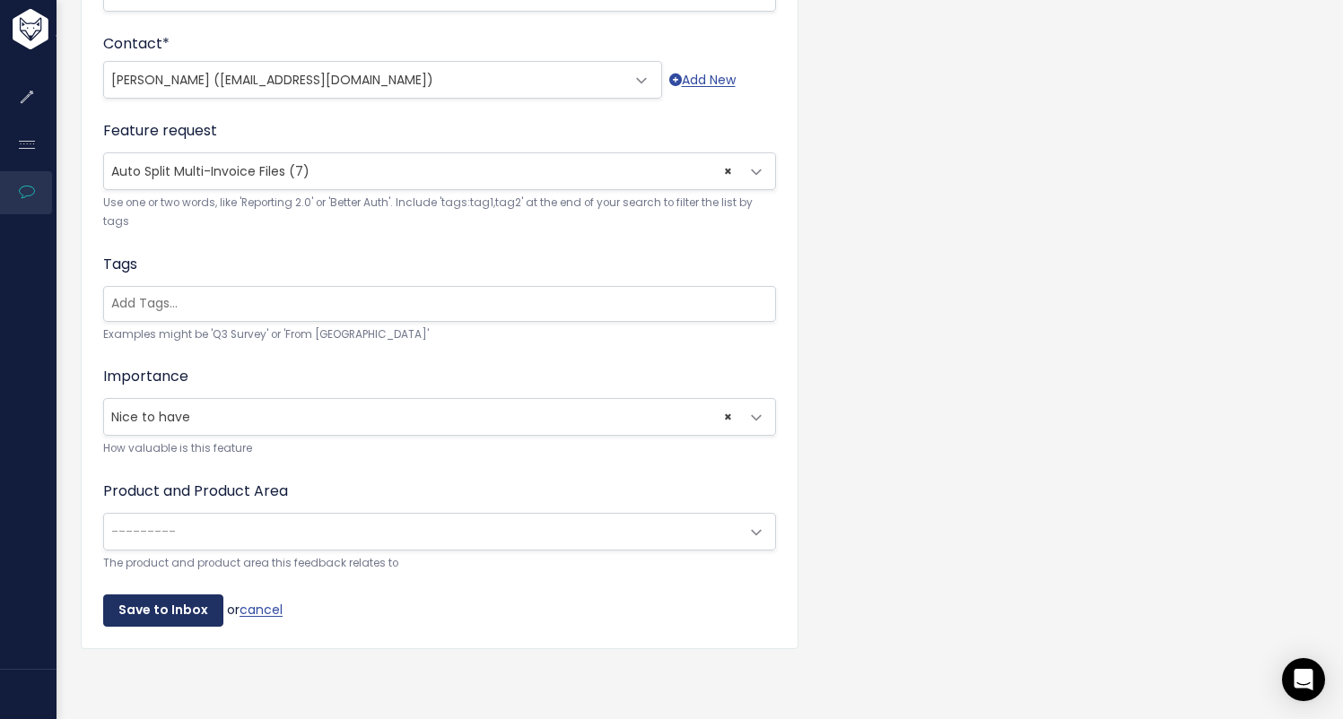
click at [145, 603] on input "Save to Inbox" at bounding box center [163, 611] width 120 height 32
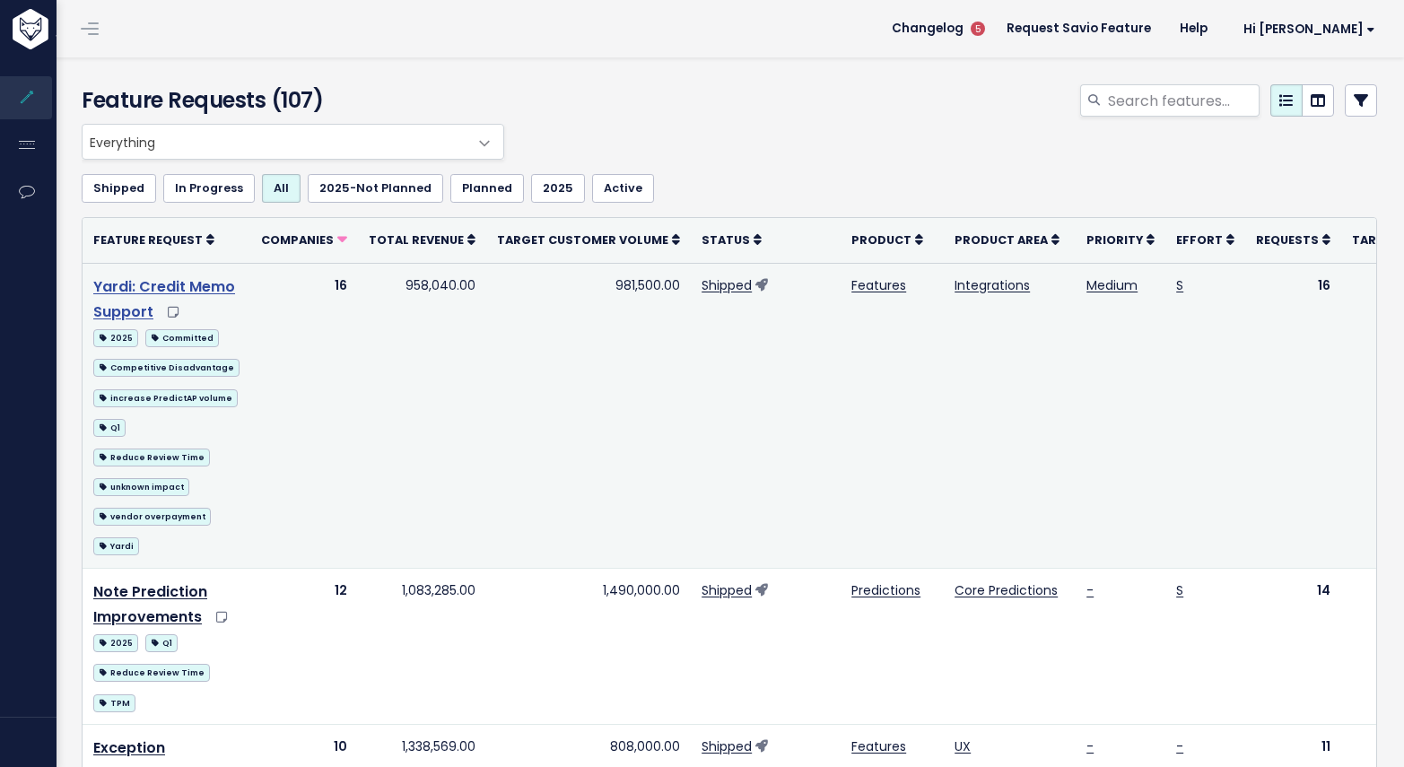
click at [161, 317] on link "Yardi: Credit Memo Support" at bounding box center [164, 299] width 142 height 47
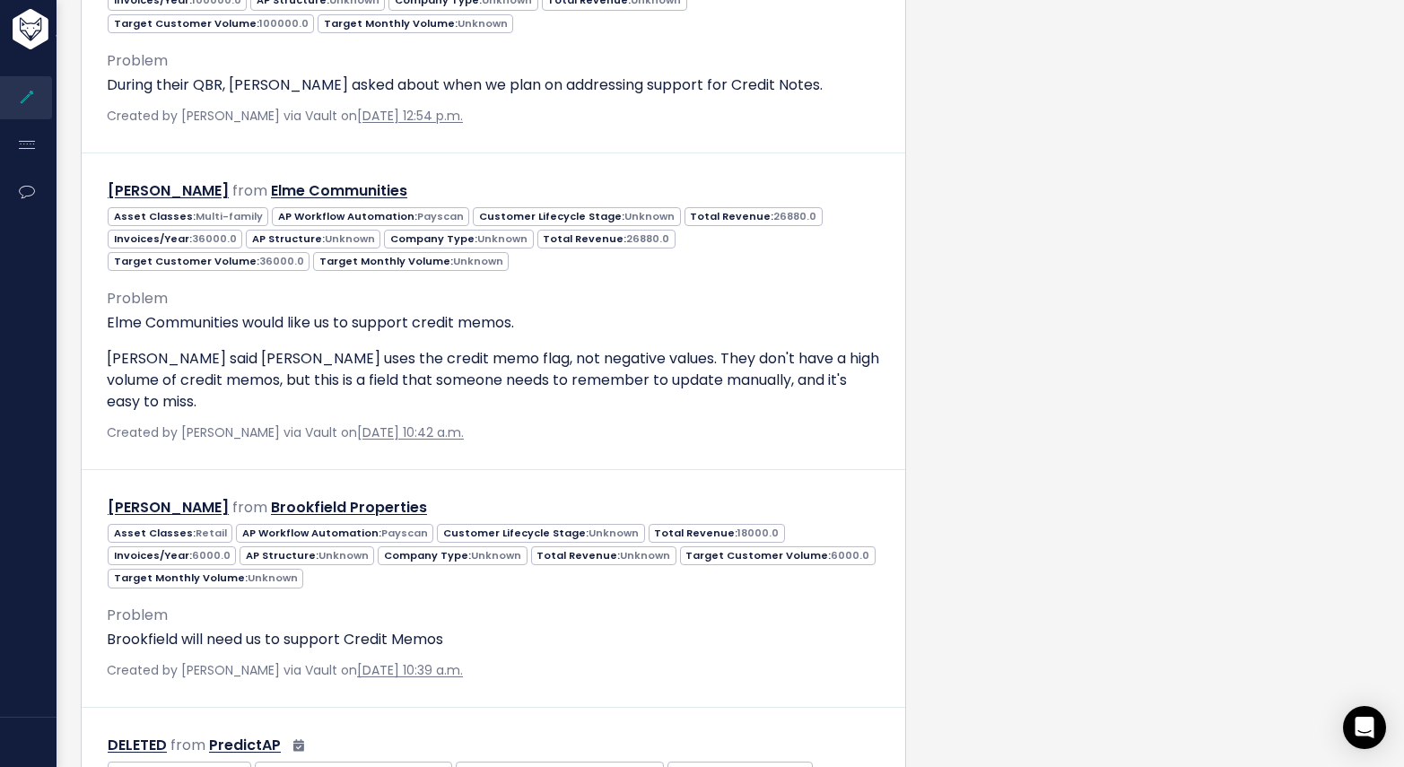
scroll to position [1917, 0]
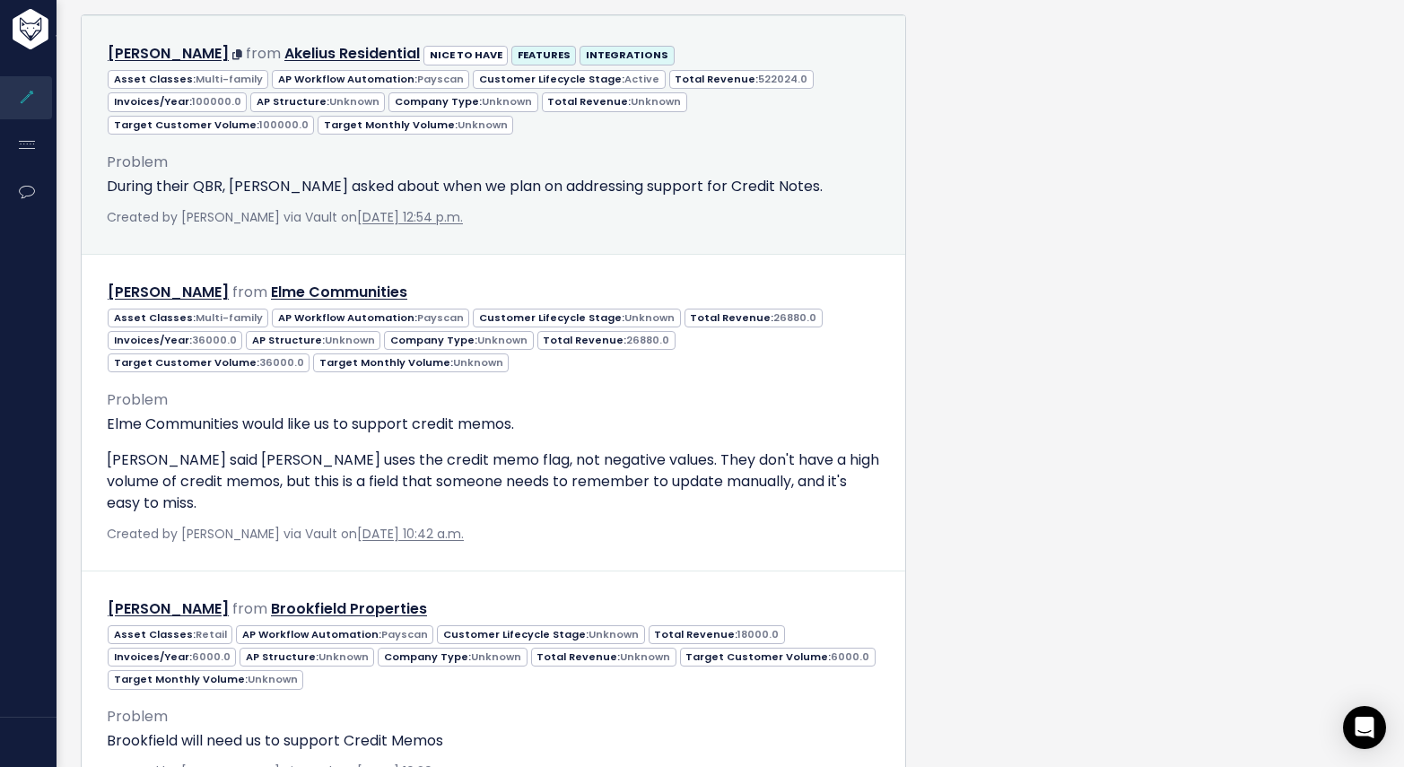
click at [272, 197] on div "Problem During their QBR, [PERSON_NAME] asked about when we plan on addressing …" at bounding box center [493, 174] width 773 height 48
click at [356, 197] on div "Problem During their QBR, Felix asked about when we plan on addressing support …" at bounding box center [493, 174] width 773 height 48
click at [441, 197] on p "During their QBR, Felix asked about when we plan on addressing support for Cred…" at bounding box center [493, 187] width 773 height 22
click at [322, 226] on span "Created by Greg Achenbach via Vault on Nov. 20, 2024, 12:54 p.m." at bounding box center [285, 217] width 356 height 18
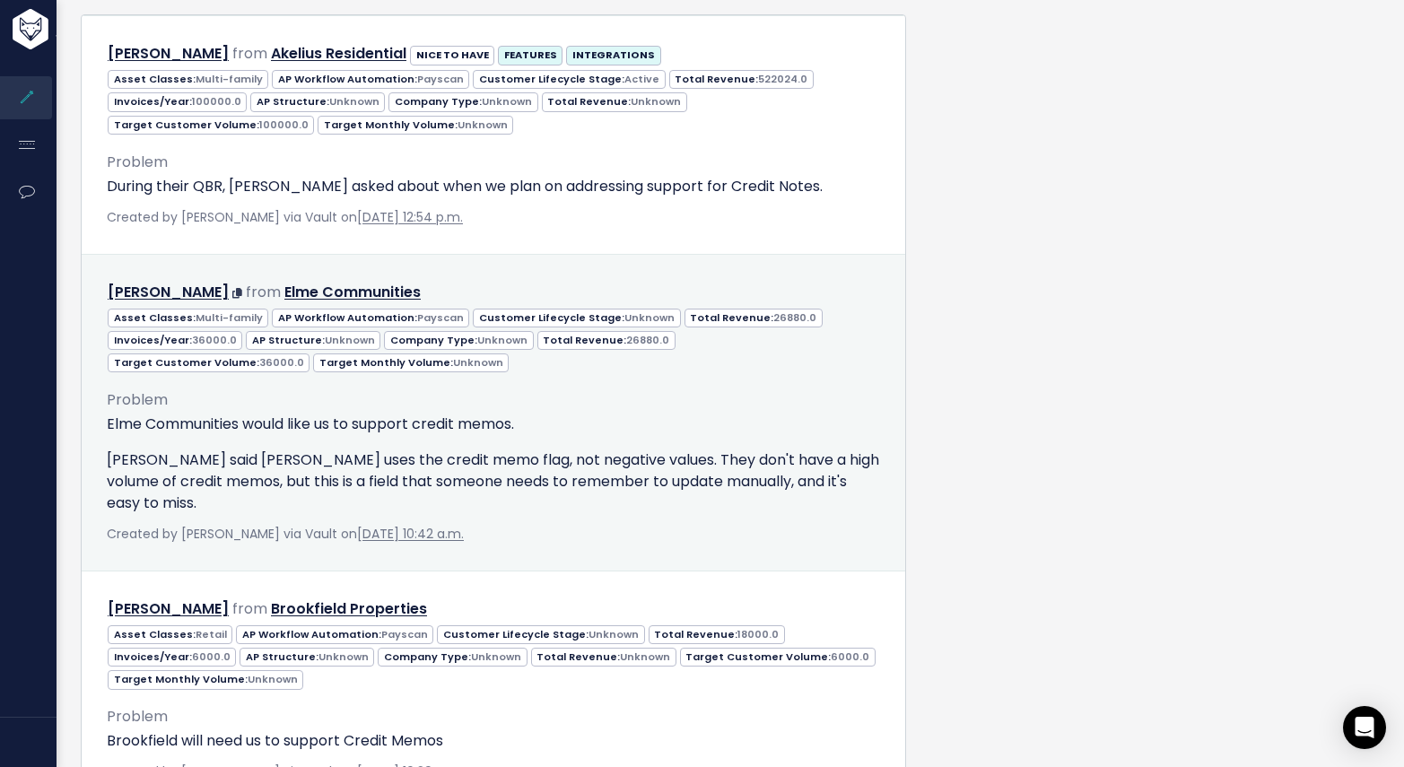
click at [591, 545] on div "Created by Michelle Rudolph via Vault on Oct. 30, 2024, 10:42 a.m." at bounding box center [493, 534] width 773 height 22
click at [526, 514] on div "Elme Communities would like us to support credit memos. Theo said Elme uses the…" at bounding box center [493, 463] width 773 height 100
click at [377, 503] on div "Problem Elme Communities would like us to support credit memos. Theo said Elme …" at bounding box center [493, 450] width 773 height 126
click at [257, 513] on div "Problem Elme Communities would like us to support credit memos. Theo said Elme …" at bounding box center [493, 450] width 773 height 126
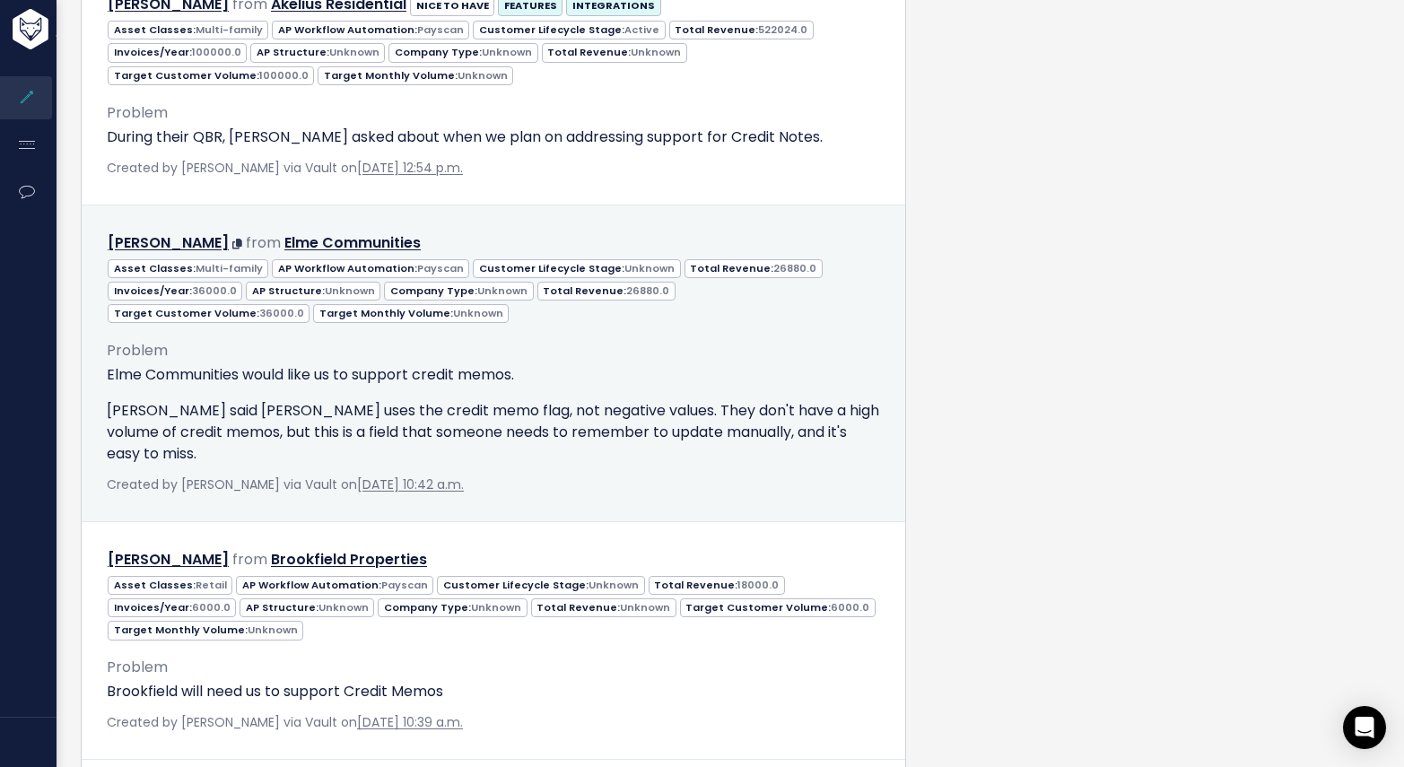
scroll to position [1986, 0]
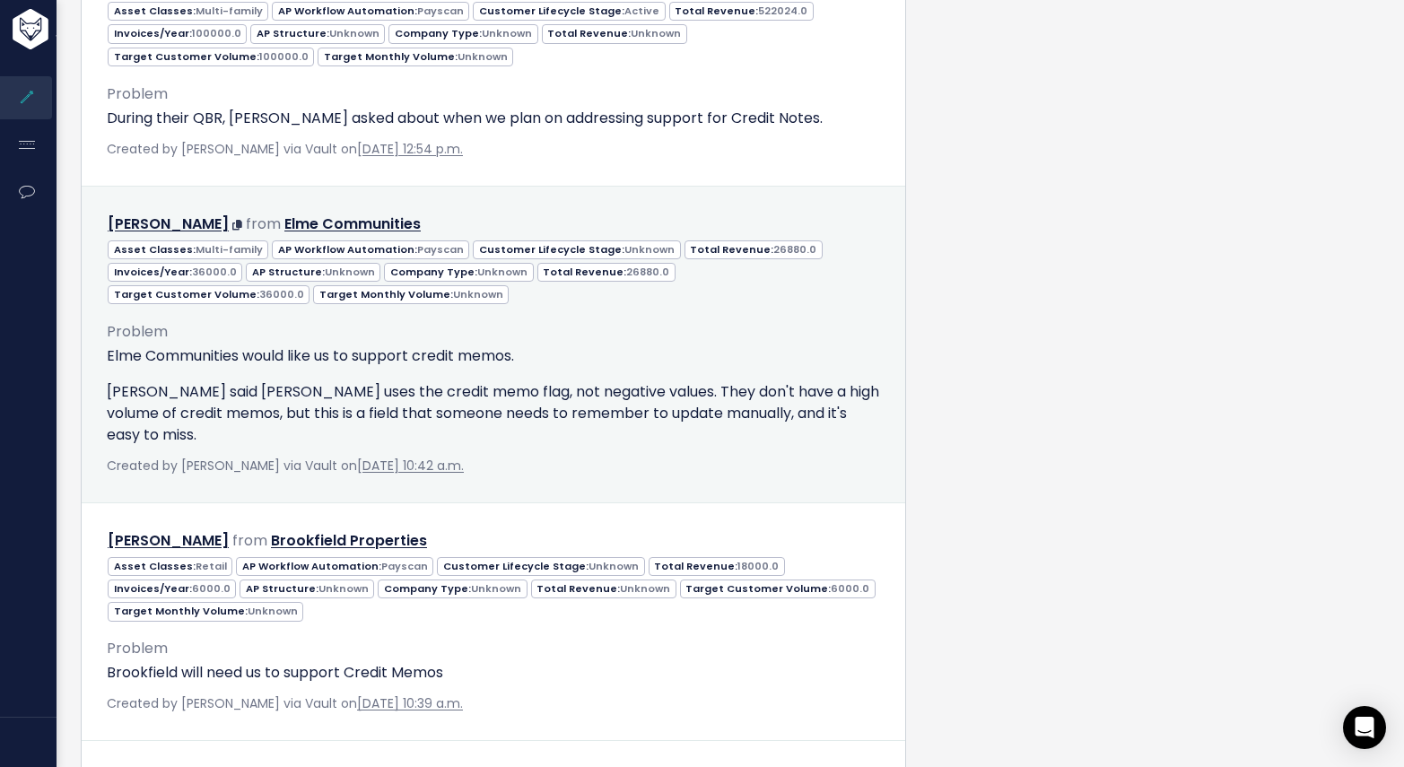
click at [644, 477] on div "Problem Elme Communities would like us to support credit memos. Theo said Elme …" at bounding box center [493, 391] width 800 height 172
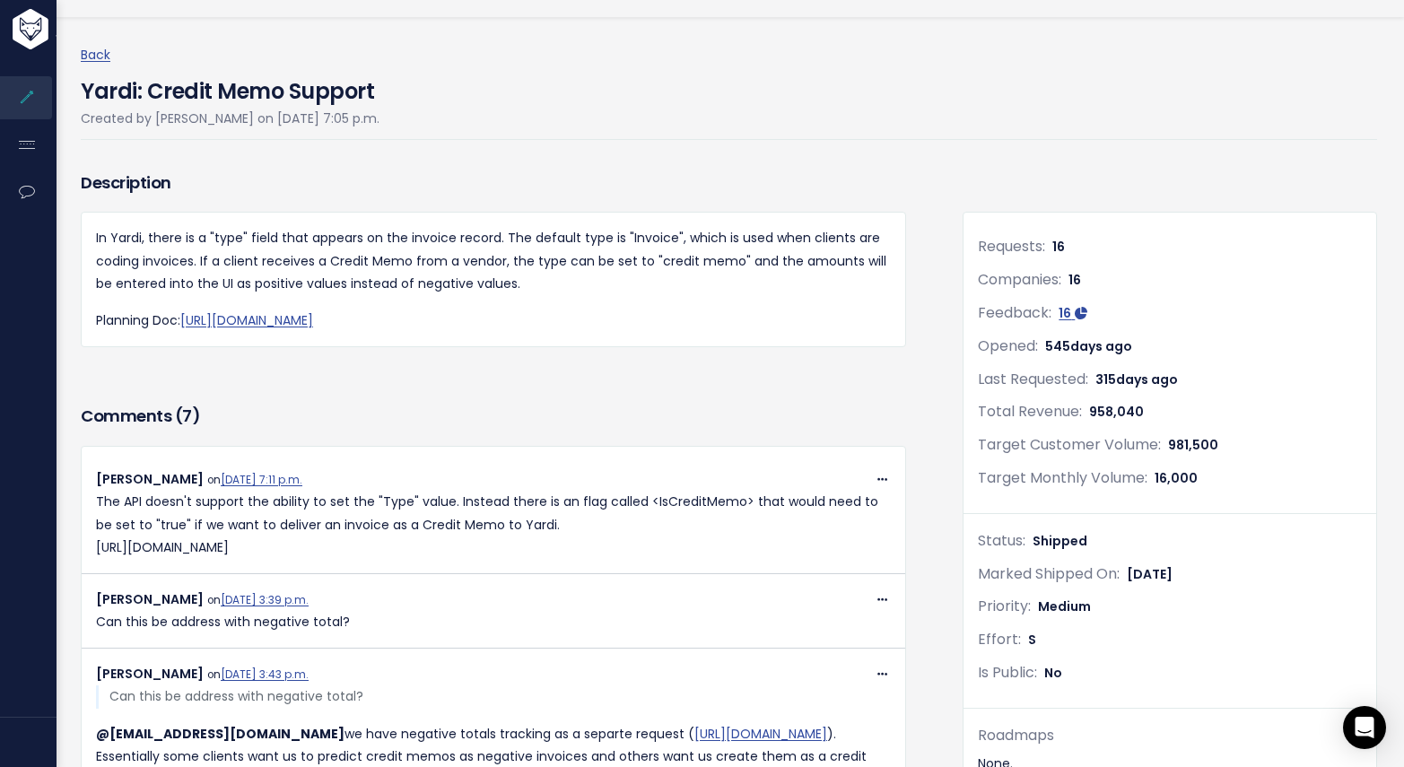
scroll to position [58, 0]
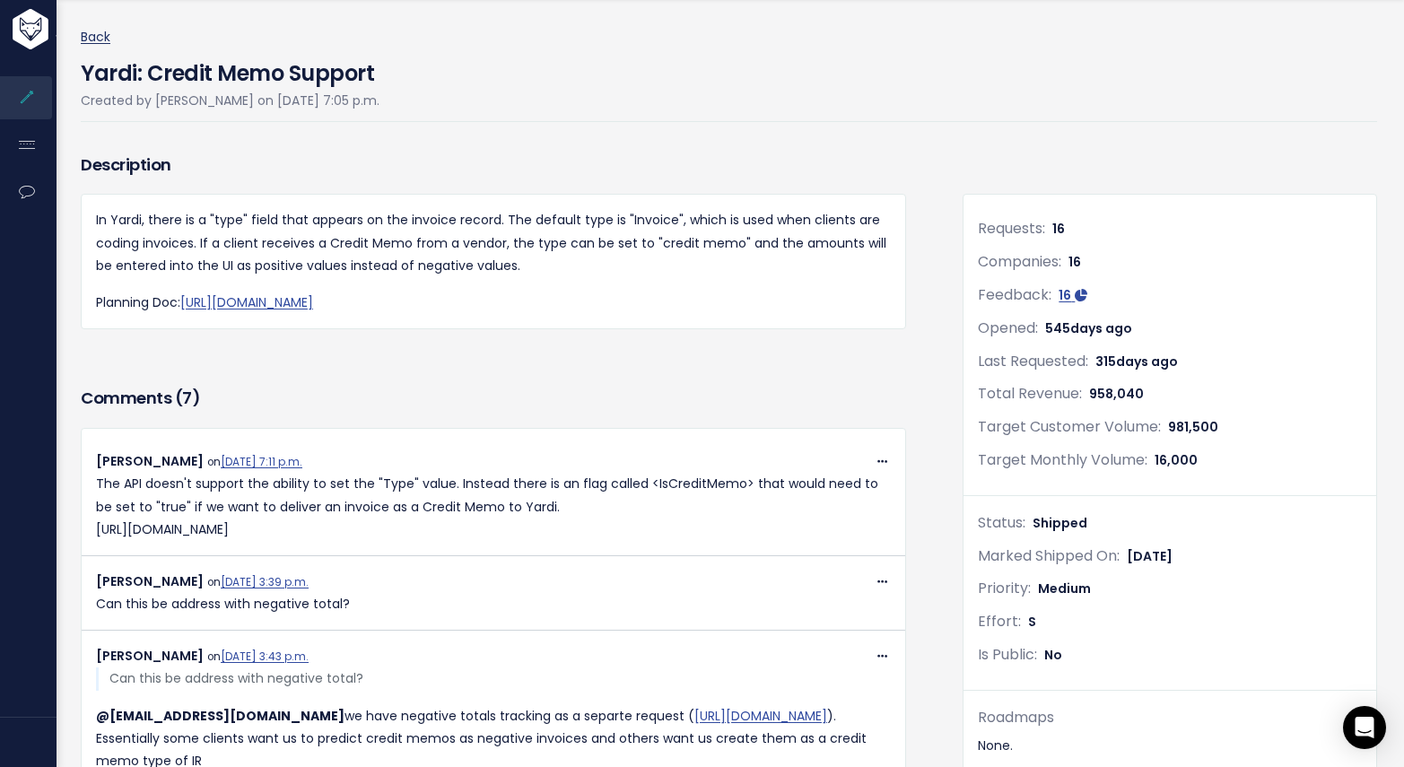
click at [97, 37] on link "Back" at bounding box center [96, 37] width 30 height 18
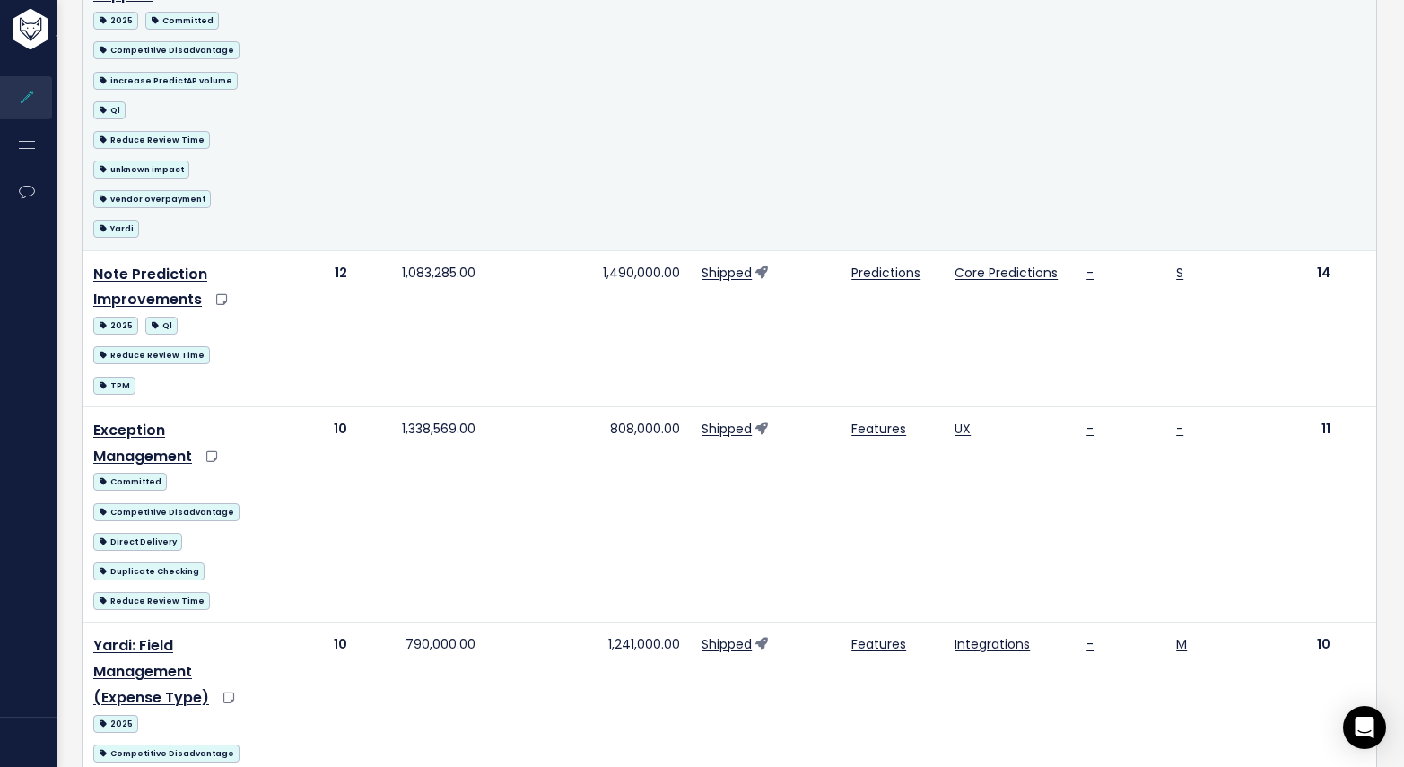
scroll to position [317, 0]
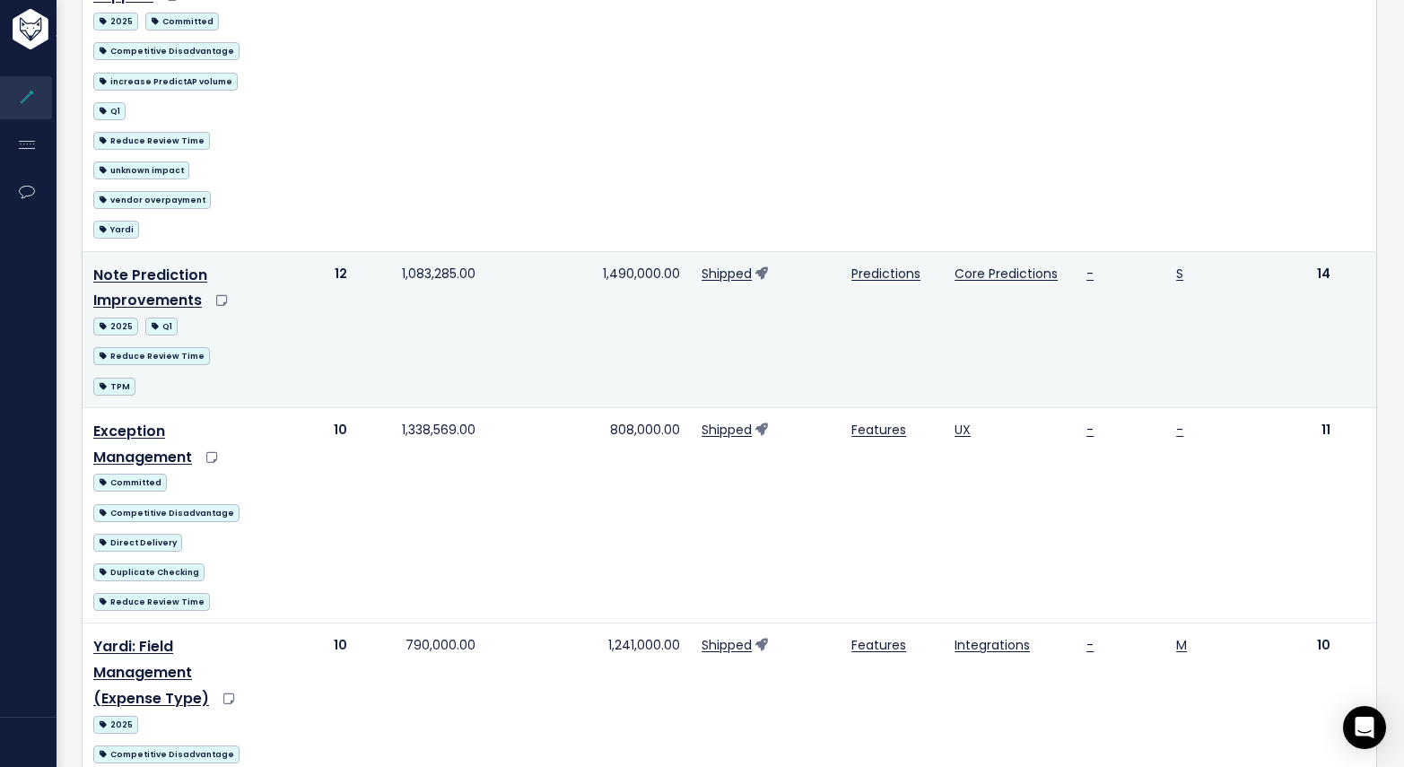
click at [710, 371] on td "Shipped" at bounding box center [766, 329] width 150 height 156
click at [804, 344] on td "Shipped" at bounding box center [766, 329] width 150 height 156
click at [136, 311] on link "Note Prediction Improvements" at bounding box center [150, 288] width 114 height 47
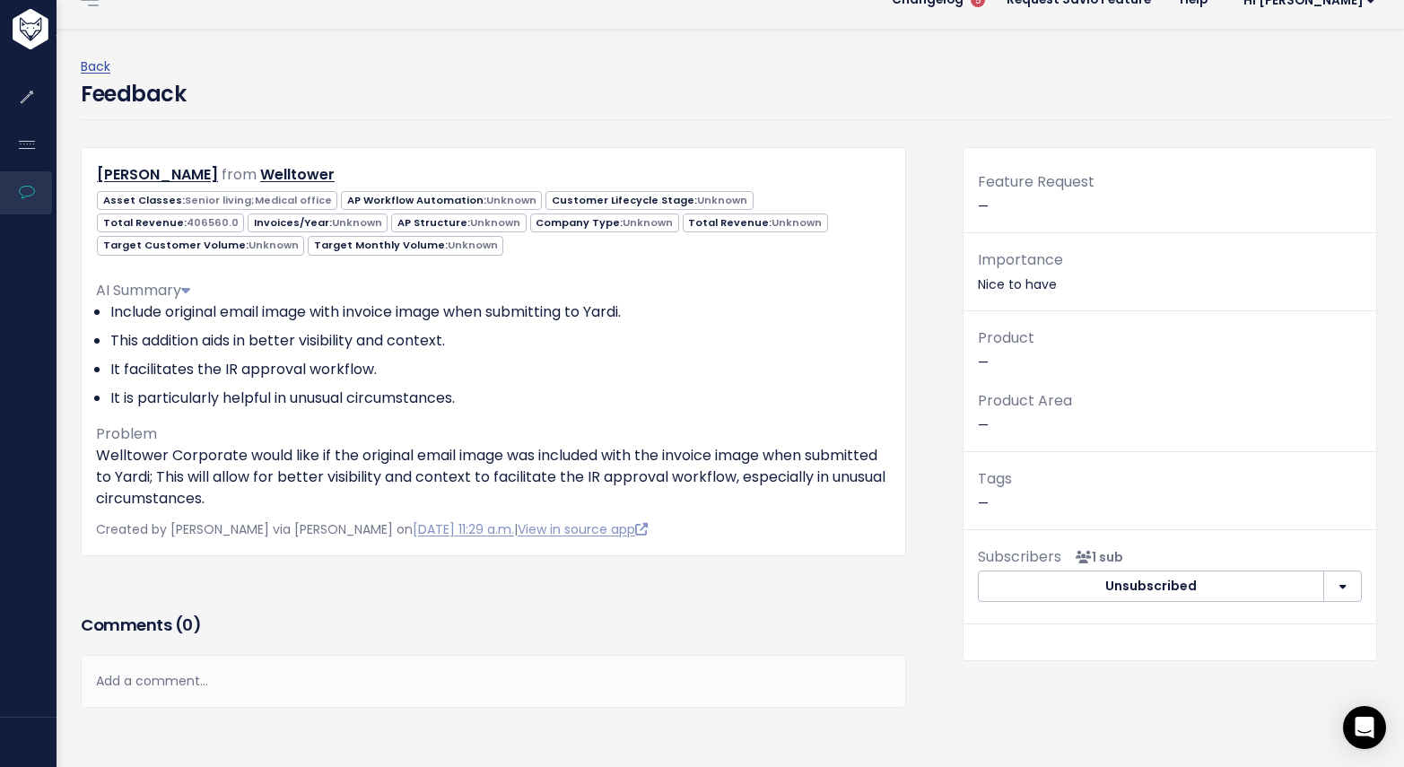
scroll to position [26, 0]
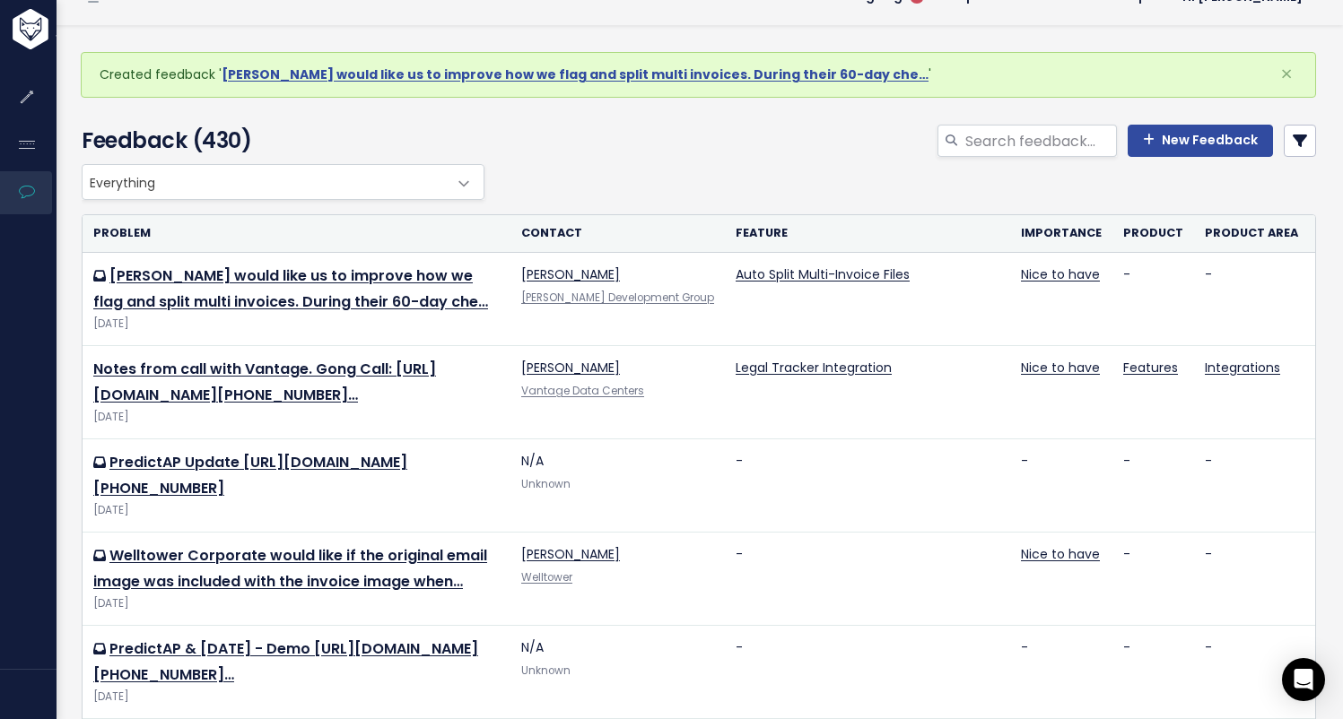
scroll to position [33, 0]
